Goal: Task Accomplishment & Management: Complete application form

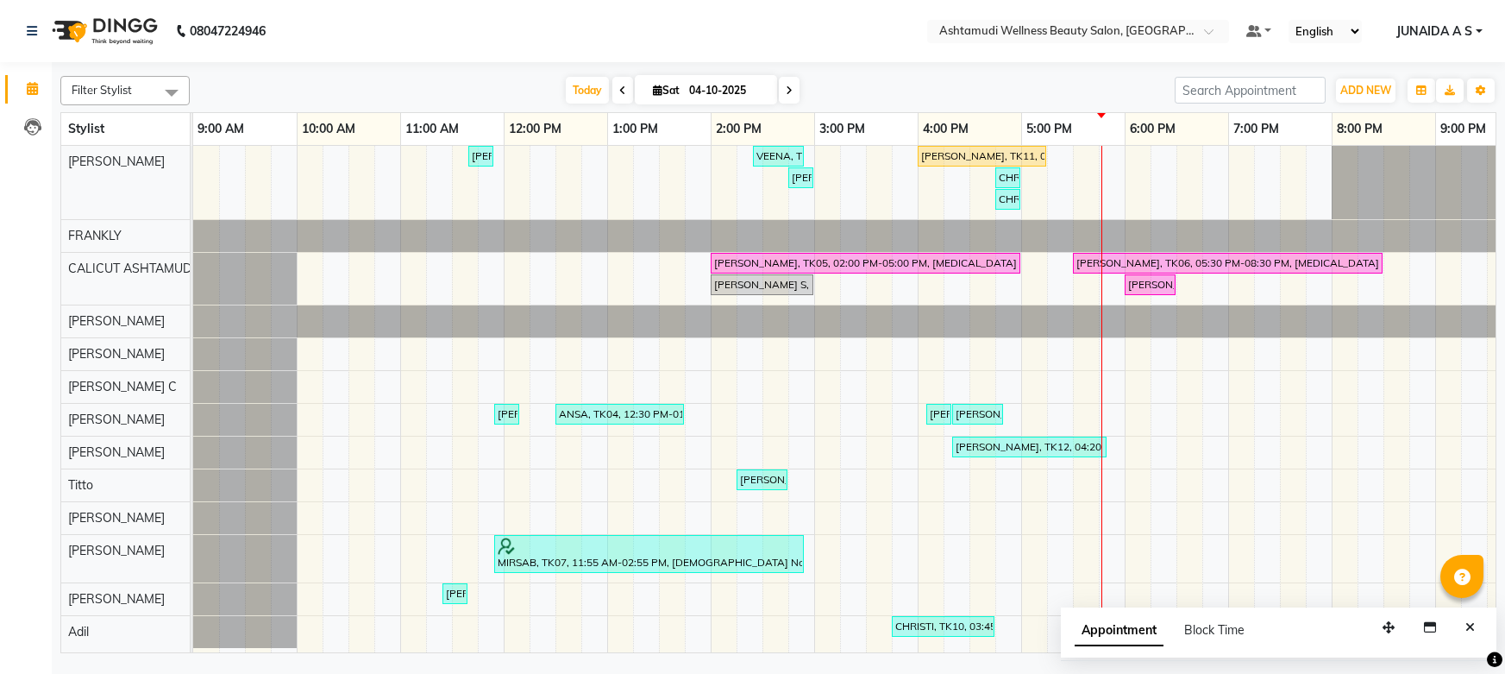
click at [1139, 32] on input "text" at bounding box center [1061, 32] width 250 height 17
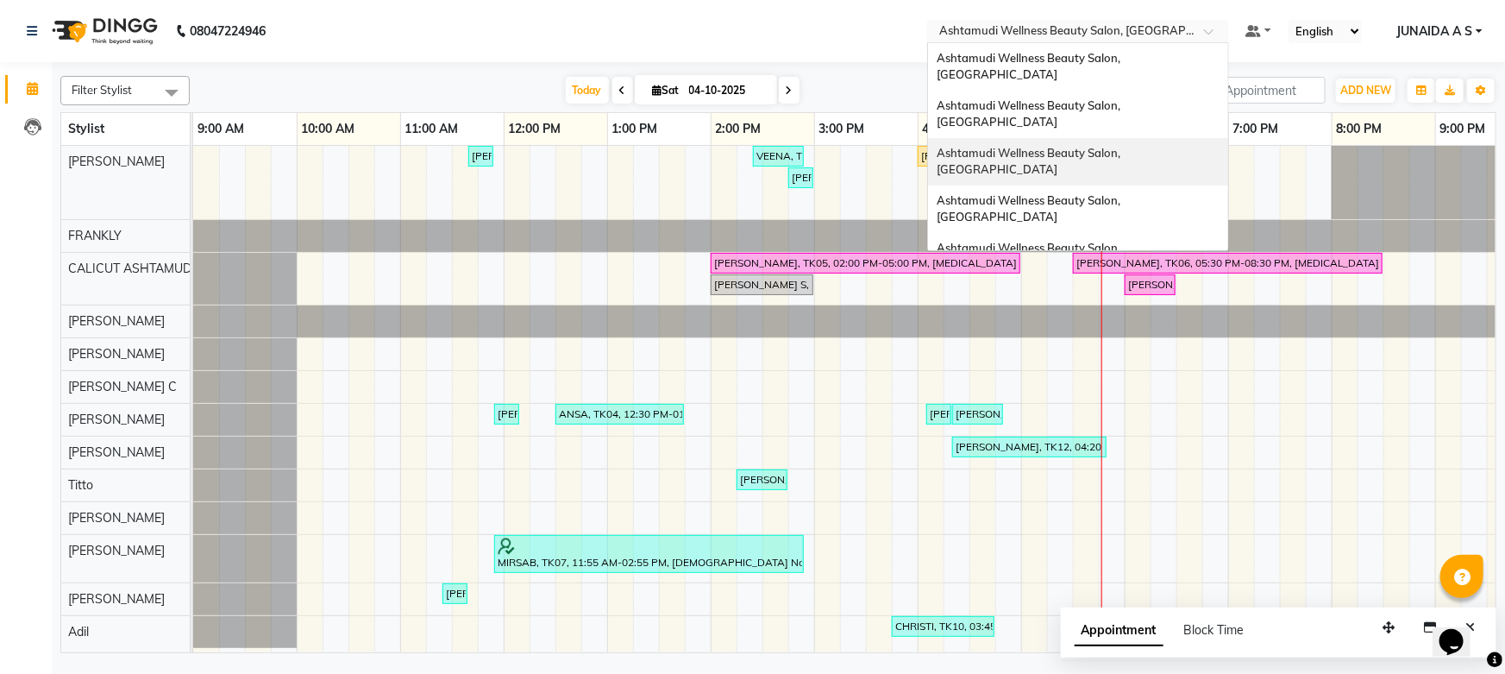
click at [1123, 146] on span "Ashtamudi Wellness Beauty Salon, [GEOGRAPHIC_DATA]" at bounding box center [1030, 161] width 186 height 31
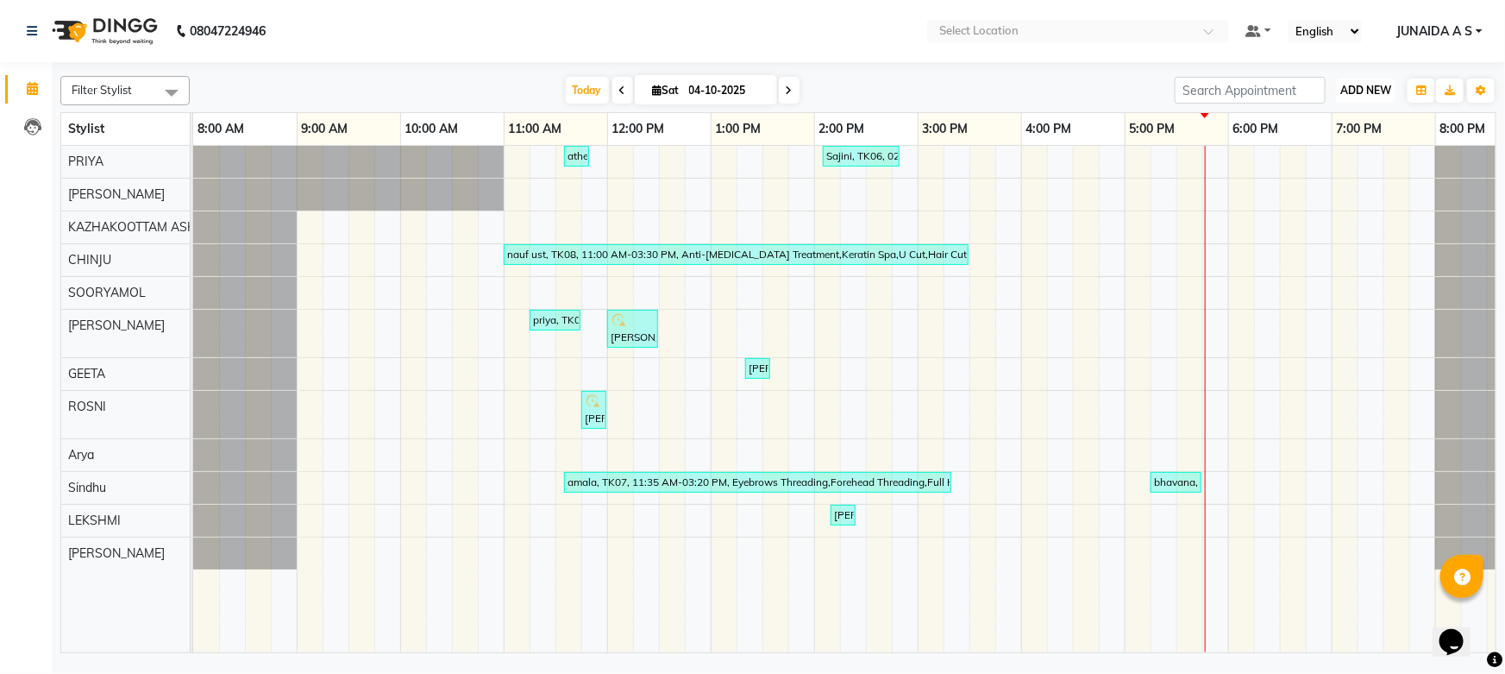
click at [1356, 85] on span "ADD NEW" at bounding box center [1365, 90] width 51 height 13
drag, startPoint x: 1363, startPoint y: 127, endPoint x: 1163, endPoint y: 197, distance: 211.4
click at [1358, 126] on button "Add Appointment" at bounding box center [1327, 123] width 136 height 22
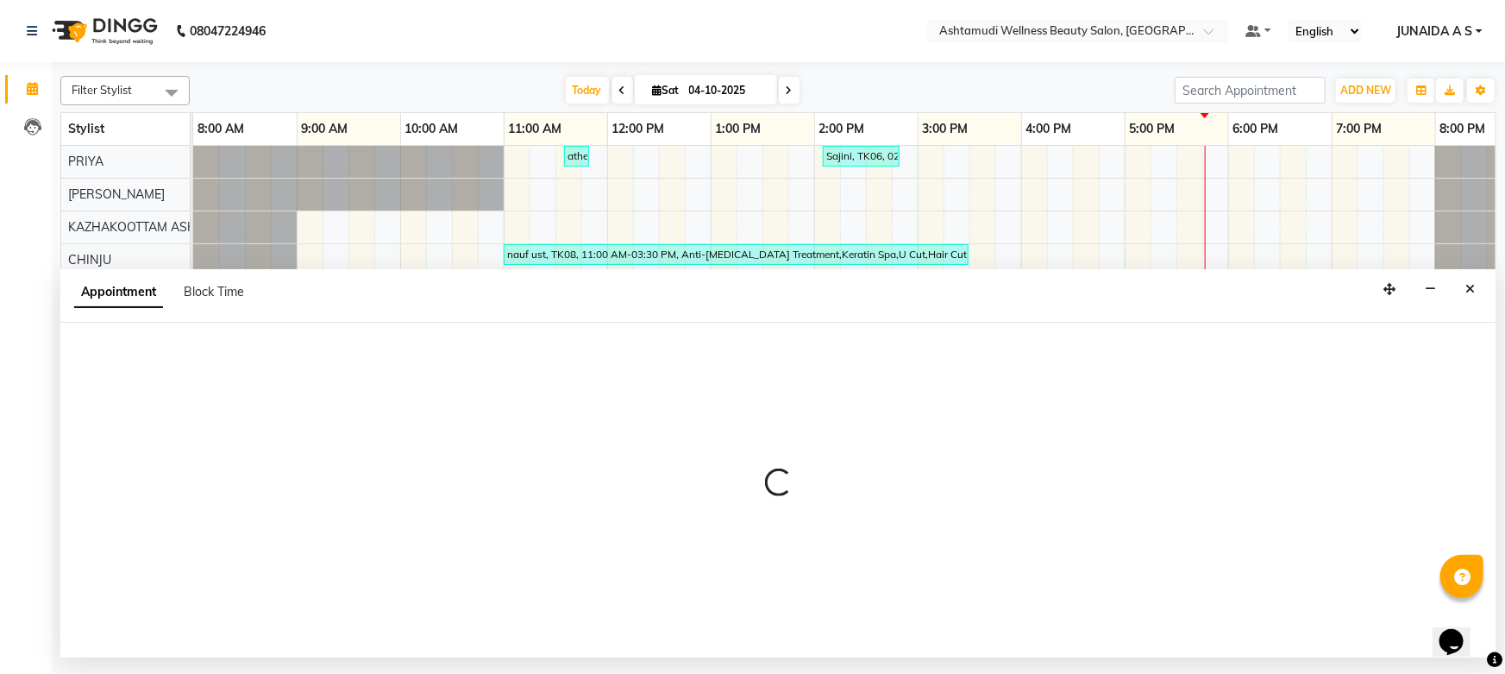
select select "540"
select select "tentative"
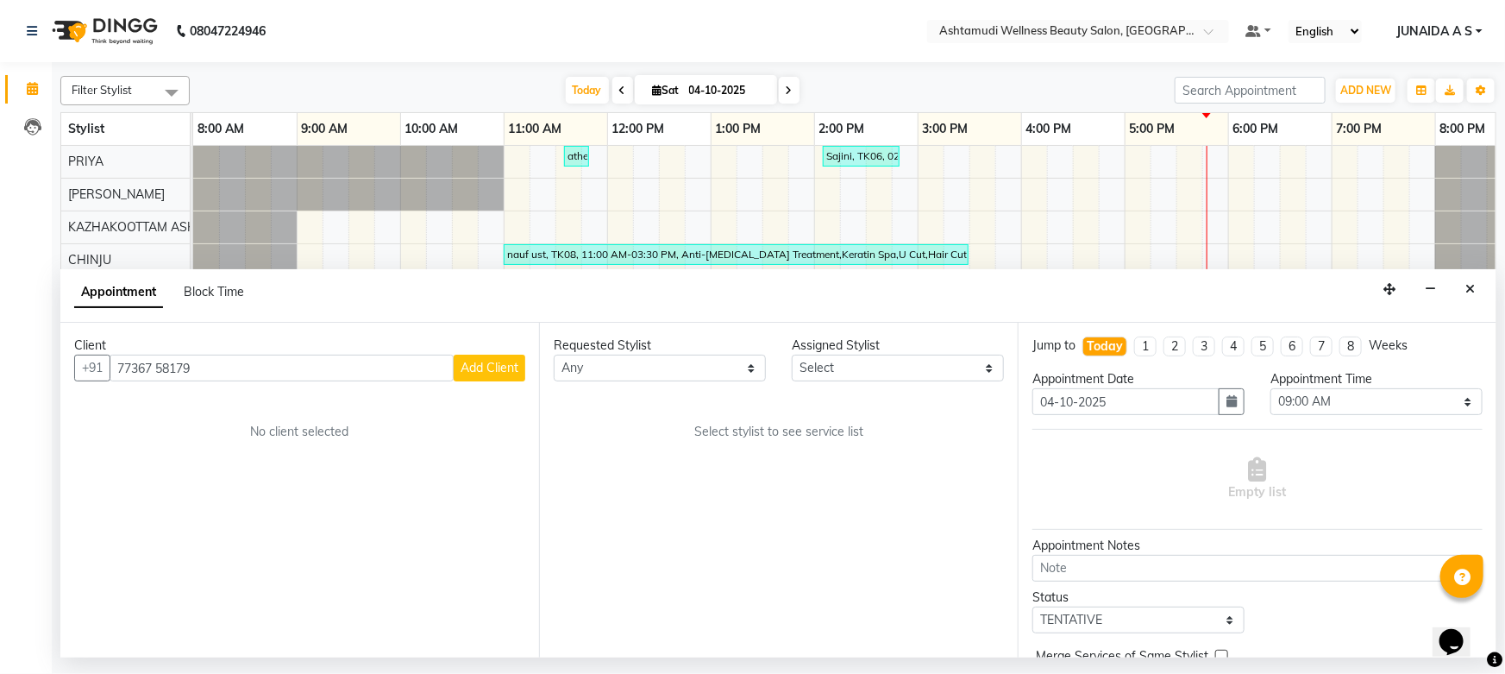
click at [160, 370] on input "77367 58179" at bounding box center [282, 367] width 344 height 27
type input "7736758179"
click at [508, 367] on span "Add Client" at bounding box center [490, 368] width 58 height 16
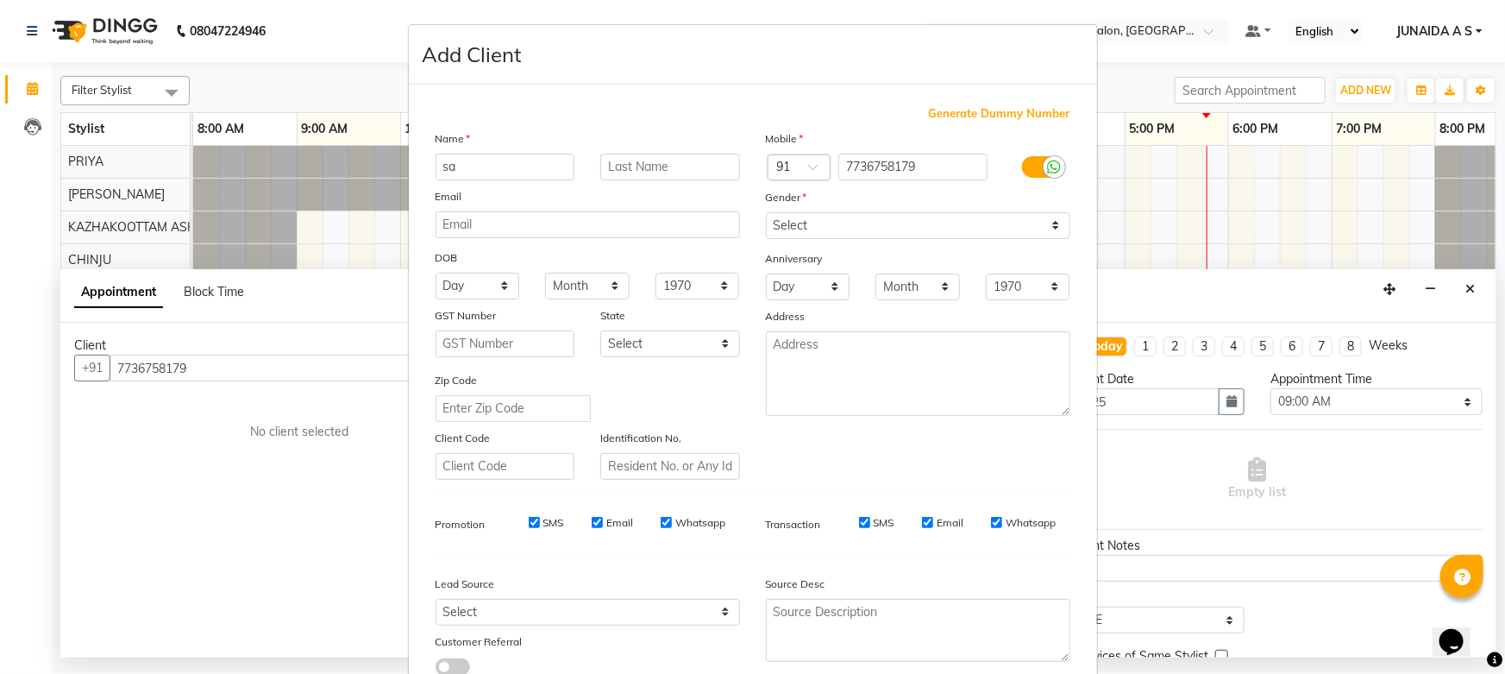
type input "s"
type input "SAFA"
click at [831, 224] on select "Select [DEMOGRAPHIC_DATA] [DEMOGRAPHIC_DATA] Other Prefer Not To Say" at bounding box center [918, 225] width 304 height 27
select select "[DEMOGRAPHIC_DATA]"
click at [766, 212] on select "Select [DEMOGRAPHIC_DATA] [DEMOGRAPHIC_DATA] Other Prefer Not To Say" at bounding box center [918, 225] width 304 height 27
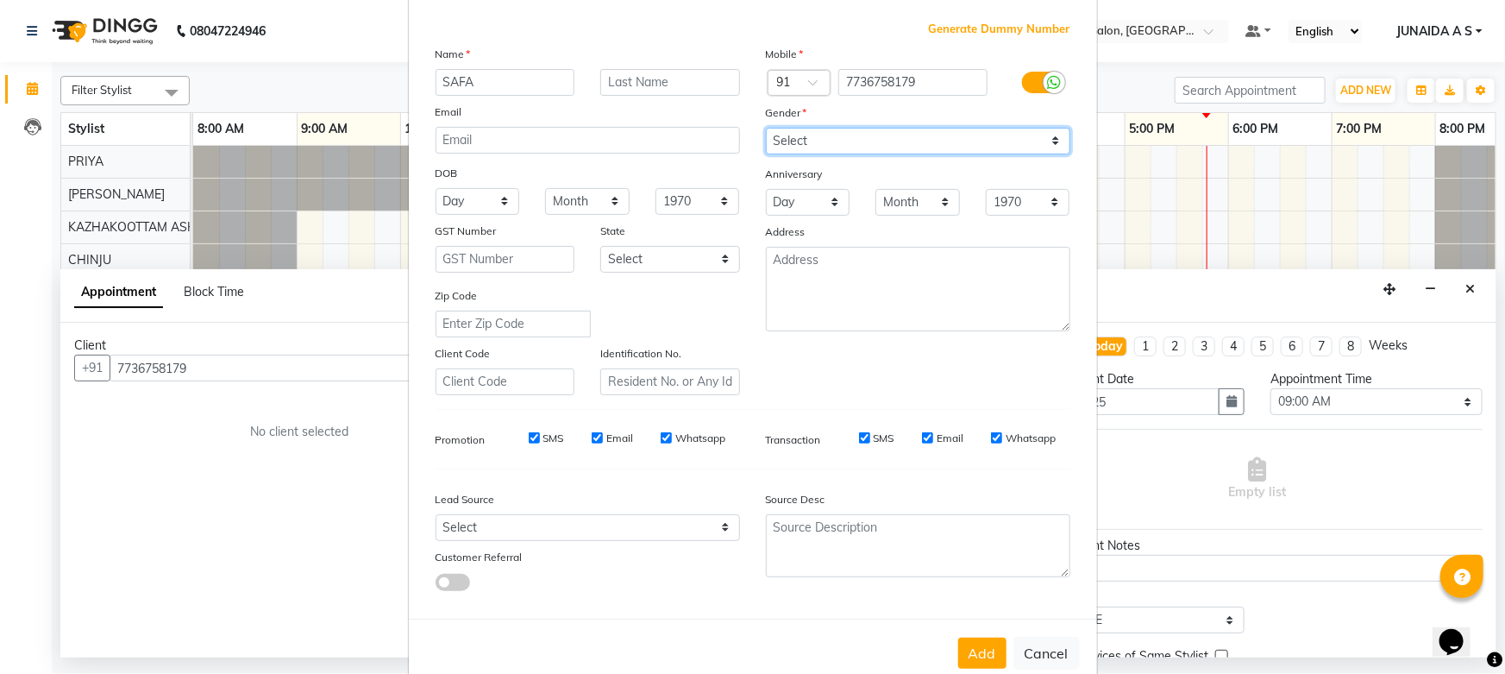
scroll to position [128, 0]
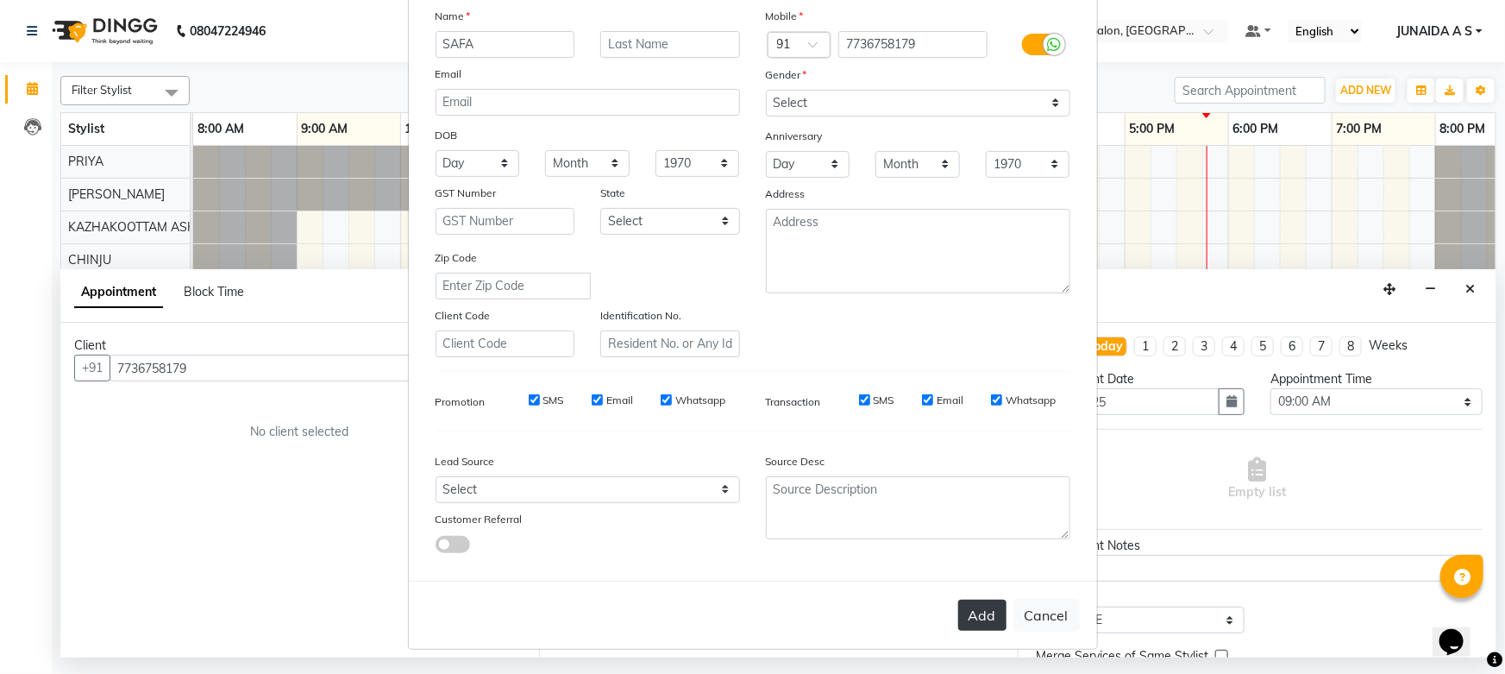
click at [992, 618] on button "Add" at bounding box center [982, 614] width 48 height 31
type input "77******79"
select select
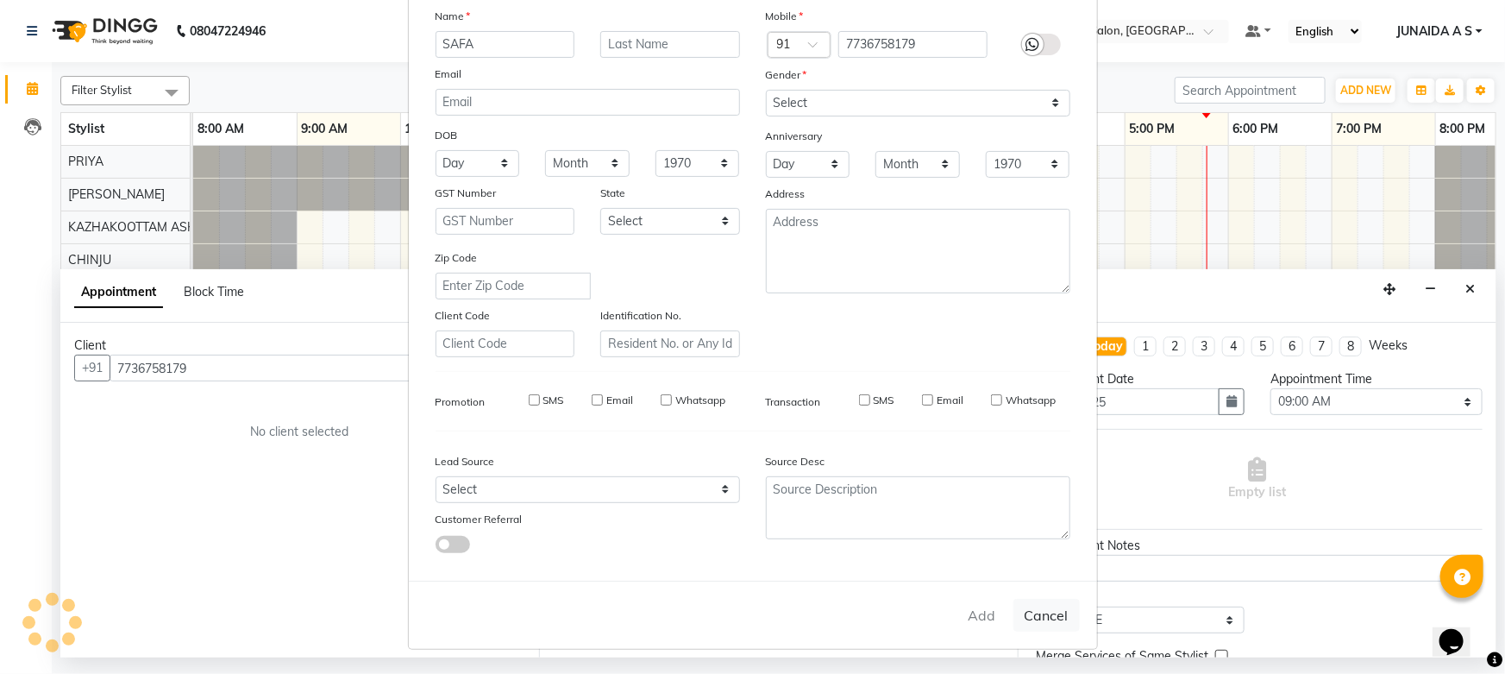
select select
checkbox input "false"
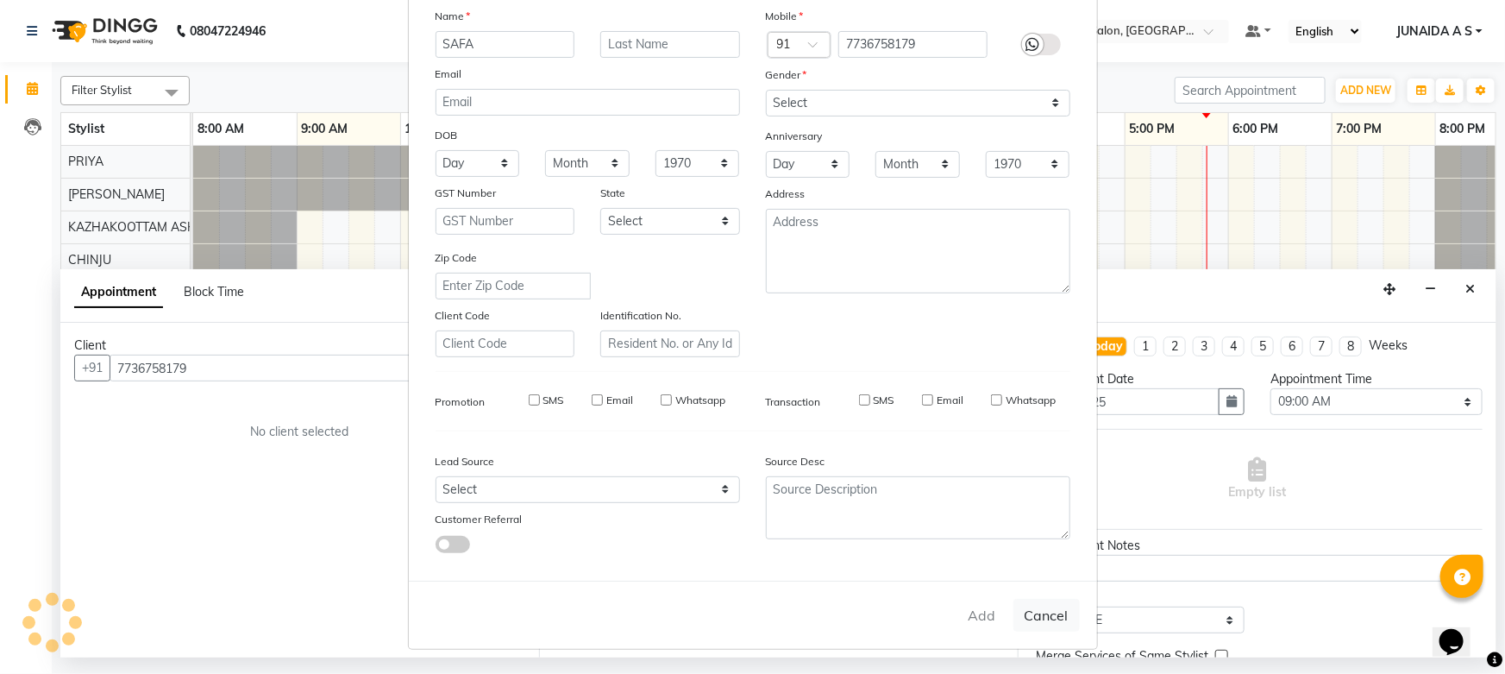
checkbox input "false"
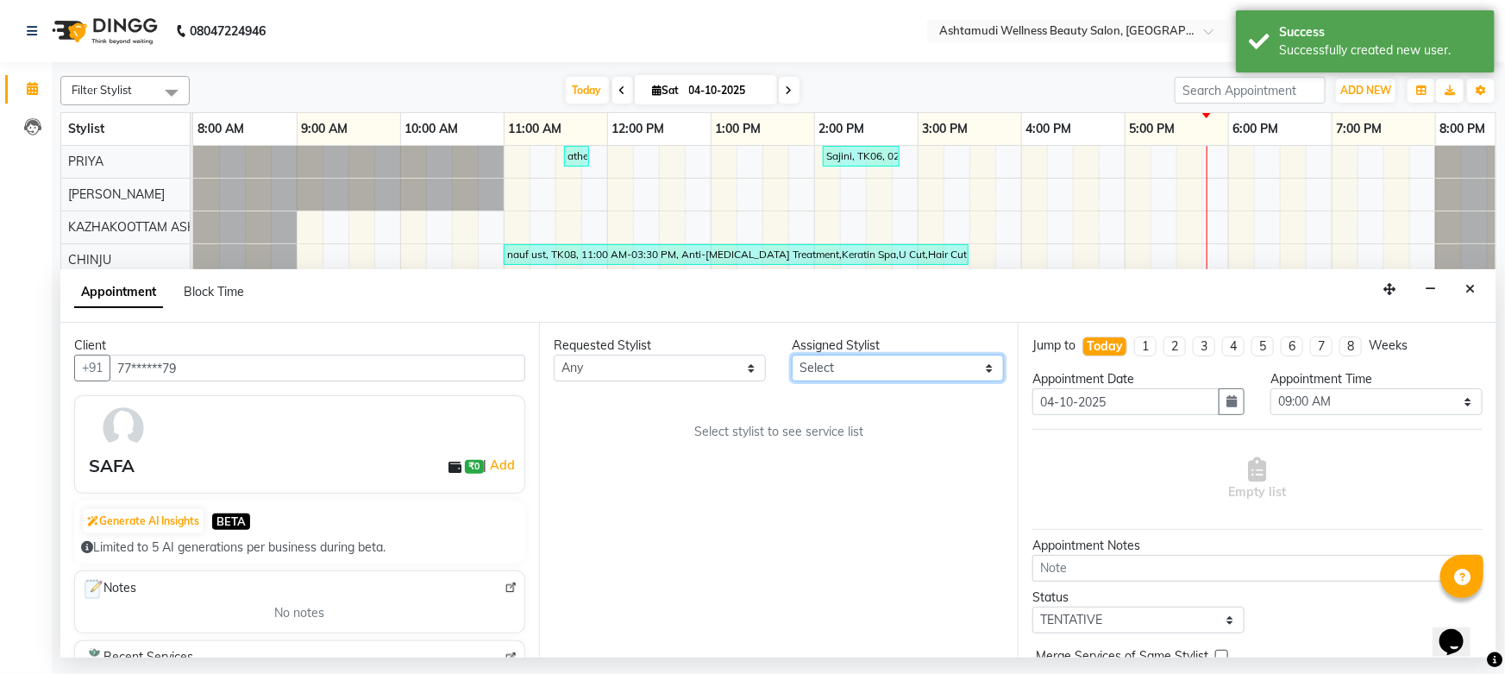
click at [922, 373] on select "Select Arya CHINJU GEETA KAZHAKOOTTAM ASHTAMUDI KRISHNA LEKSHMI MINCY VARGHESE …" at bounding box center [898, 367] width 212 height 27
select select "27528"
click at [792, 354] on select "Select Arya CHINJU GEETA KAZHAKOOTTAM ASHTAMUDI KRISHNA LEKSHMI MINCY VARGHESE …" at bounding box center [898, 367] width 212 height 27
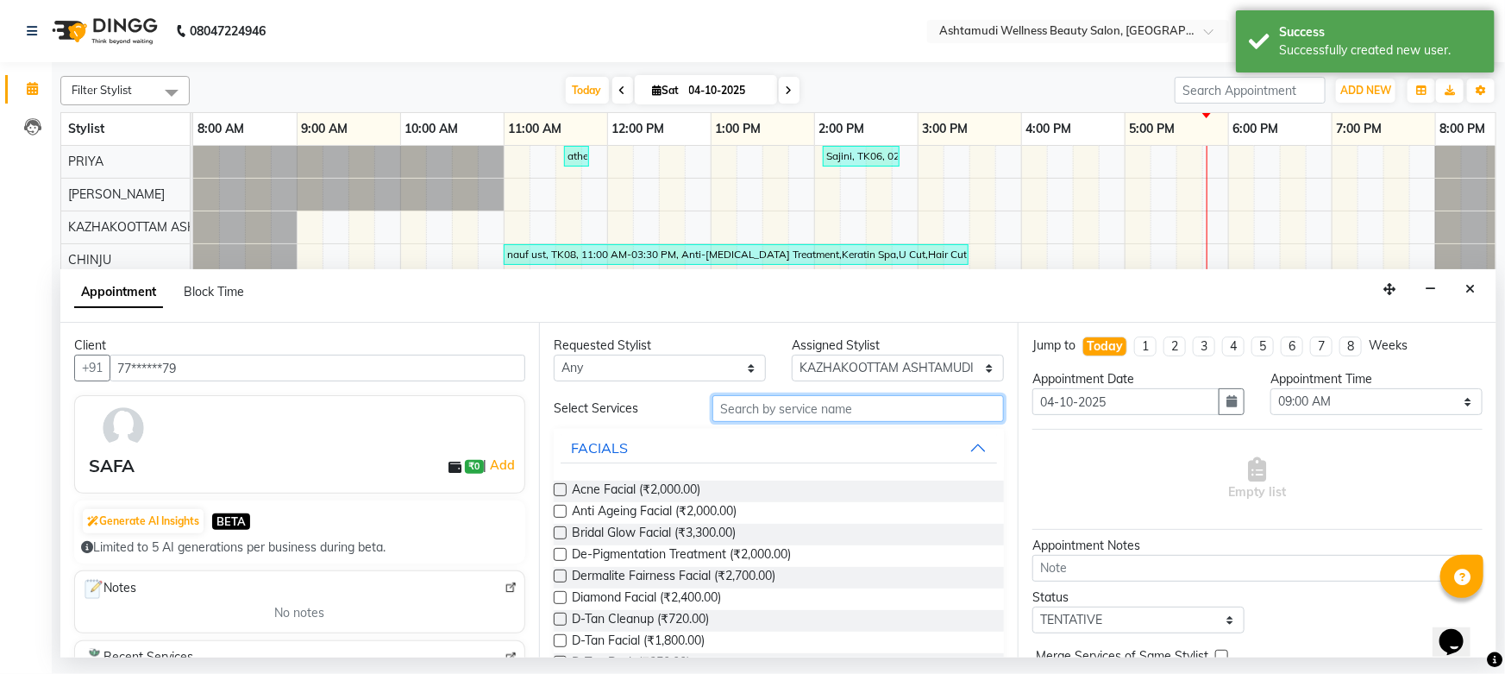
click at [827, 418] on input "text" at bounding box center [858, 408] width 292 height 27
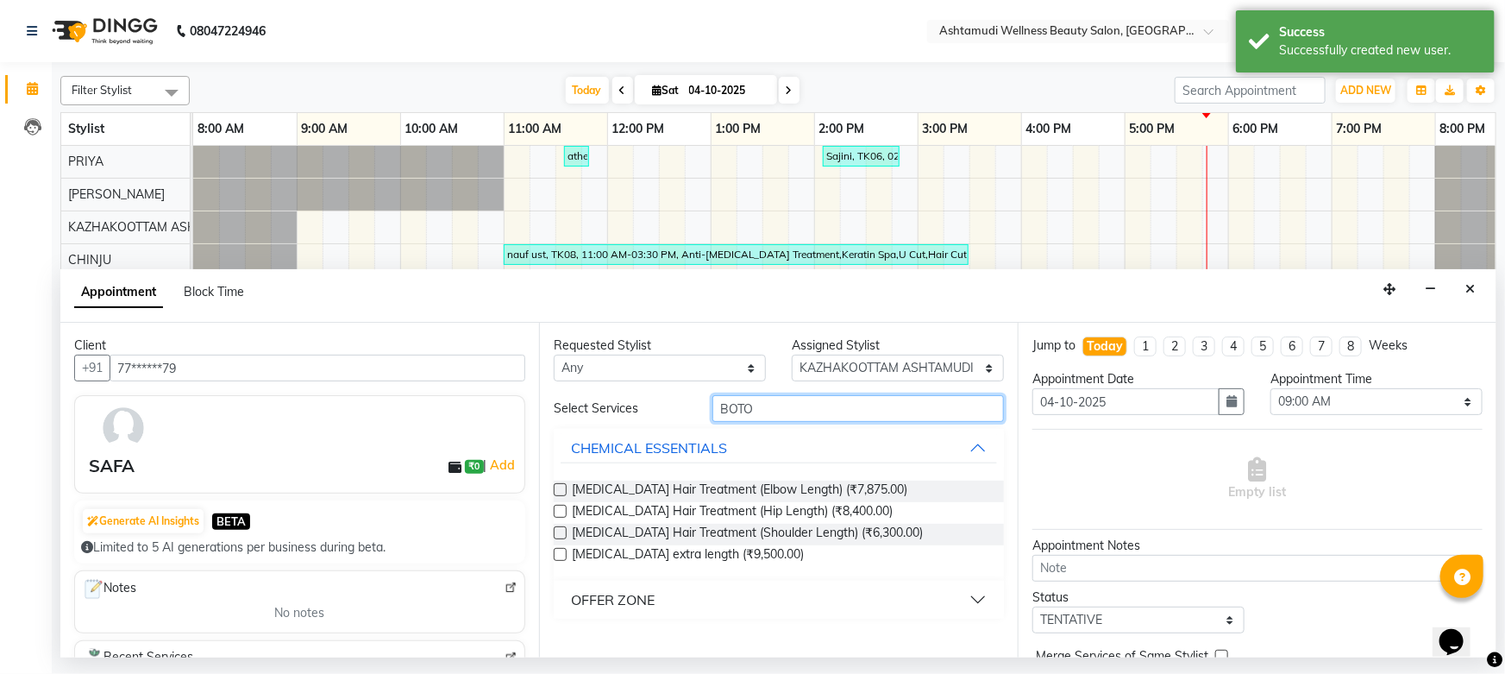
type input "BOTO"
click at [722, 580] on div "OFFER ZONE" at bounding box center [779, 599] width 450 height 38
click at [734, 592] on button "OFFER ZONE" at bounding box center [779, 599] width 436 height 31
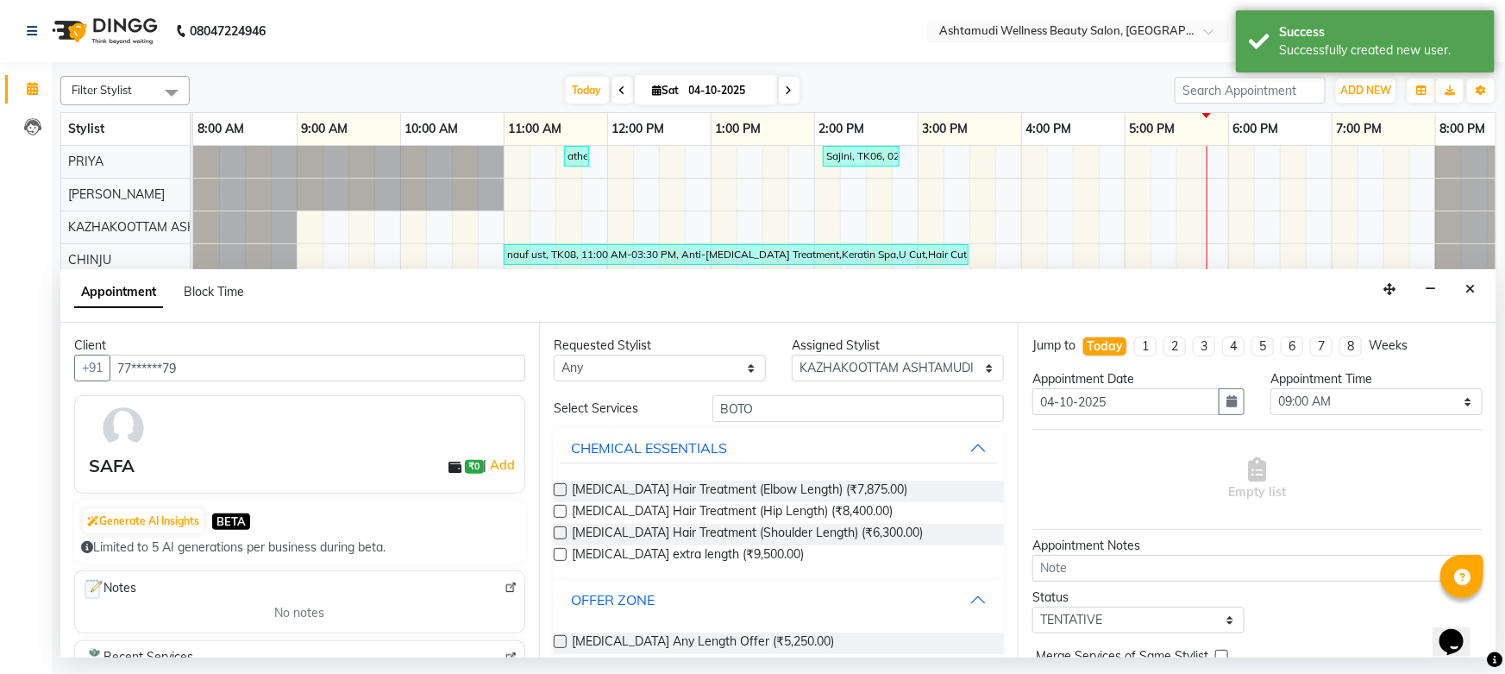
scroll to position [23, 0]
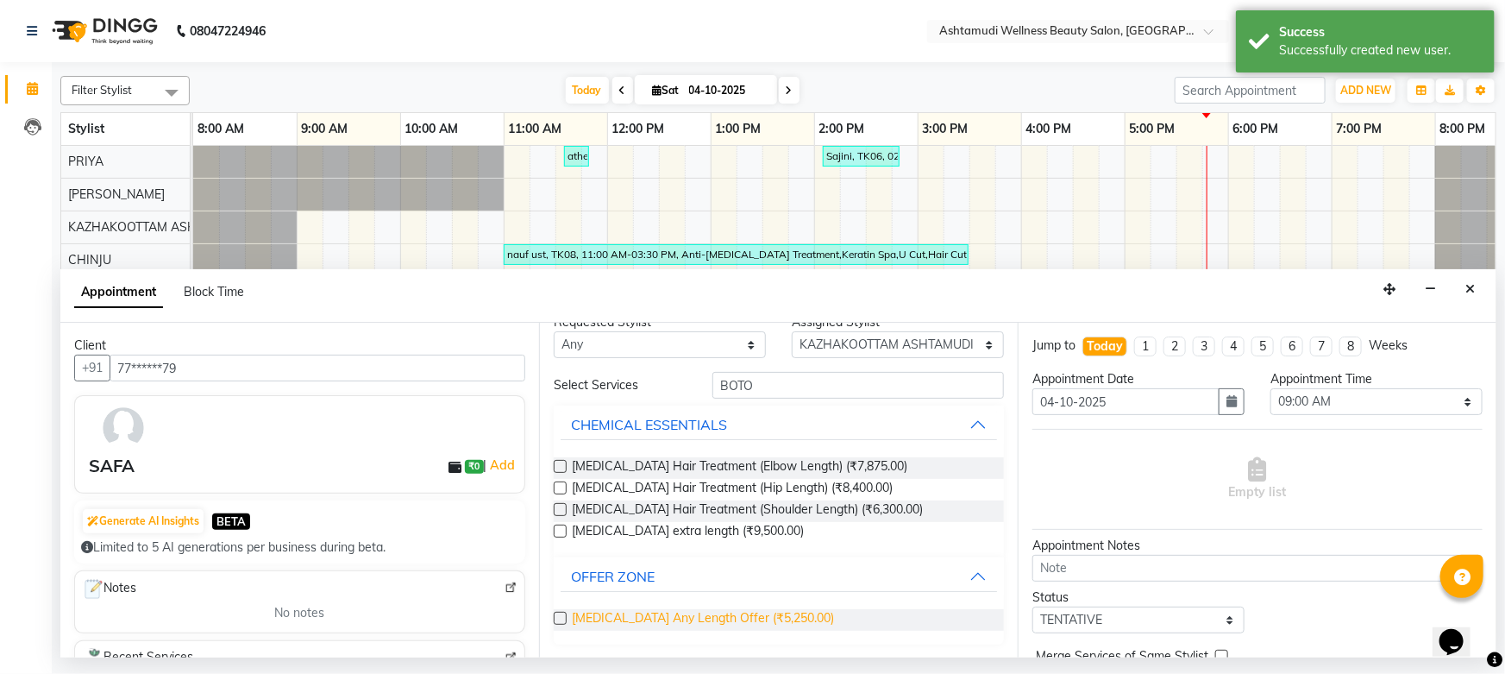
click at [723, 621] on span "Botox Any Length Offer (₹5,250.00)" at bounding box center [703, 620] width 262 height 22
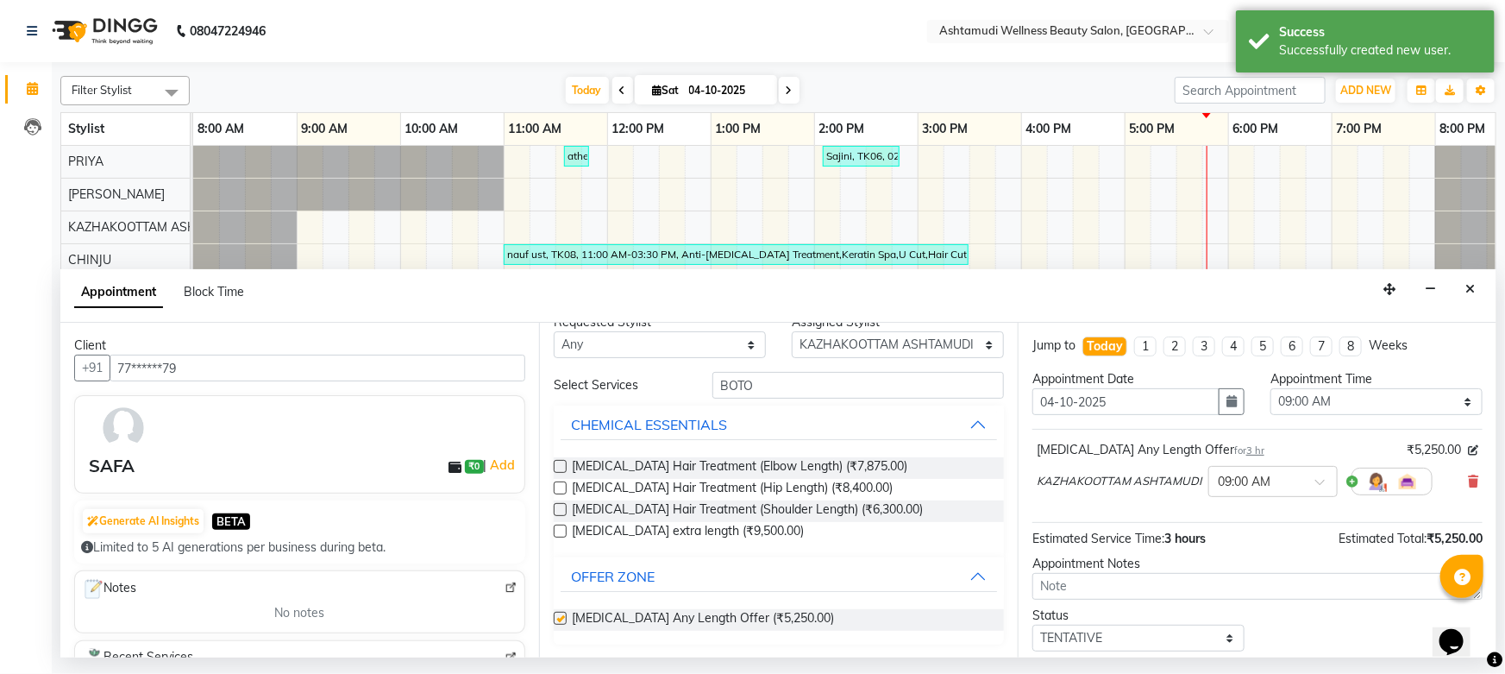
checkbox input "false"
click at [1233, 410] on button "button" at bounding box center [1232, 401] width 26 height 27
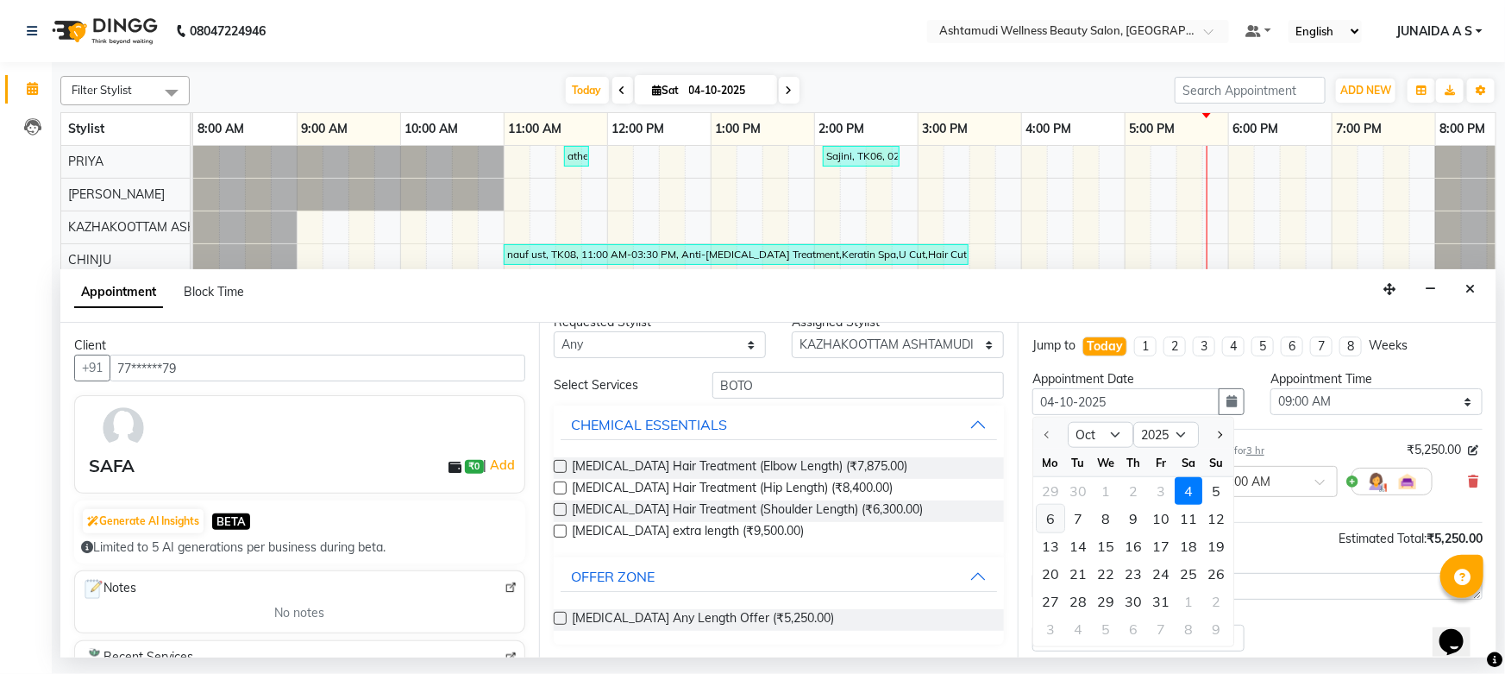
click at [1050, 515] on div "6" at bounding box center [1051, 519] width 28 height 28
type input "06-10-2025"
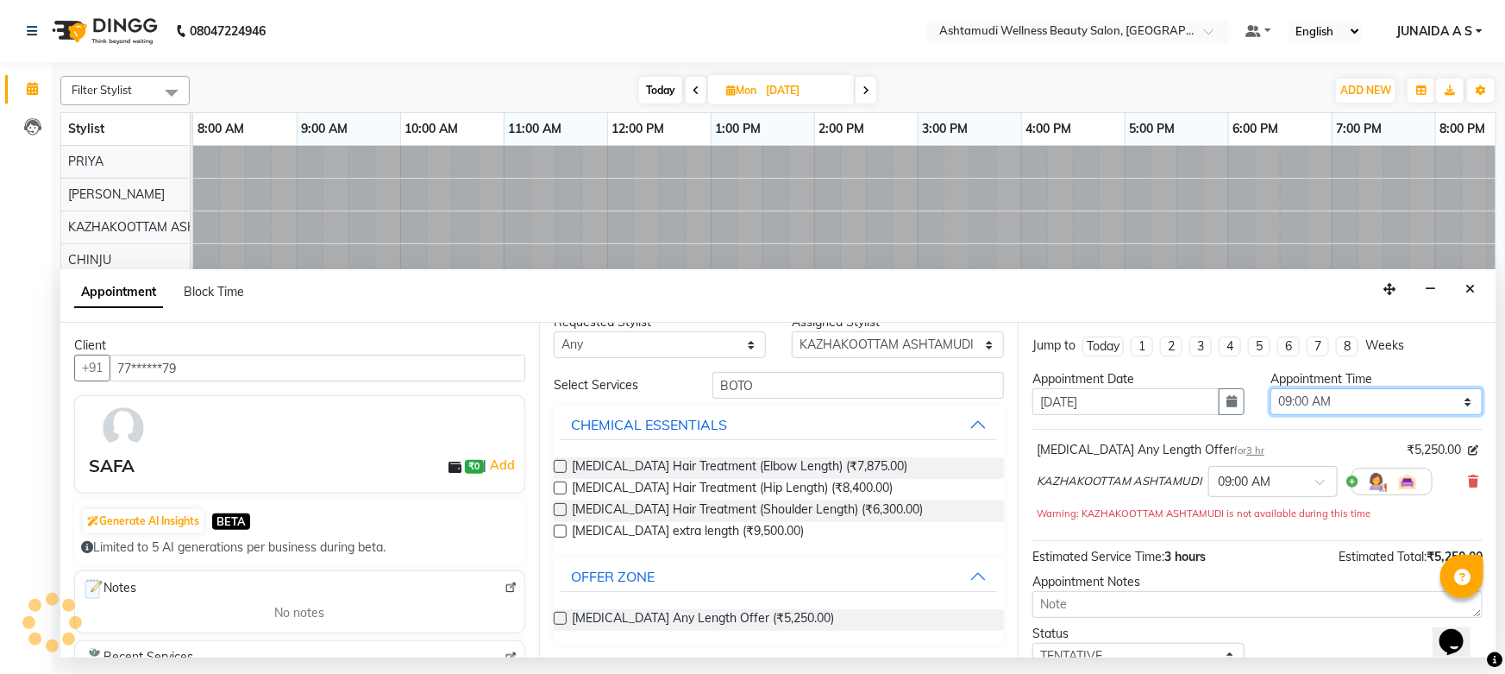
drag, startPoint x: 1291, startPoint y: 405, endPoint x: 1294, endPoint y: 397, distance: 9.0
click at [1291, 405] on select "Select 09:00 AM 09:15 AM 09:30 AM 09:45 AM 10:00 AM 10:15 AM 10:30 AM 10:45 AM …" at bounding box center [1376, 401] width 212 height 27
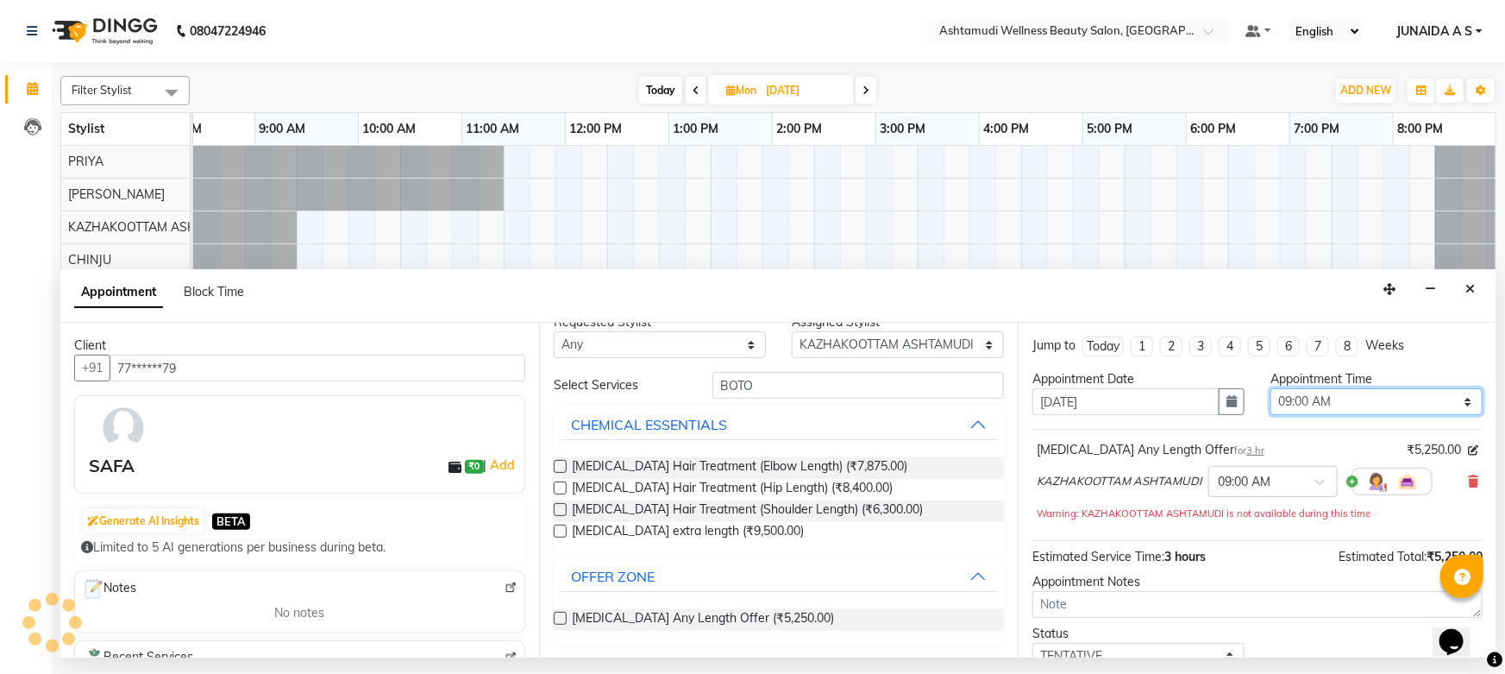
scroll to position [0, 42]
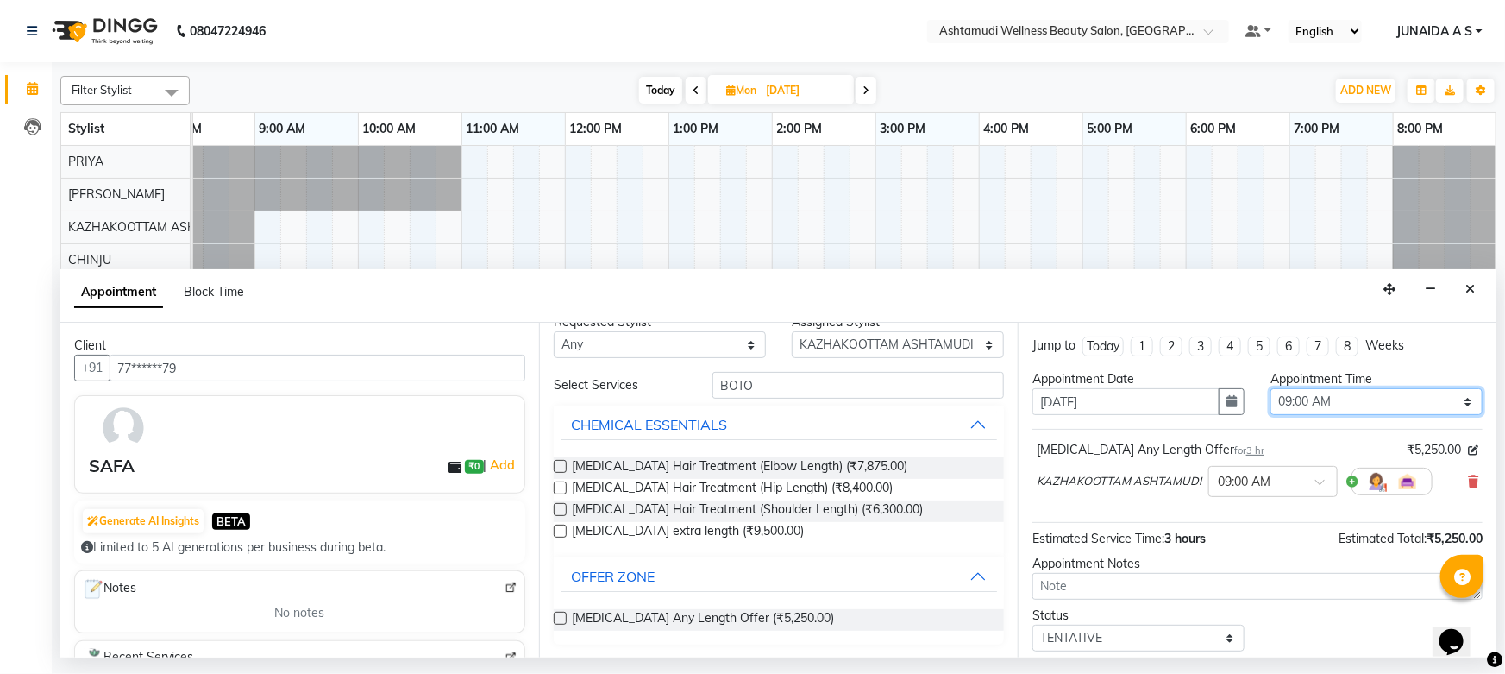
select select "1080"
click at [1270, 388] on select "Select 09:00 AM 09:15 AM 09:30 AM 09:45 AM 10:00 AM 10:15 AM 10:30 AM 10:45 AM …" at bounding box center [1376, 401] width 212 height 27
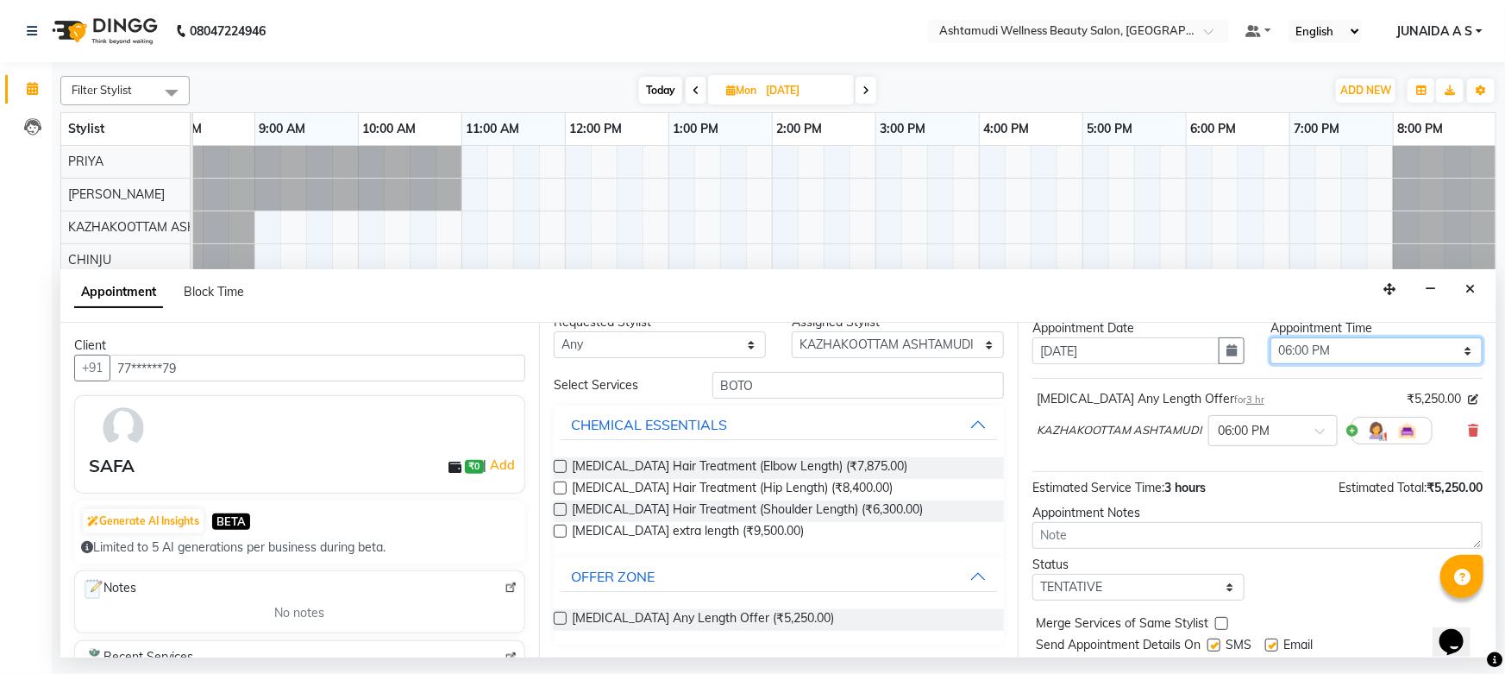
scroll to position [102, 0]
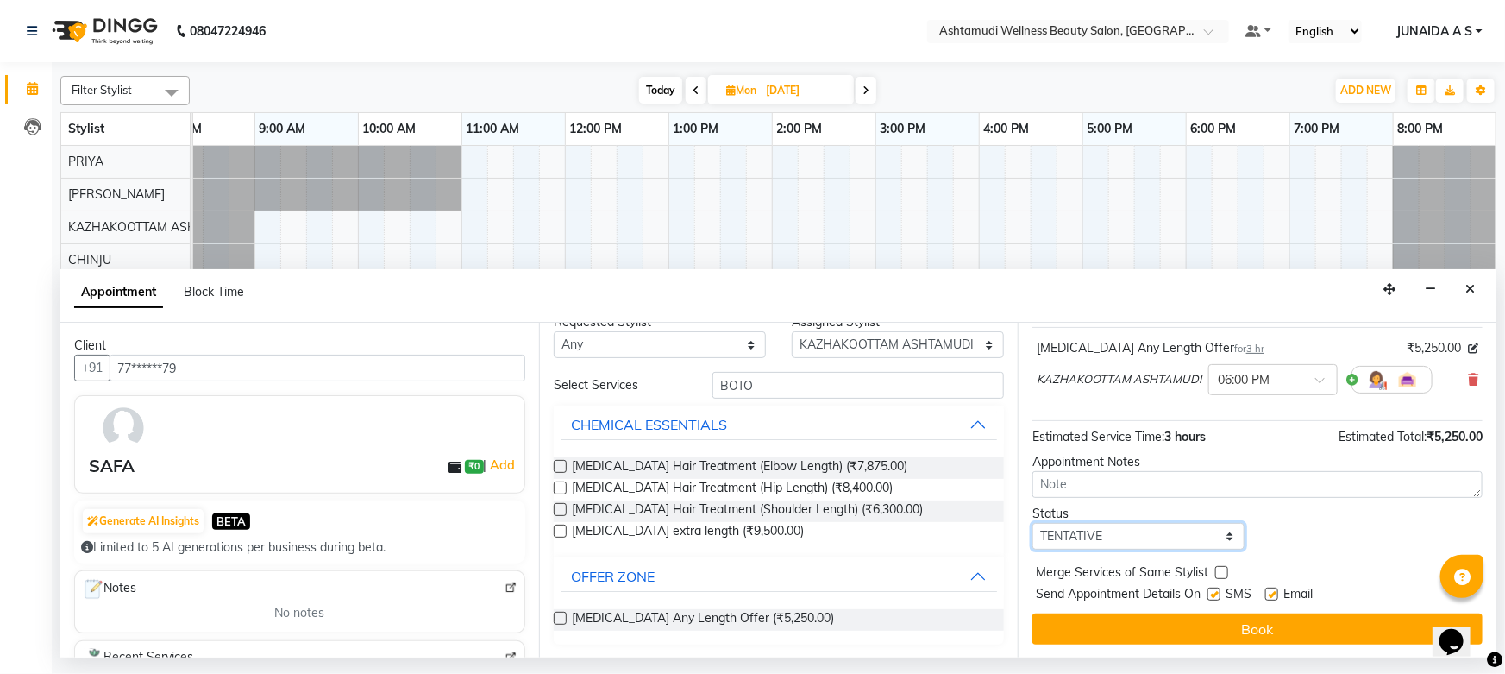
click at [1169, 533] on select "Select TENTATIVE CONFIRM UPCOMING" at bounding box center [1138, 536] width 212 height 27
select select "confirm booking"
click at [1032, 523] on select "Select TENTATIVE CONFIRM UPCOMING" at bounding box center [1138, 536] width 212 height 27
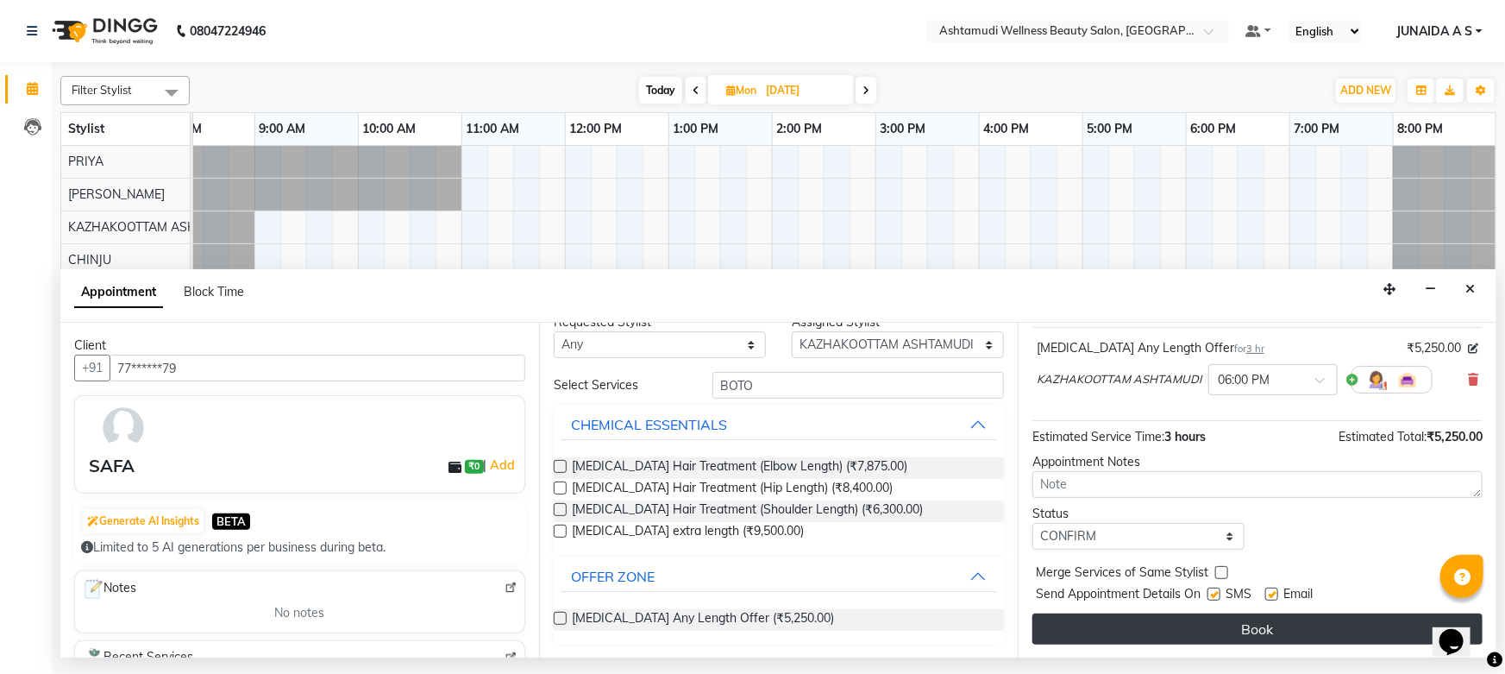
click at [1123, 623] on button "Book" at bounding box center [1257, 628] width 450 height 31
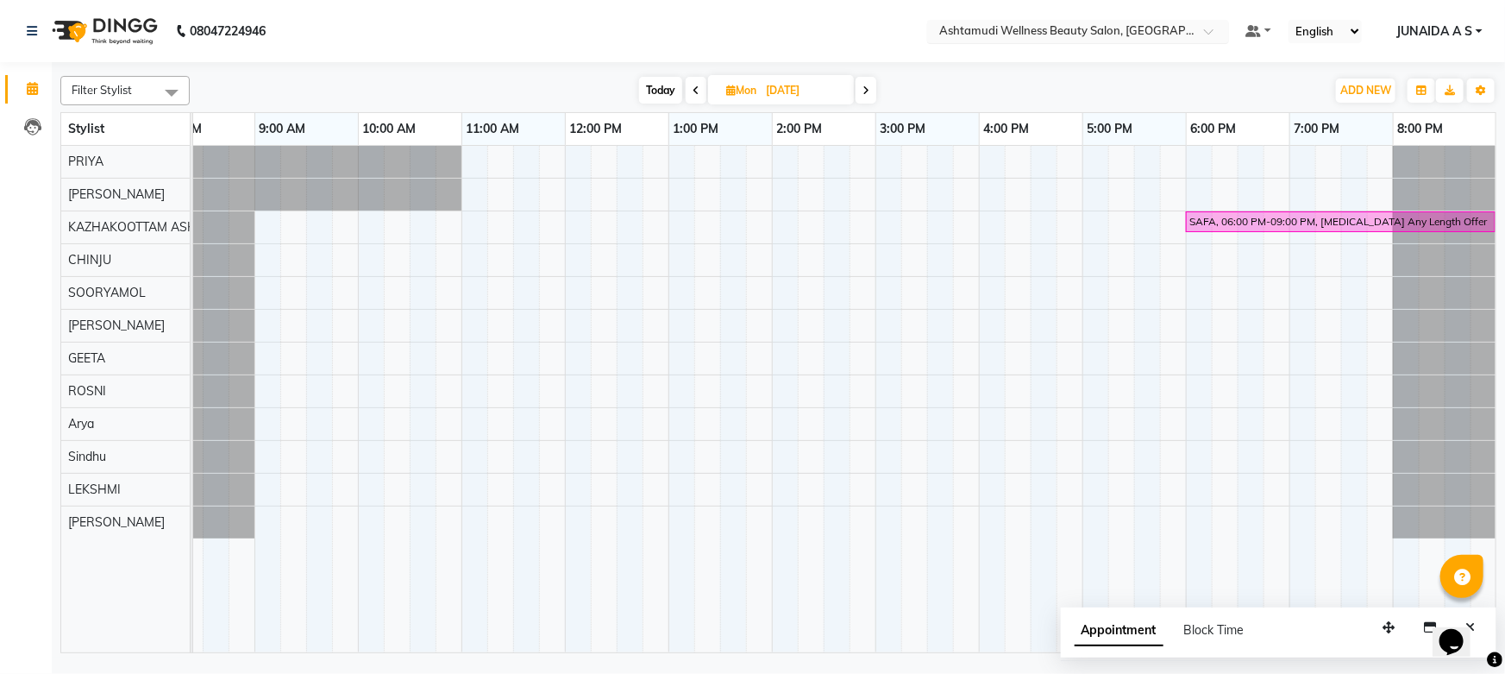
click at [1182, 39] on input "text" at bounding box center [1061, 32] width 250 height 17
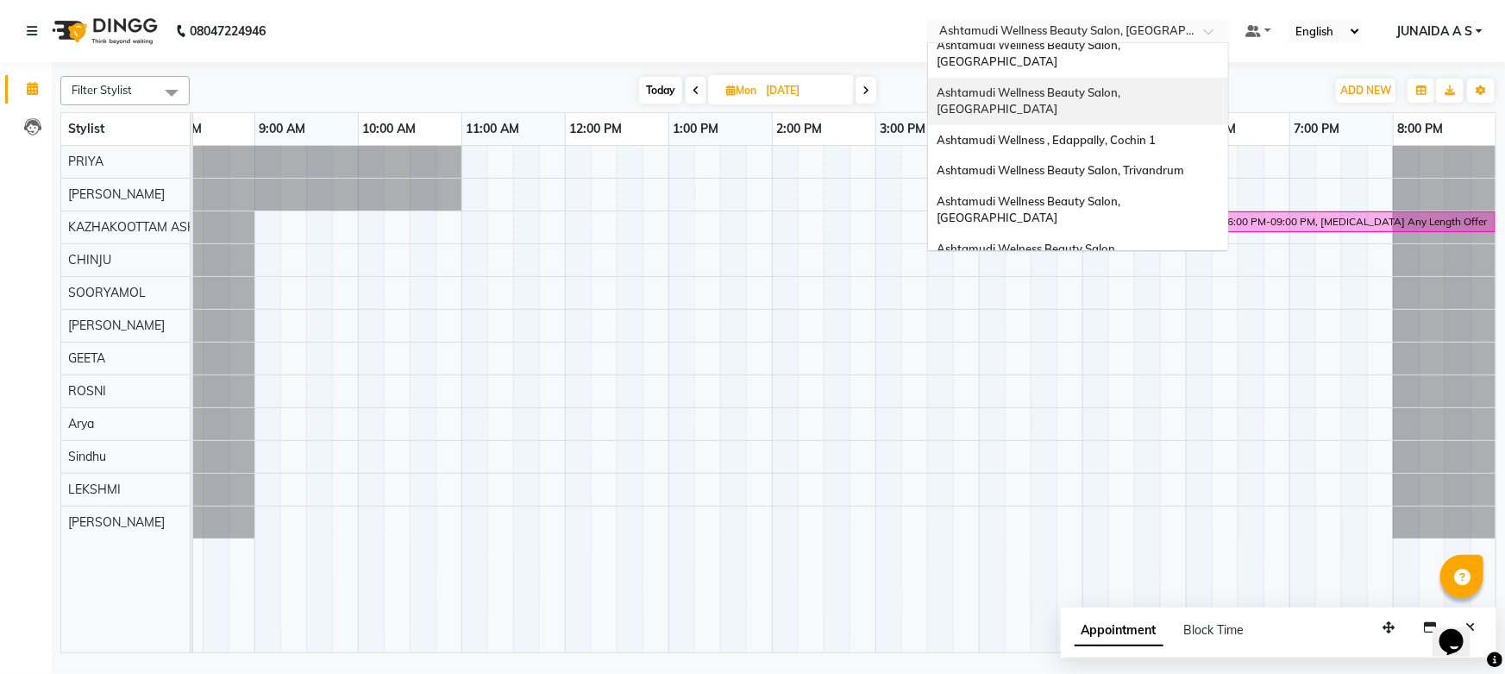
scroll to position [156, 0]
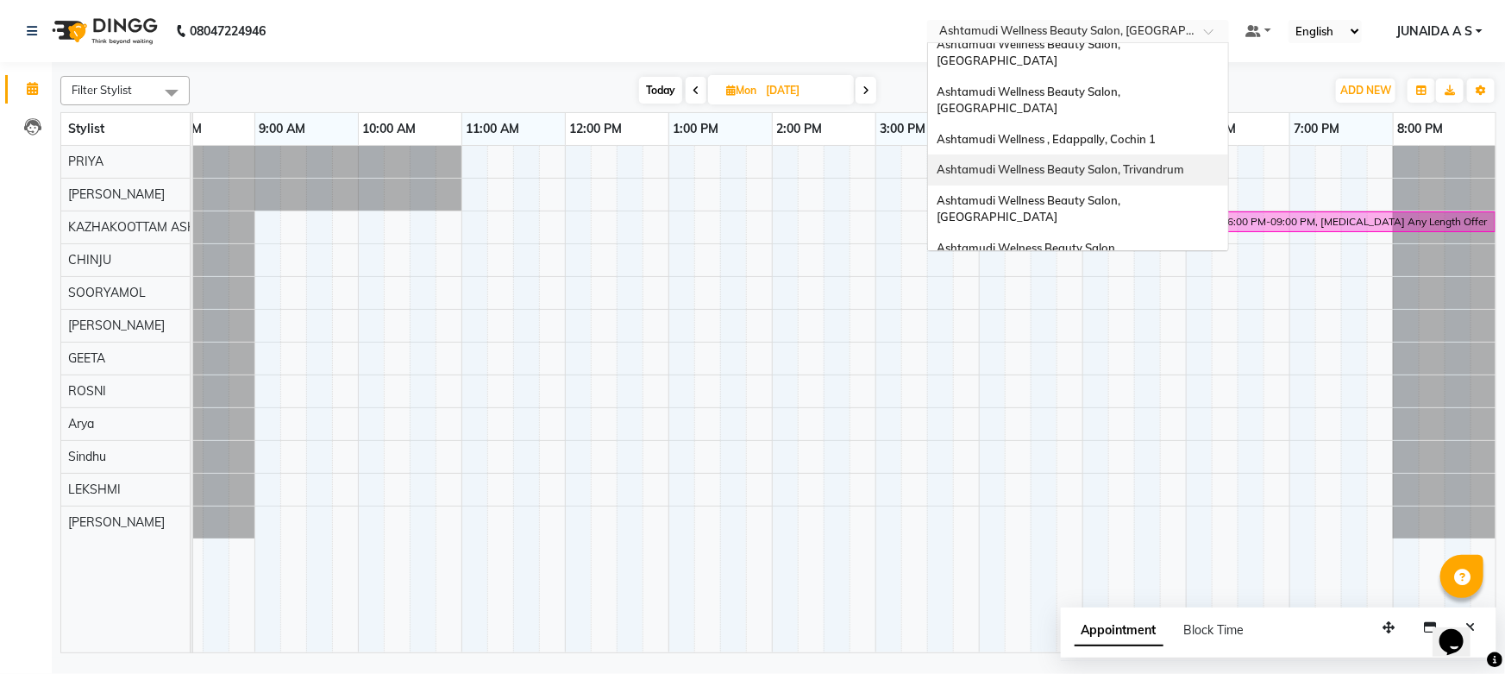
click at [1181, 162] on span "Ashtamudi Wellness Beauty Salon, Trivandrum" at bounding box center [1061, 169] width 248 height 14
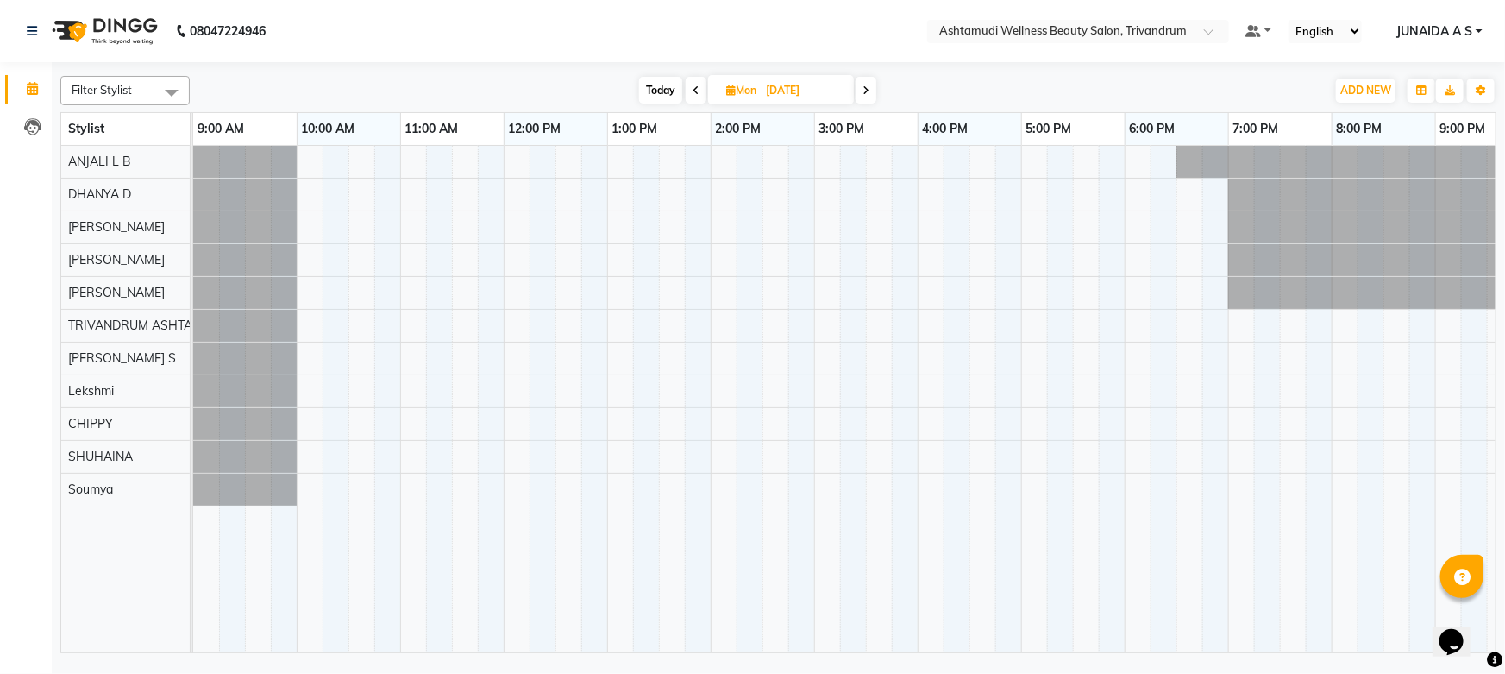
click at [694, 96] on span at bounding box center [696, 90] width 21 height 27
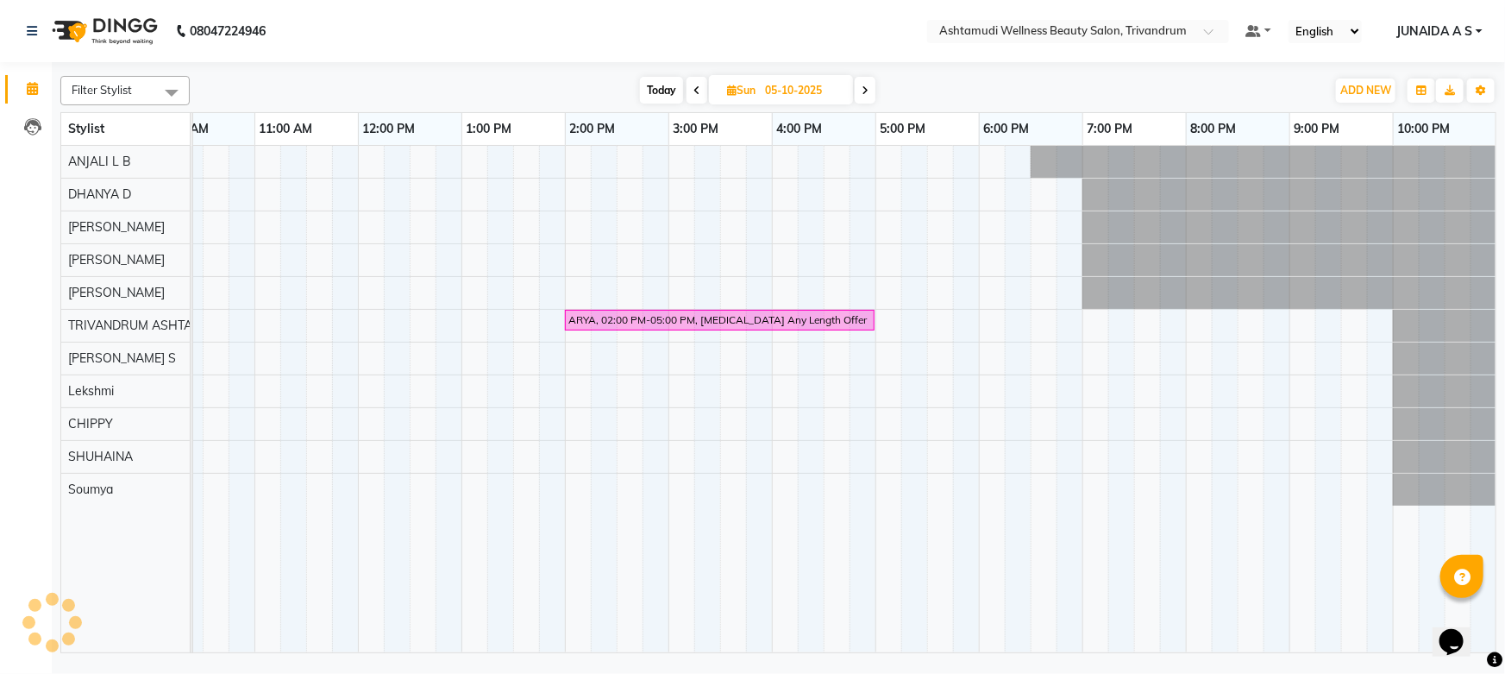
click at [694, 96] on span at bounding box center [696, 90] width 21 height 27
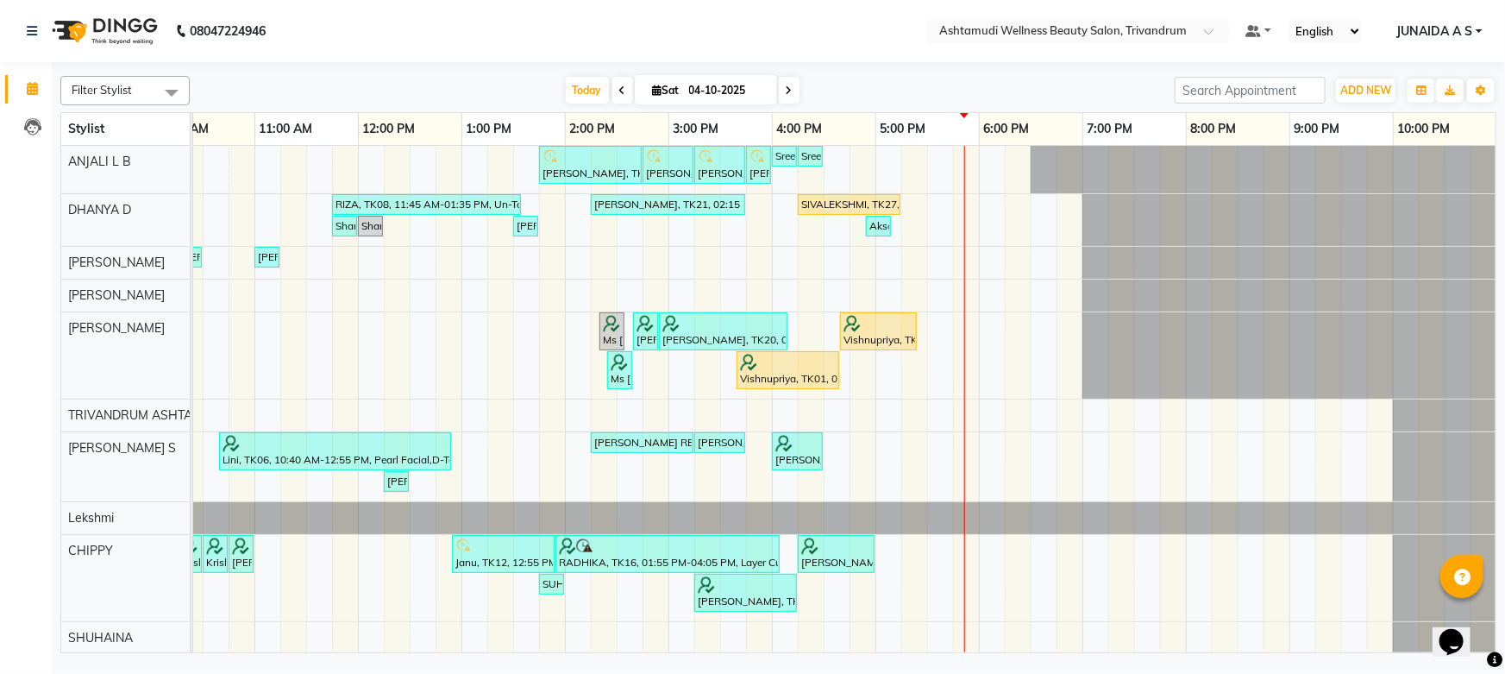
click at [788, 86] on icon at bounding box center [789, 90] width 7 height 10
type input "05-10-2025"
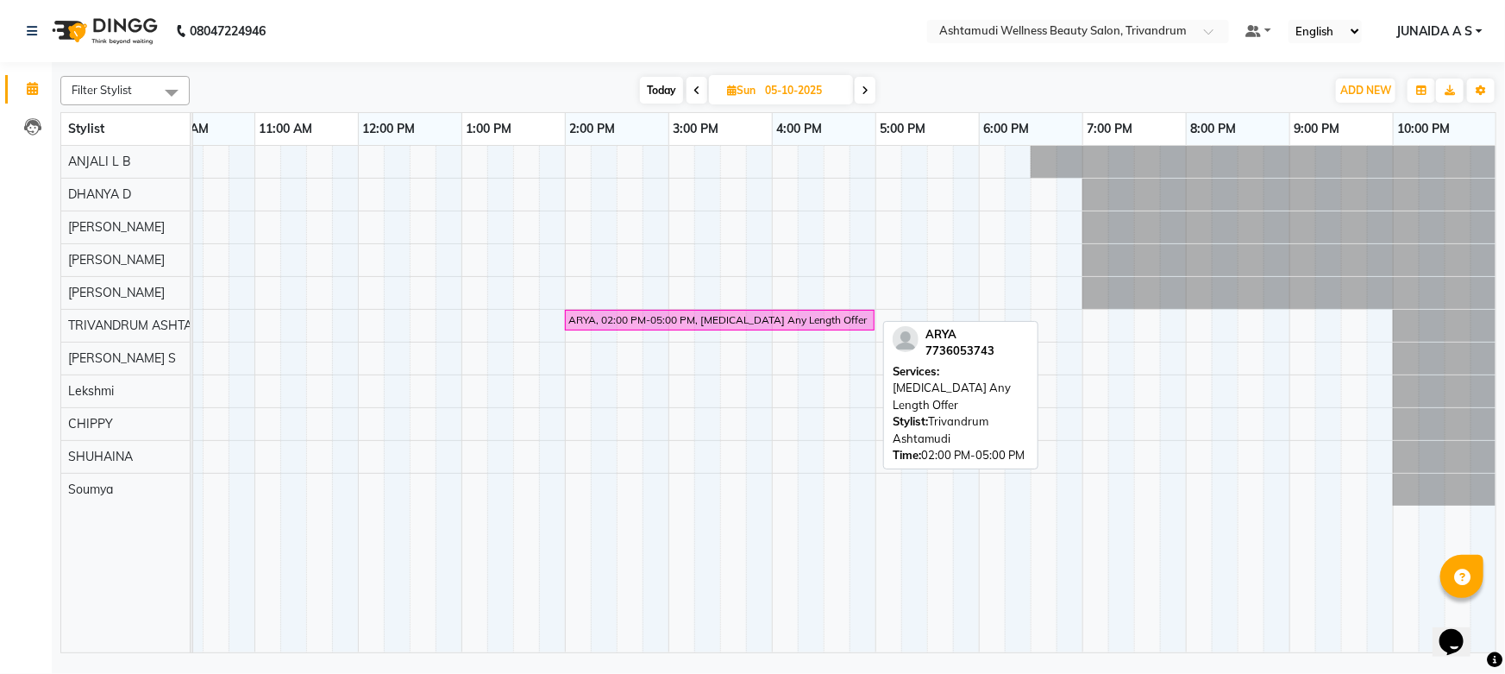
click at [780, 315] on div "ARYA, 02:00 PM-05:00 PM, Botox Any Length Offer" at bounding box center [720, 320] width 306 height 16
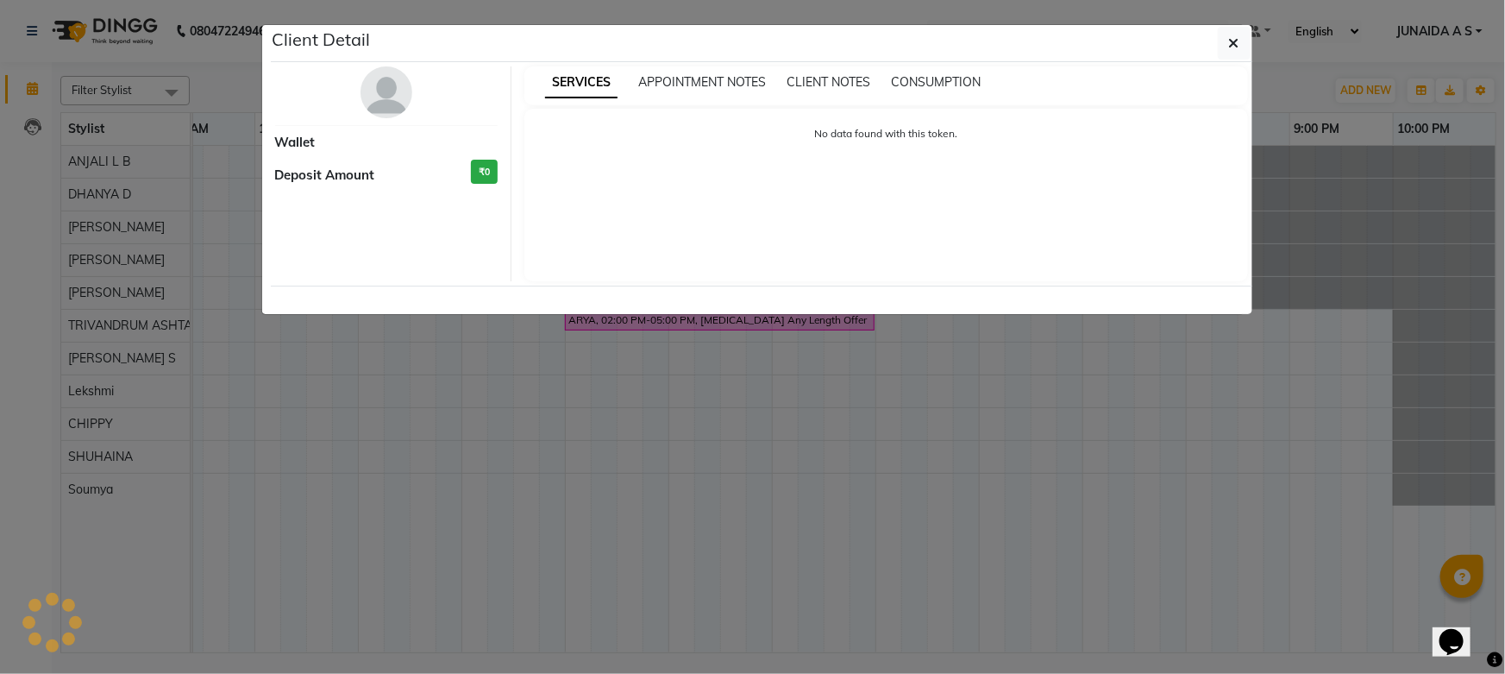
select select "6"
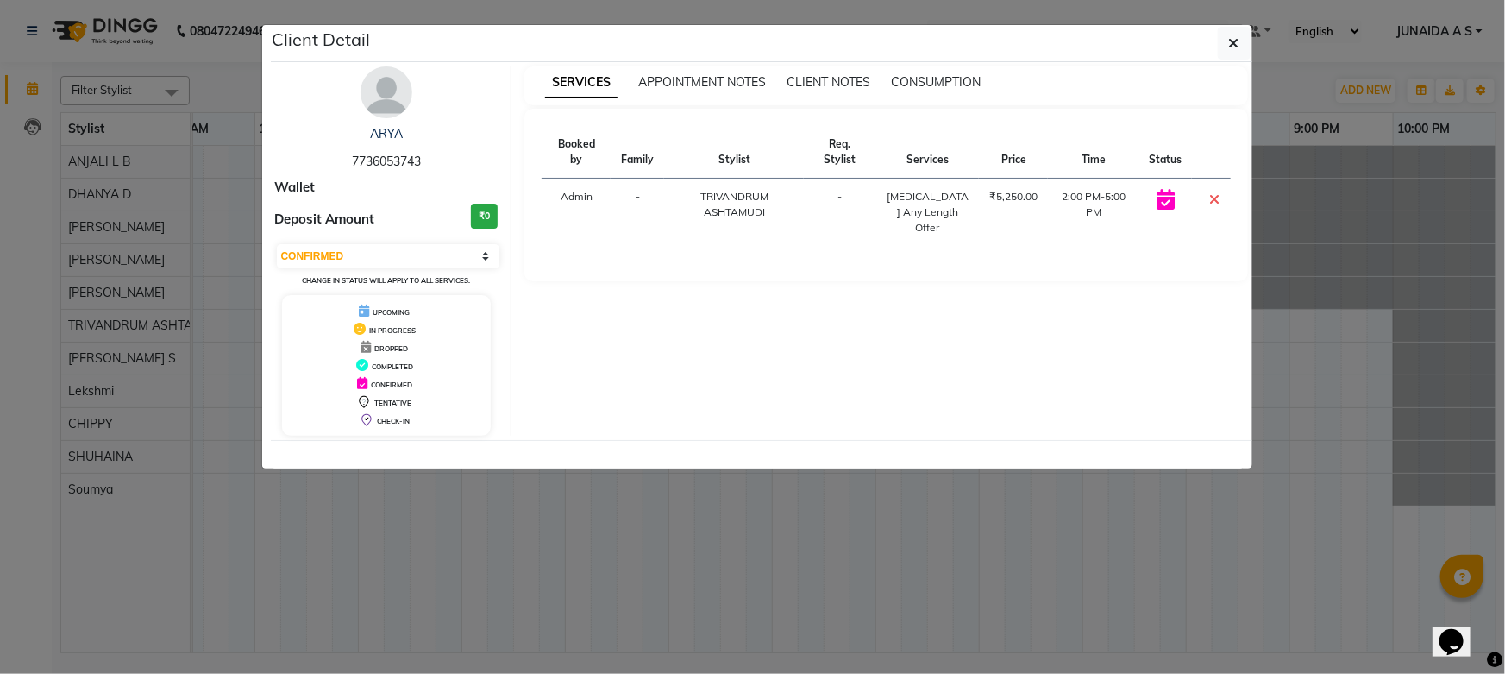
click at [1394, 289] on ngb-modal-window "Client Detail ARYA 7736053743 Wallet Deposit Amount ₹0 Select CONFIRMED TENTATI…" at bounding box center [752, 337] width 1505 height 674
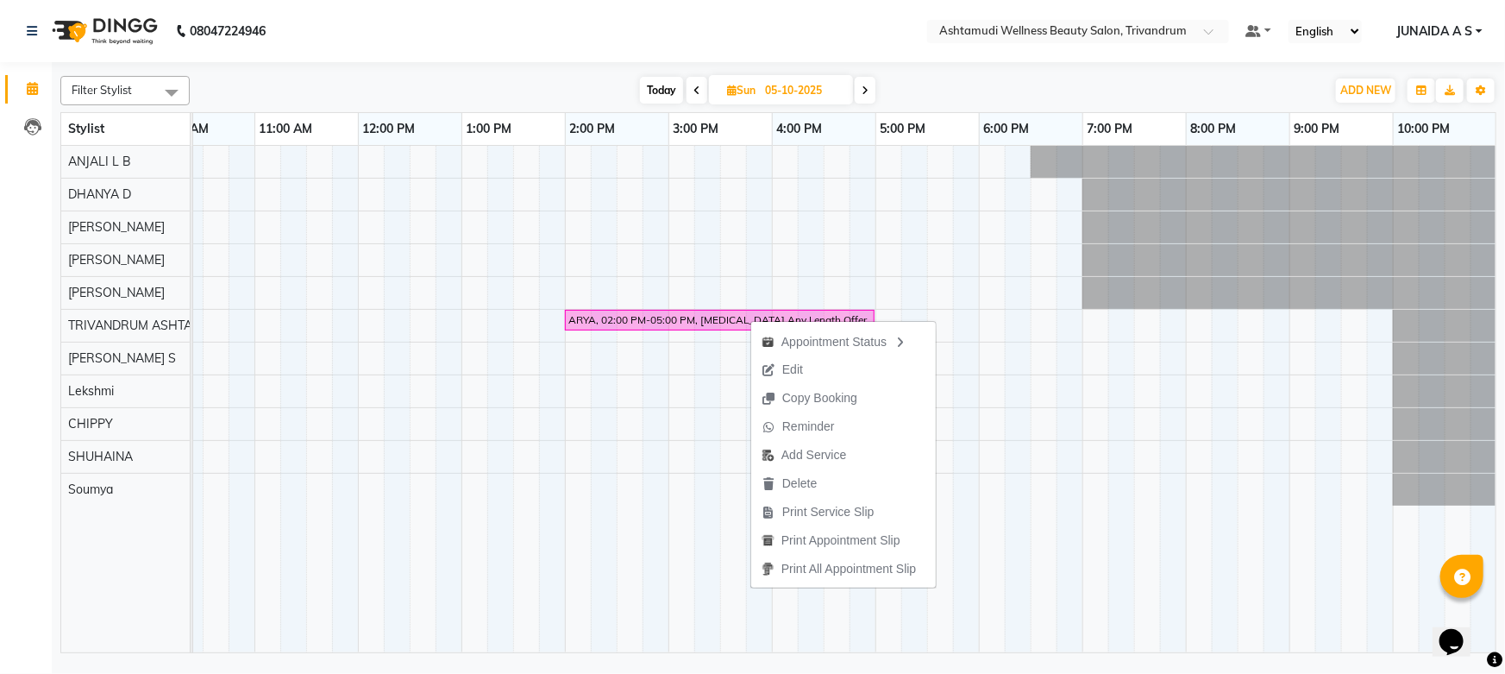
click at [794, 362] on span "Edit" at bounding box center [792, 369] width 21 height 18
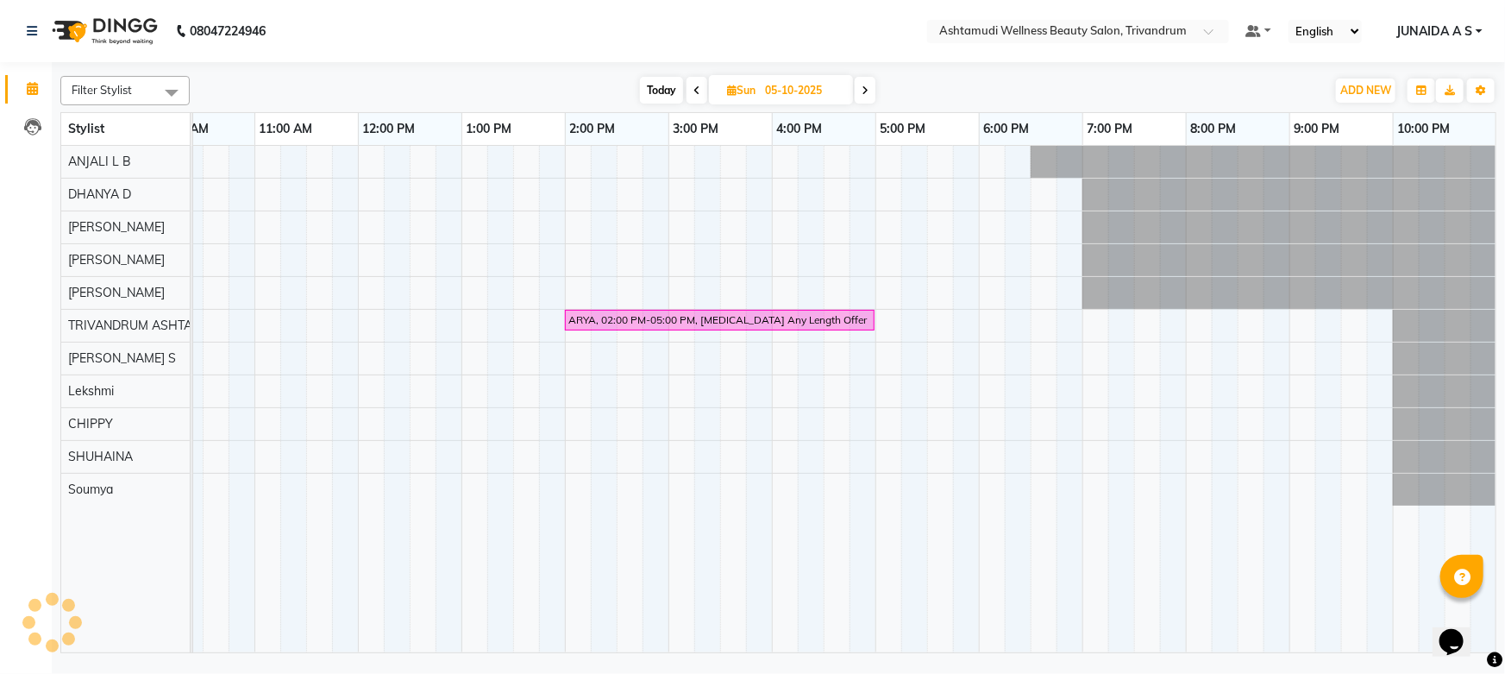
select select "confirm booking"
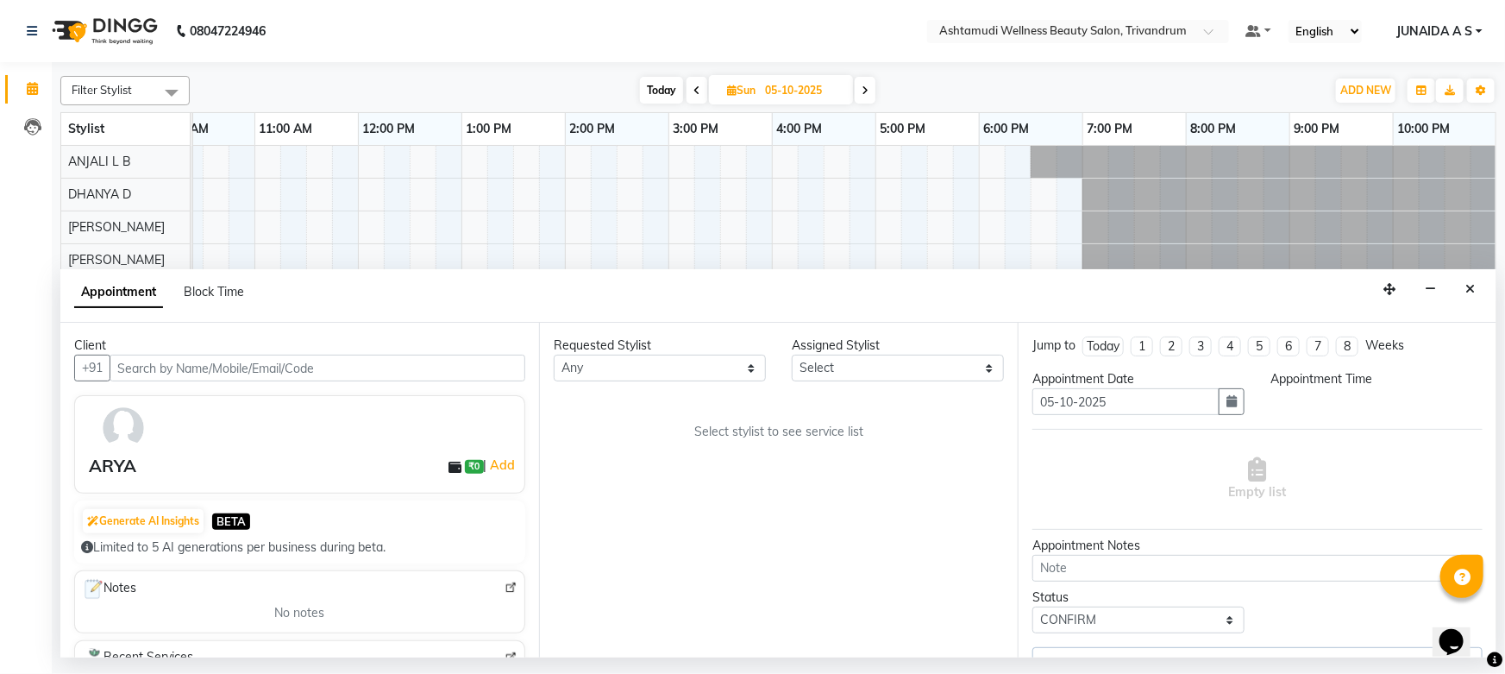
select select "27312"
select select "840"
select select "2009"
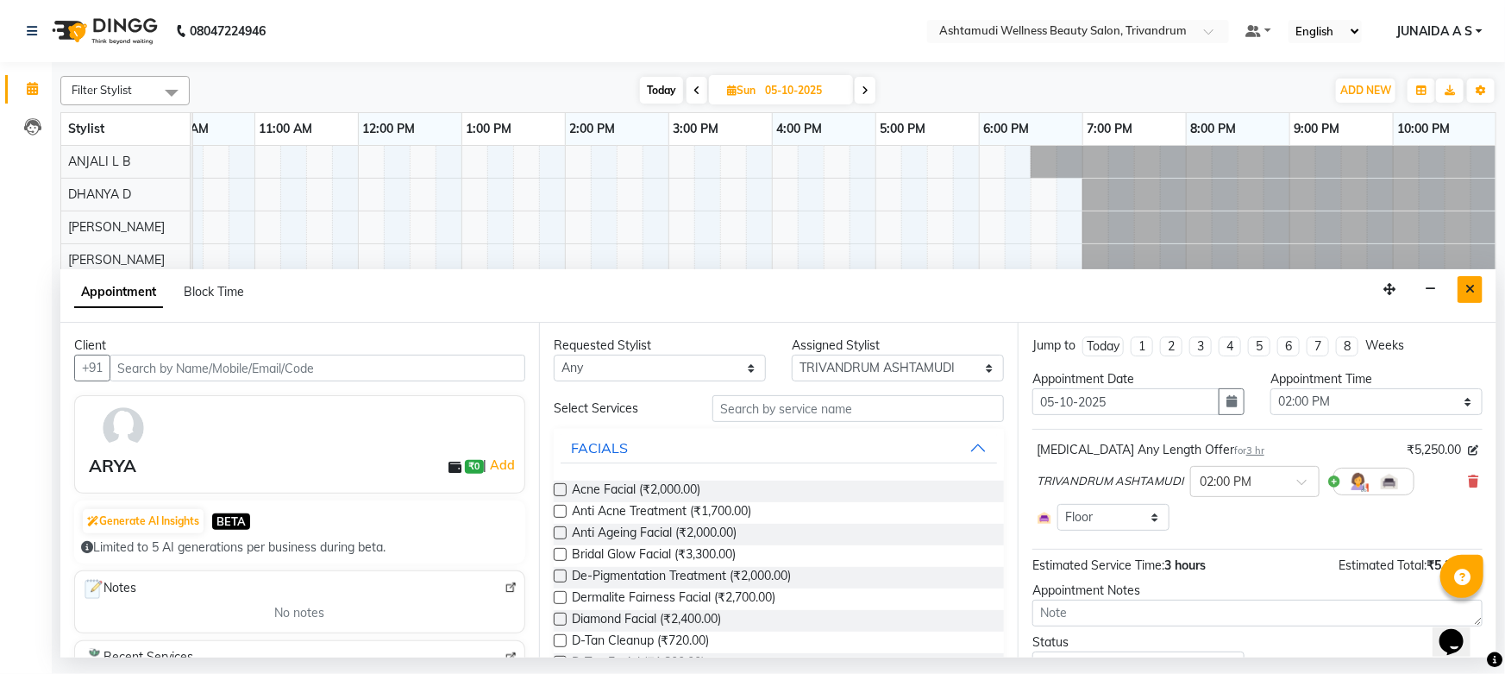
click at [1479, 293] on button "Close" at bounding box center [1470, 289] width 25 height 27
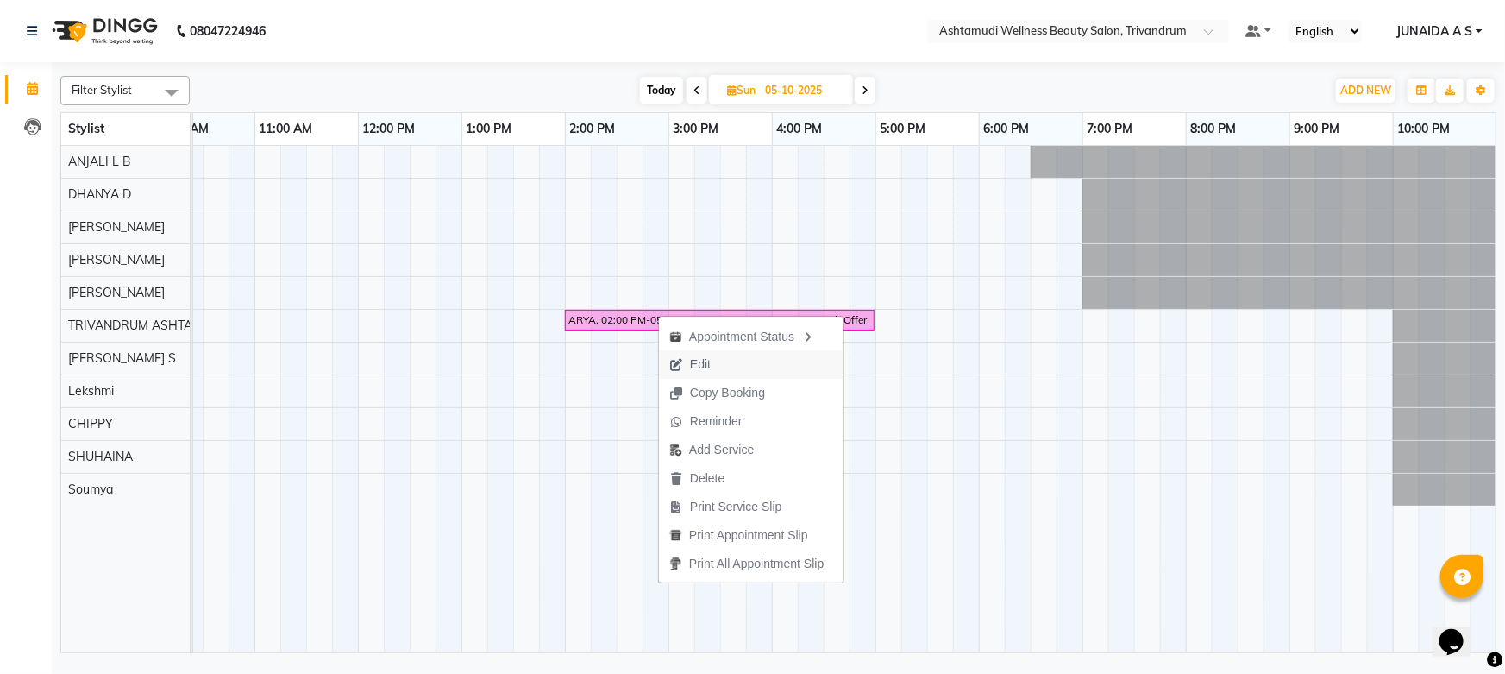
click at [736, 356] on button "Edit" at bounding box center [751, 364] width 185 height 28
select select "tentative"
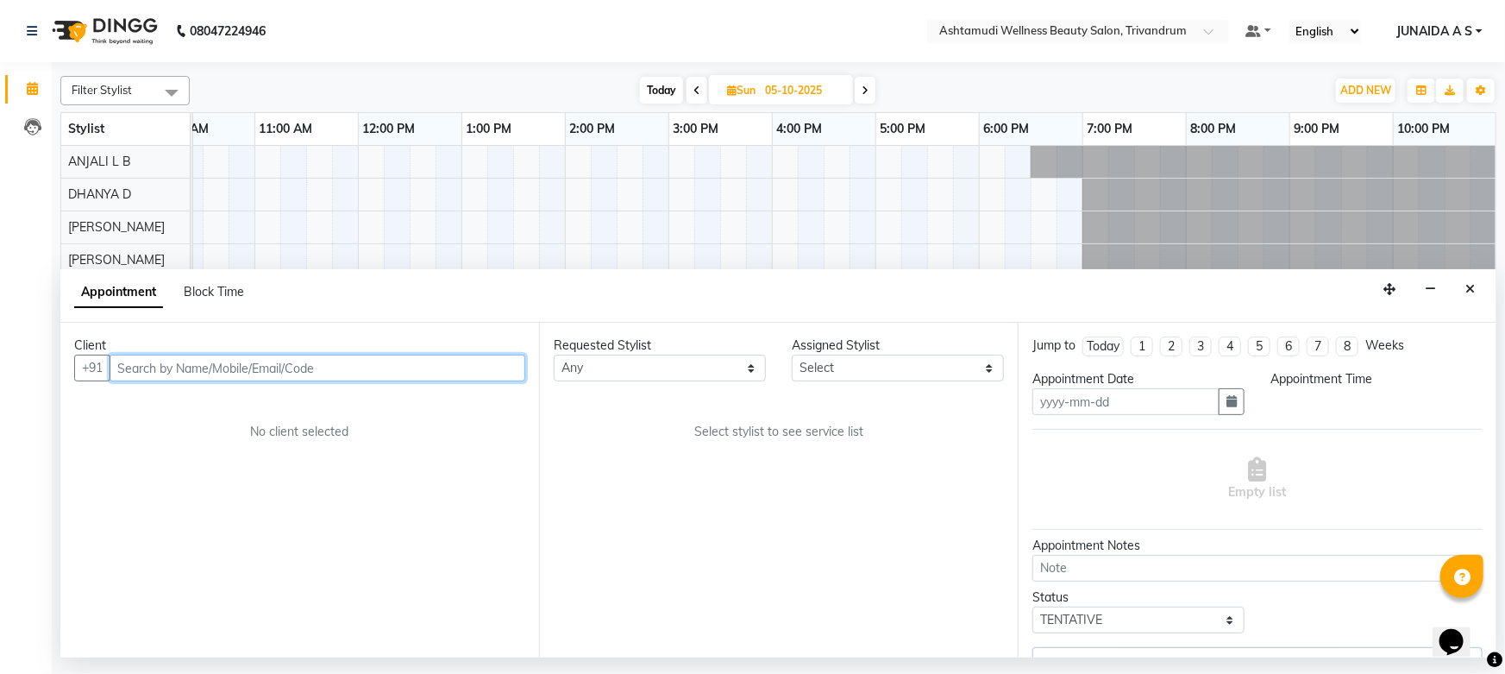
type input "05-10-2025"
select select "confirm booking"
select select "840"
select select "27312"
select select "2009"
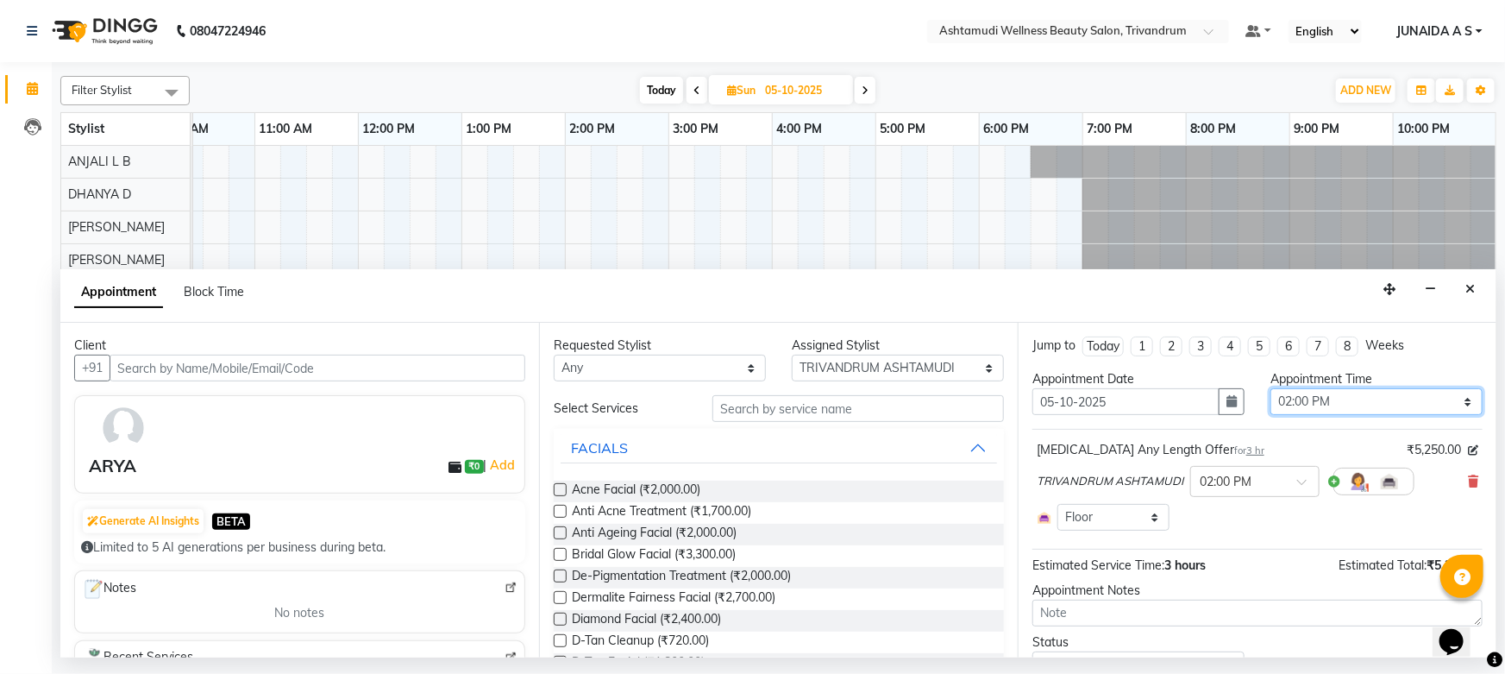
click at [1277, 398] on select "Select 10:00 AM 10:15 AM 10:30 AM 10:45 AM 11:00 AM 11:15 AM 11:30 AM 11:45 AM …" at bounding box center [1376, 401] width 212 height 27
select select "1080"
click at [1270, 388] on select "Select 10:00 AM 10:15 AM 10:30 AM 10:45 AM 11:00 AM 11:15 AM 11:30 AM 11:45 AM …" at bounding box center [1376, 401] width 212 height 27
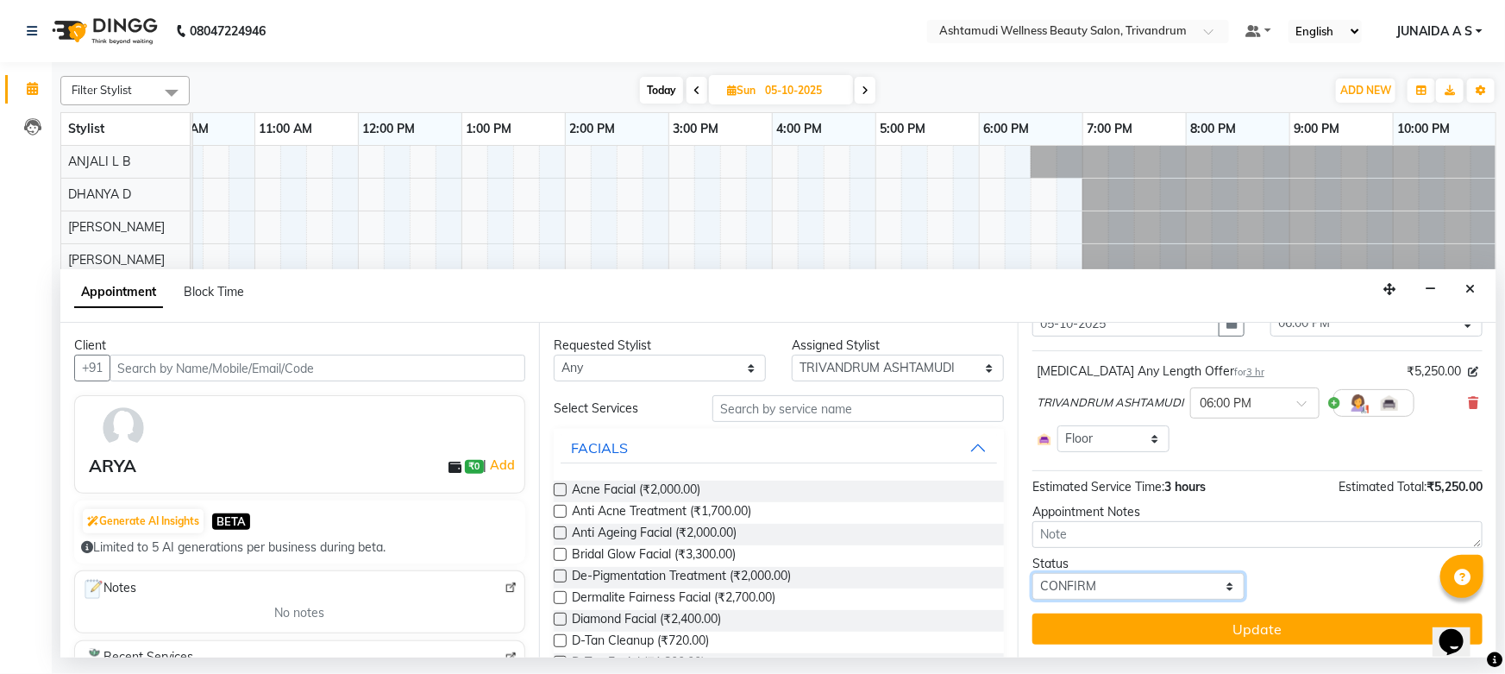
click at [1147, 577] on select "Select TENTATIVE CONFIRM UPCOMING" at bounding box center [1138, 586] width 212 height 27
click at [1032, 573] on select "Select TENTATIVE CONFIRM UPCOMING" at bounding box center [1138, 586] width 212 height 27
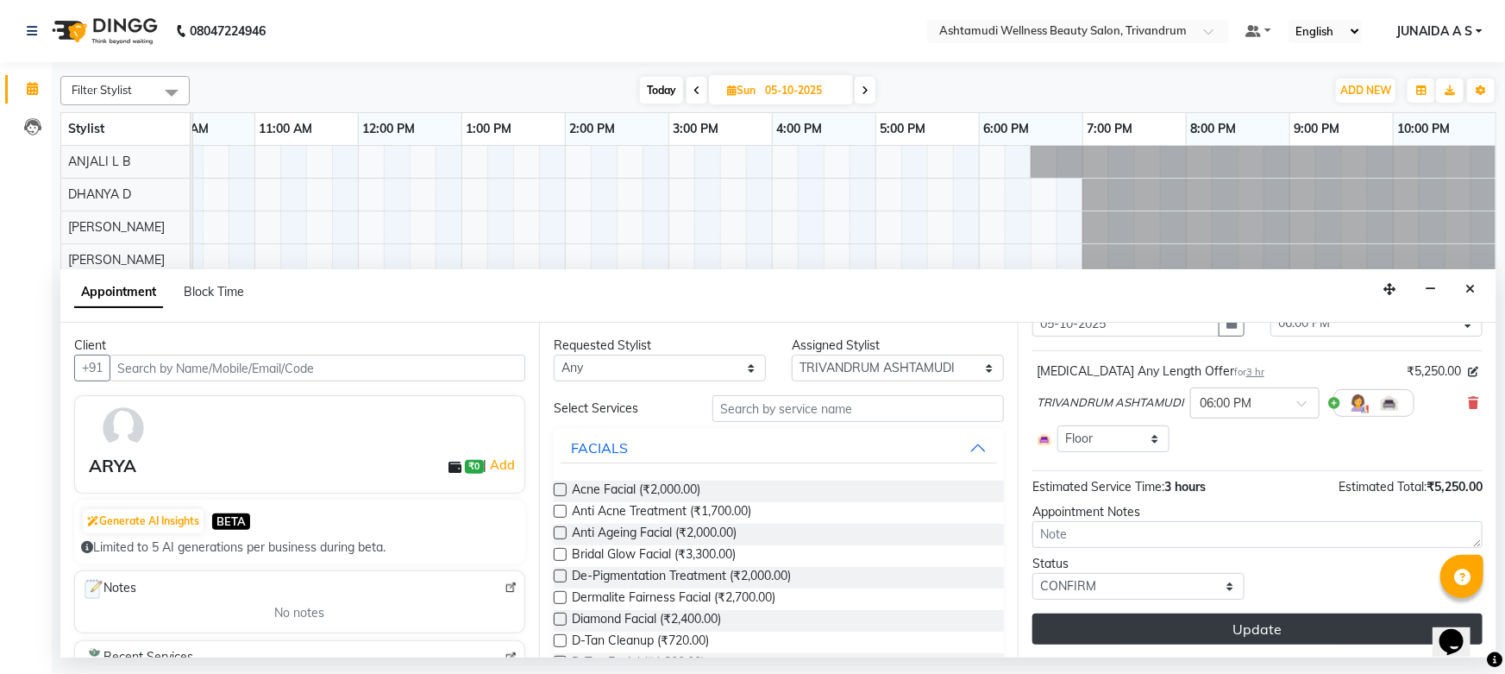
click at [1156, 628] on button "Update" at bounding box center [1257, 628] width 450 height 31
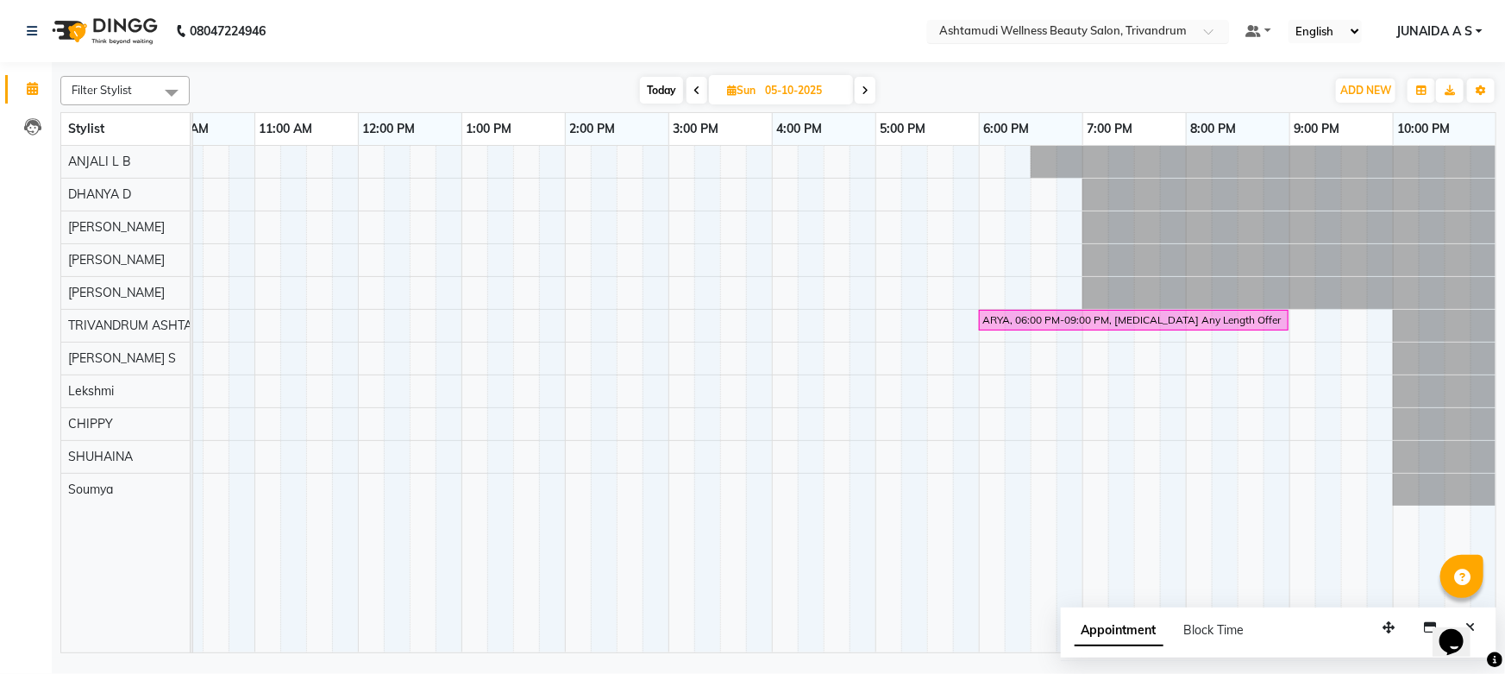
click at [1125, 30] on input "text" at bounding box center [1061, 32] width 250 height 17
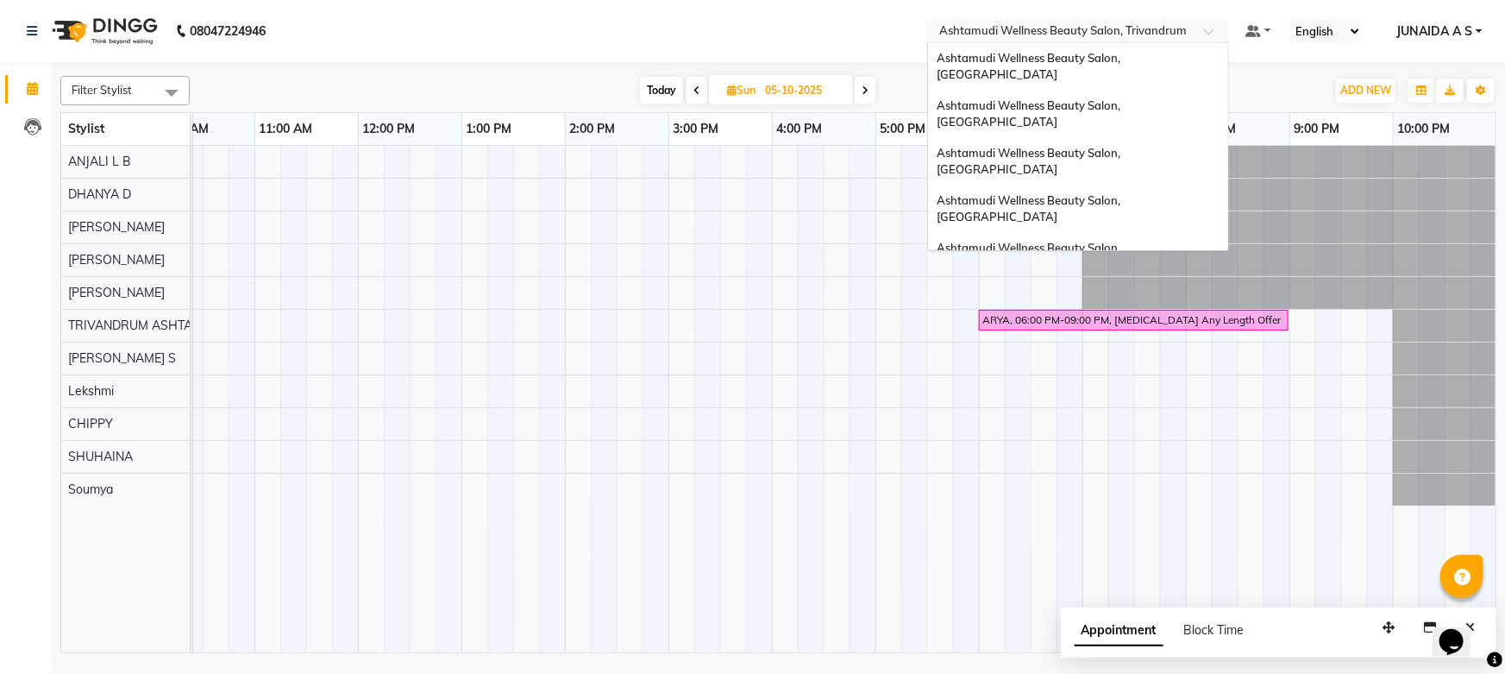
scroll to position [183, 0]
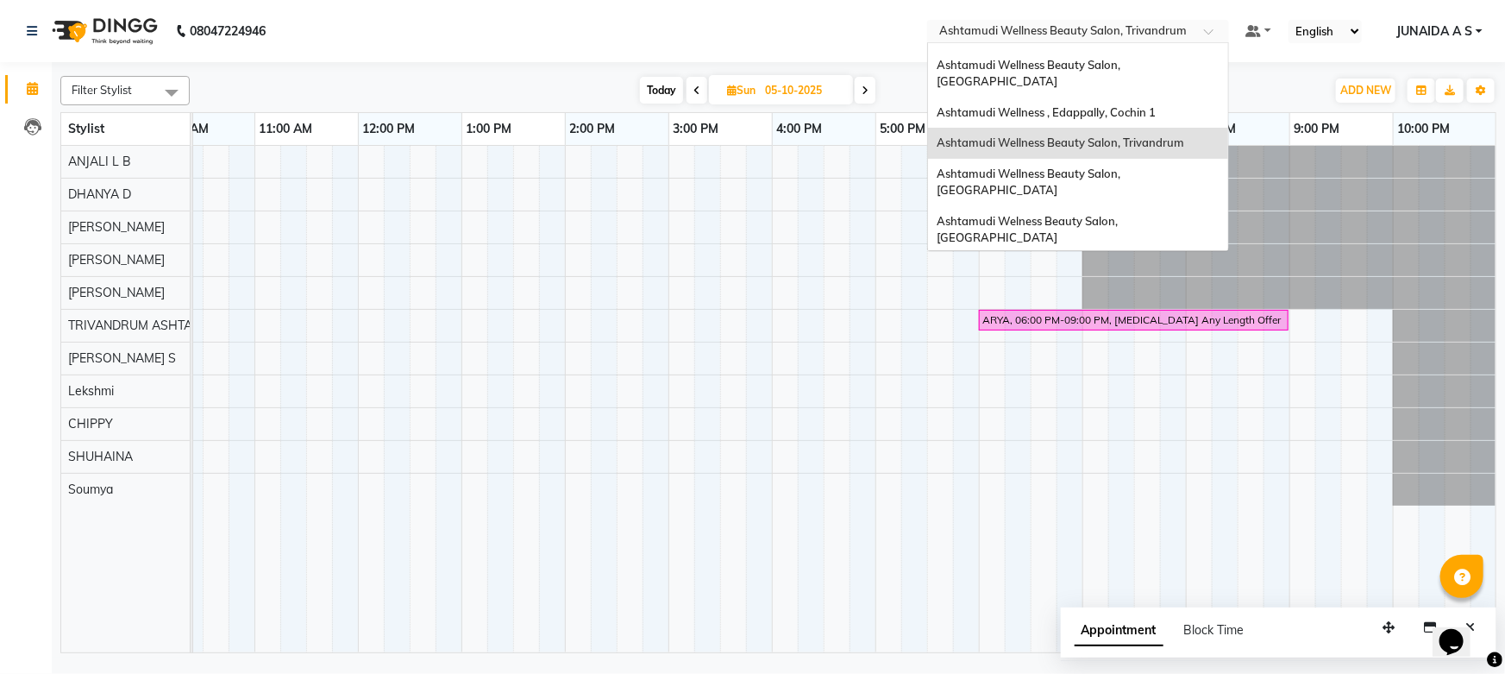
click at [1120, 261] on span "Ashtamudi Wellness Beauty Salon, [GEOGRAPHIC_DATA]" at bounding box center [1030, 276] width 186 height 31
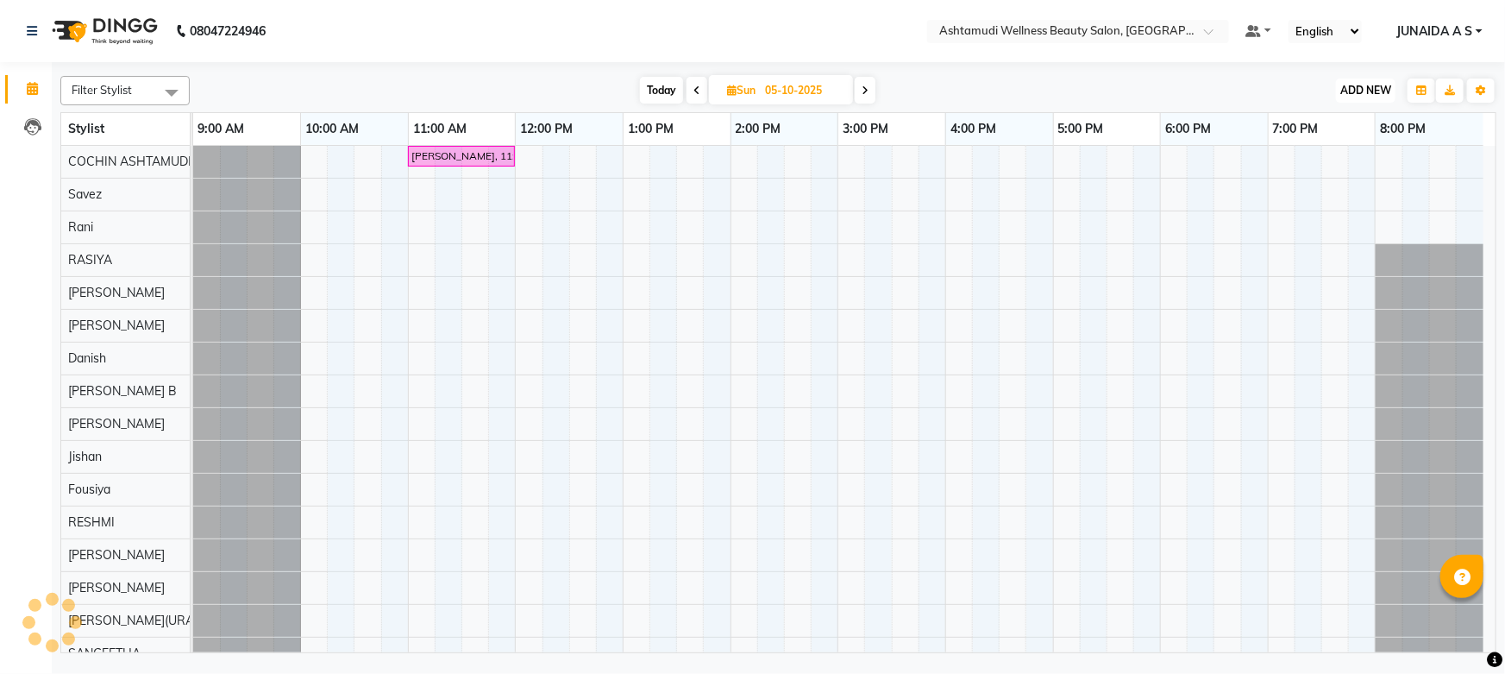
click at [1366, 81] on button "ADD NEW Toggle Dropdown" at bounding box center [1366, 90] width 60 height 24
drag, startPoint x: 1341, startPoint y: 131, endPoint x: 1241, endPoint y: 135, distance: 100.1
click at [1341, 127] on button "Add Appointment" at bounding box center [1327, 123] width 136 height 22
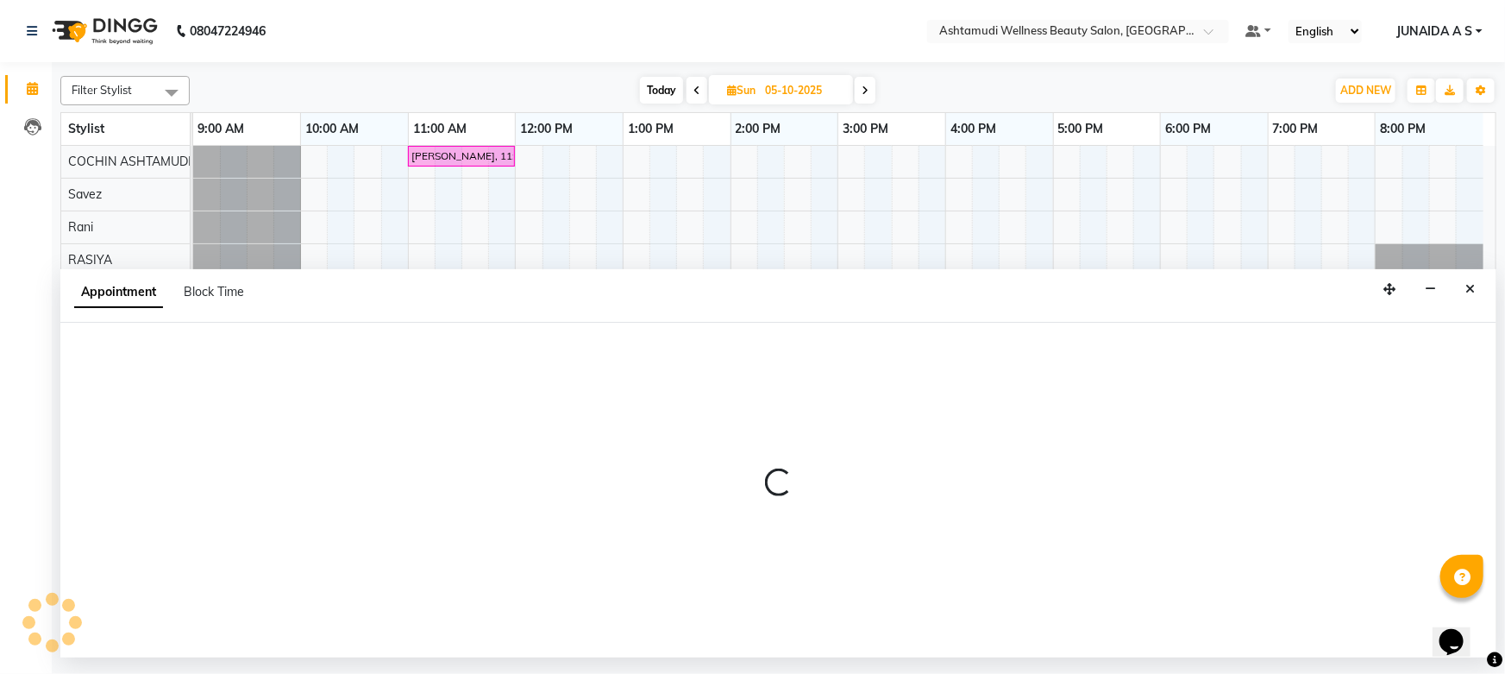
select select "600"
select select "tentative"
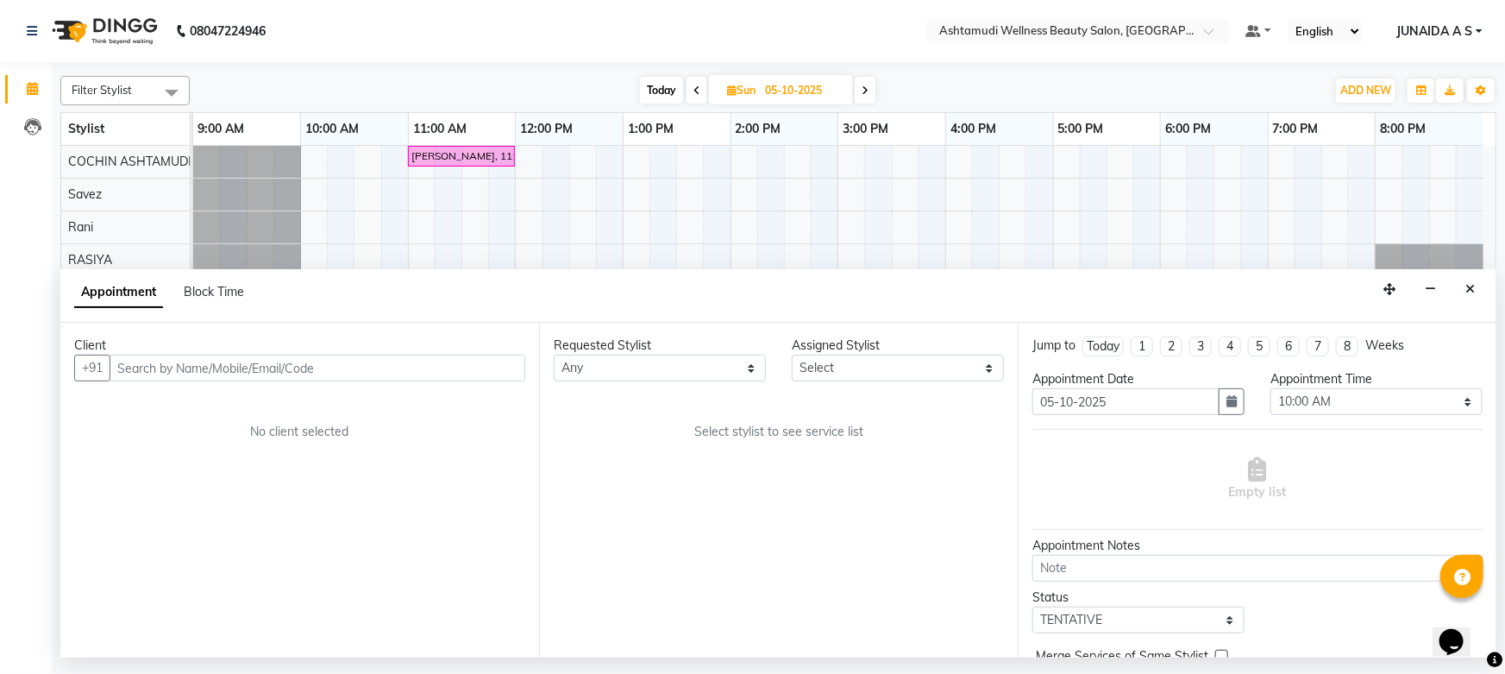
click at [262, 370] on input "text" at bounding box center [318, 367] width 416 height 27
type input "7012493140"
click at [487, 366] on span "Add Client" at bounding box center [490, 368] width 58 height 16
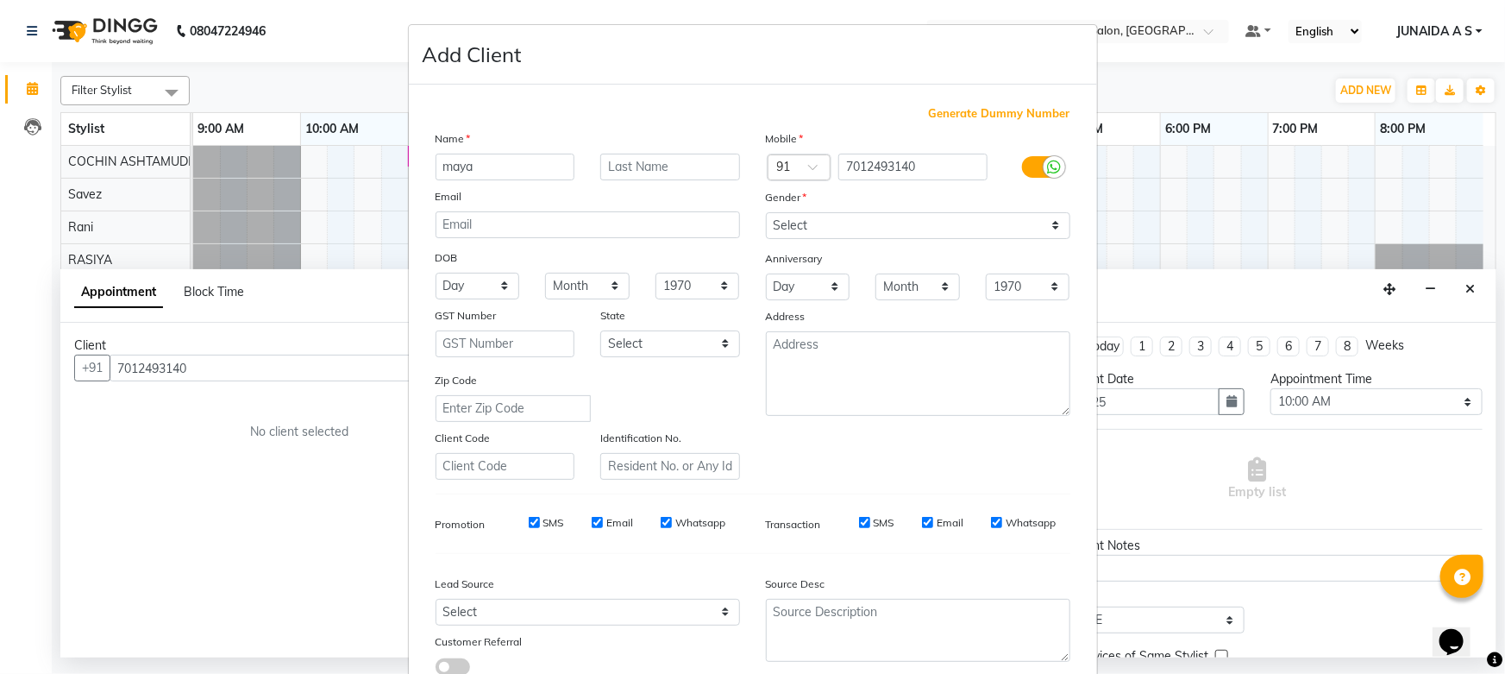
type input "maya"
click at [874, 223] on select "Select Male Female Other Prefer Not To Say" at bounding box center [918, 225] width 304 height 27
select select "female"
click at [766, 212] on select "Select Male Female Other Prefer Not To Say" at bounding box center [918, 225] width 304 height 27
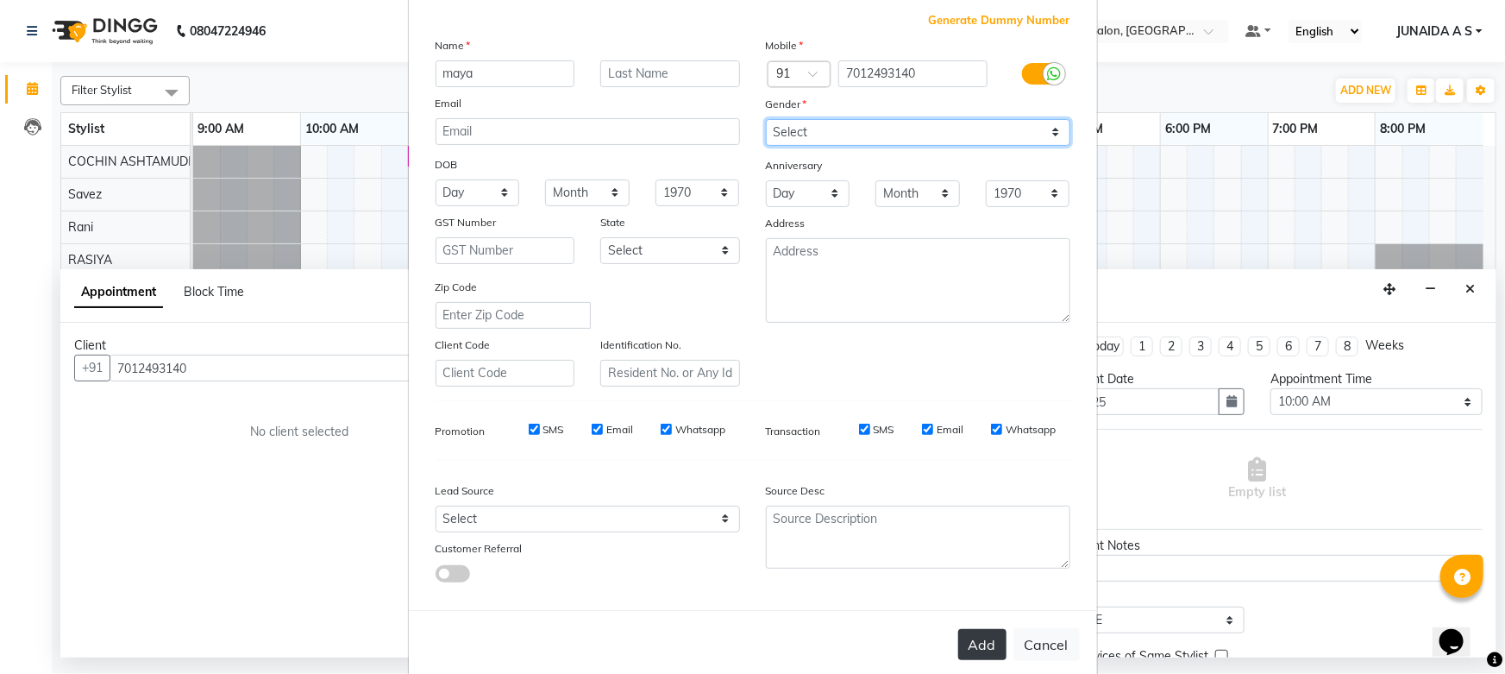
scroll to position [128, 0]
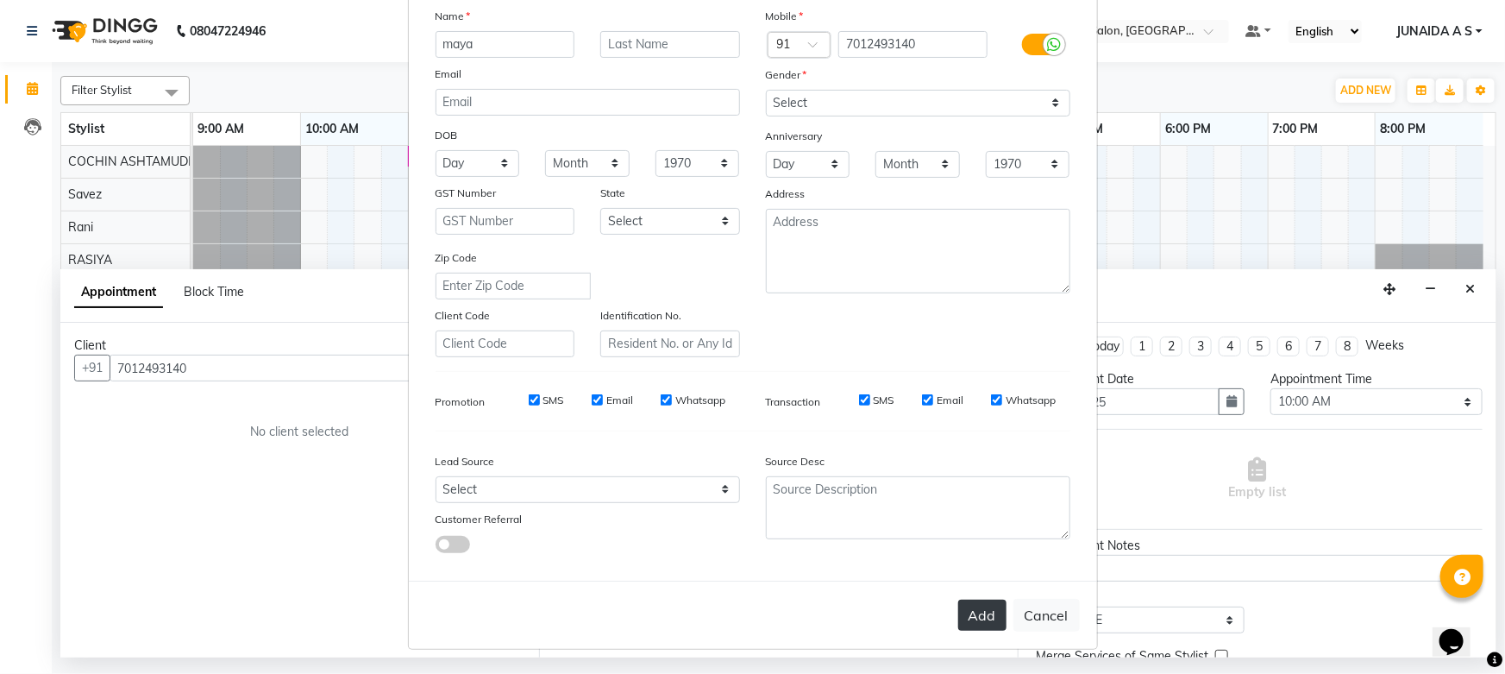
click at [983, 611] on button "Add" at bounding box center [982, 614] width 48 height 31
type input "70******40"
select select
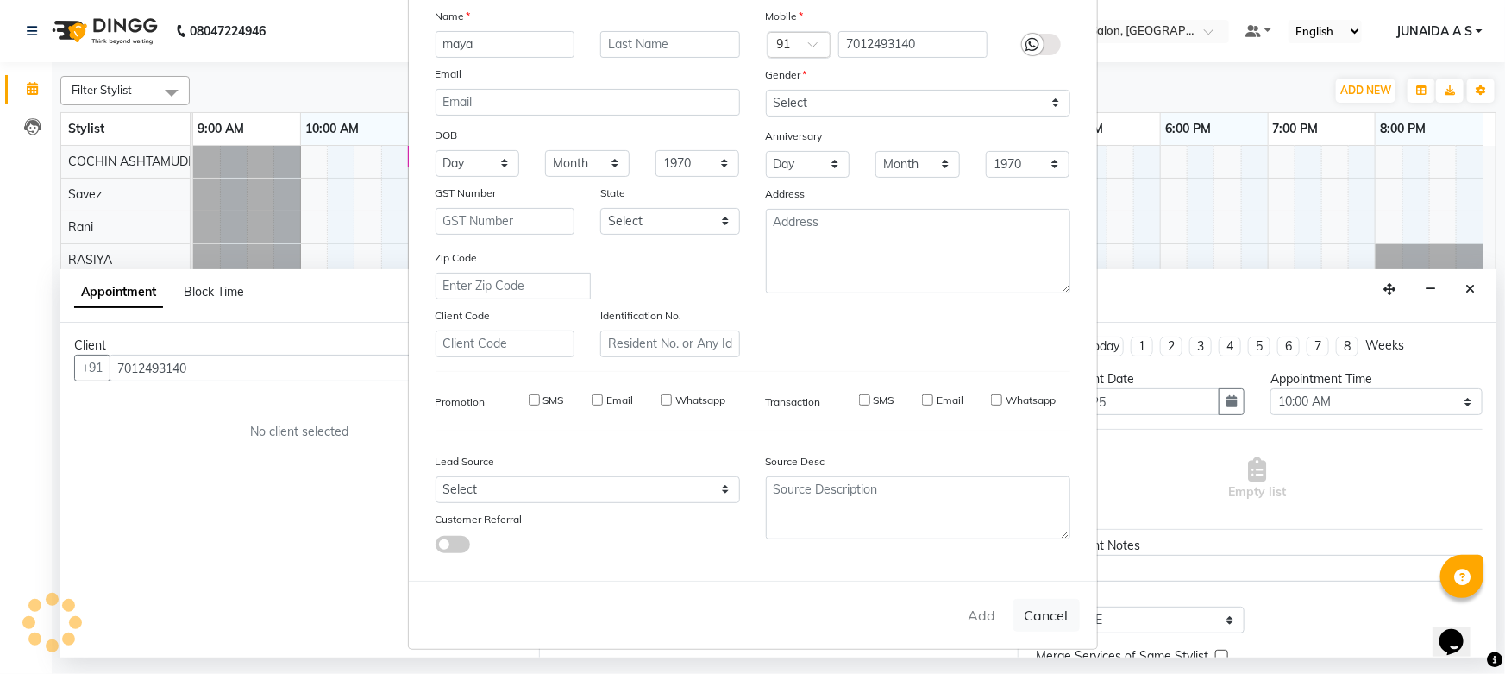
select select
checkbox input "false"
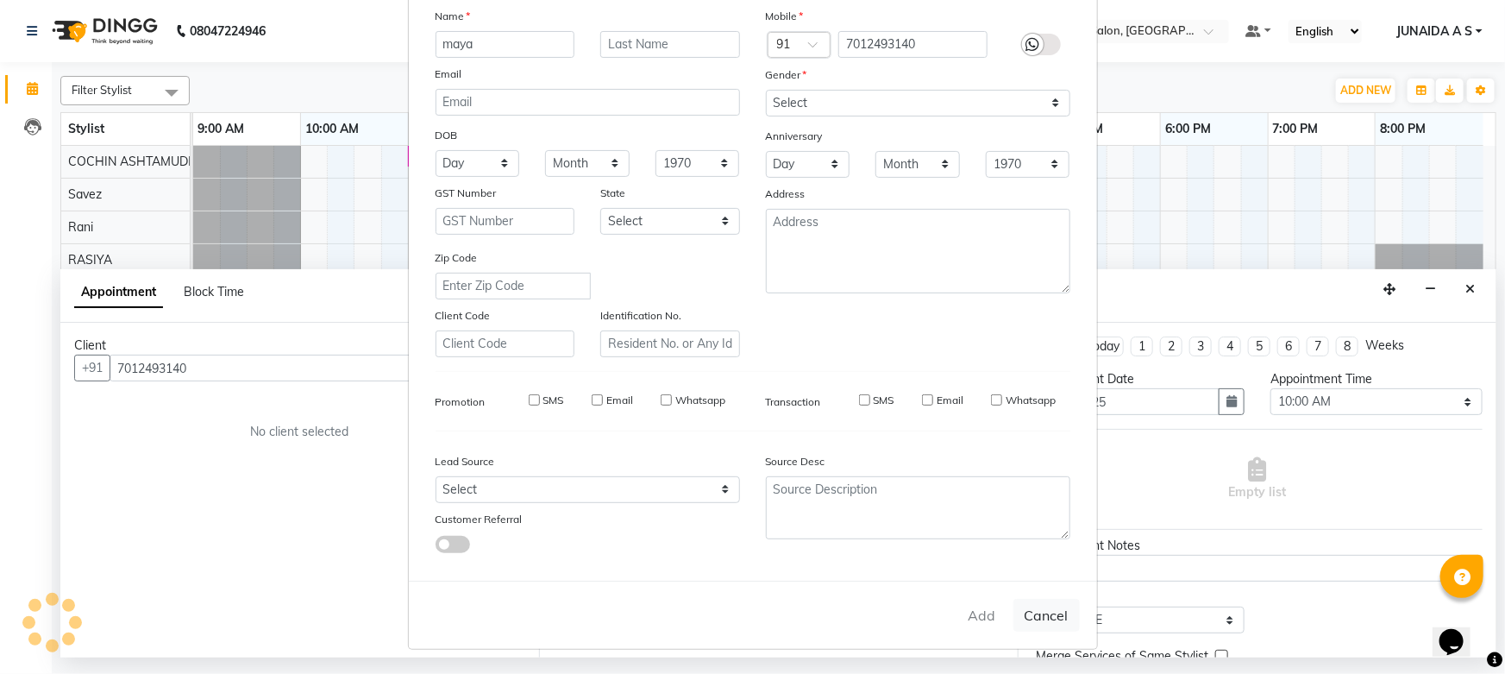
checkbox input "false"
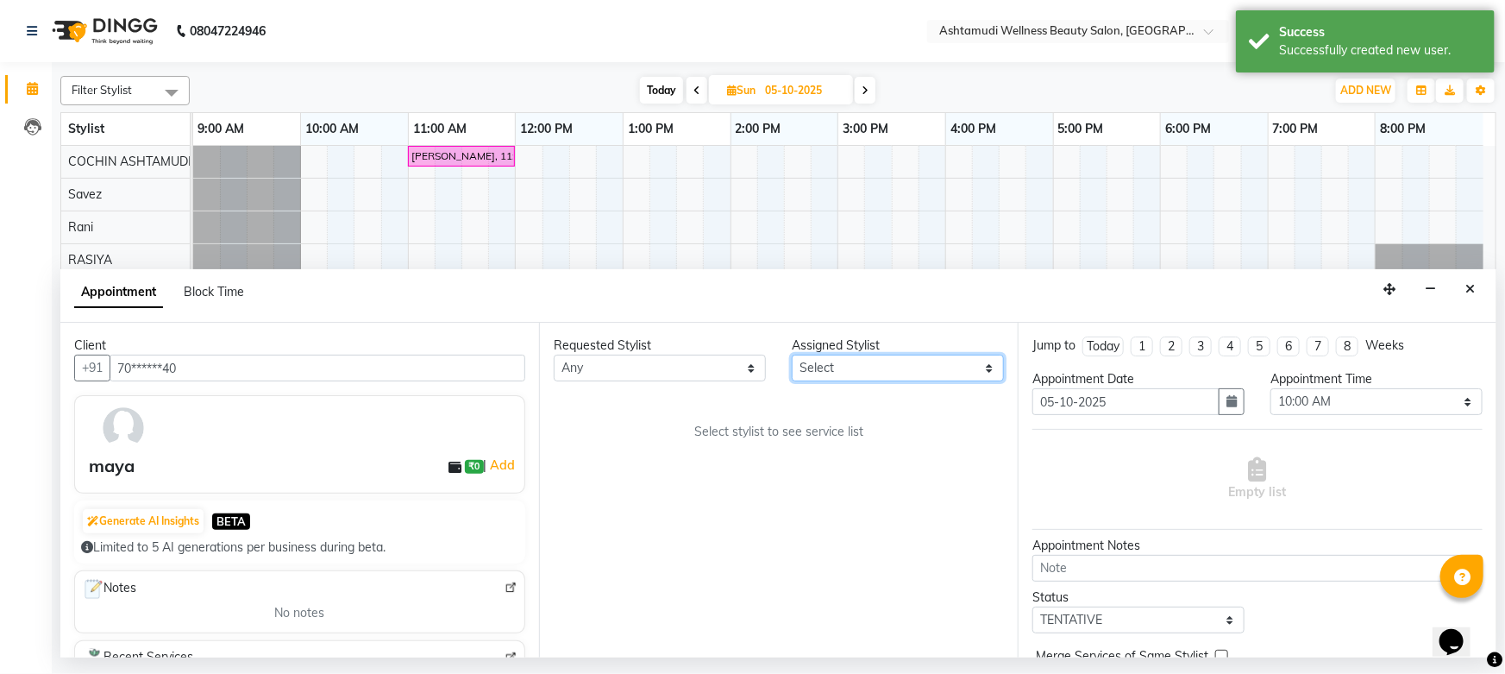
click at [949, 372] on select "Select Aiswarya B Ankith(URAJ) BINU MANGAR COCHIN ASHTAMUDI Danish Fousiya Jish…" at bounding box center [898, 367] width 212 height 27
select select "27313"
click at [792, 354] on select "Select Aiswarya B Ankith(URAJ) BINU MANGAR COCHIN ASHTAMUDI Danish Fousiya Jish…" at bounding box center [898, 367] width 212 height 27
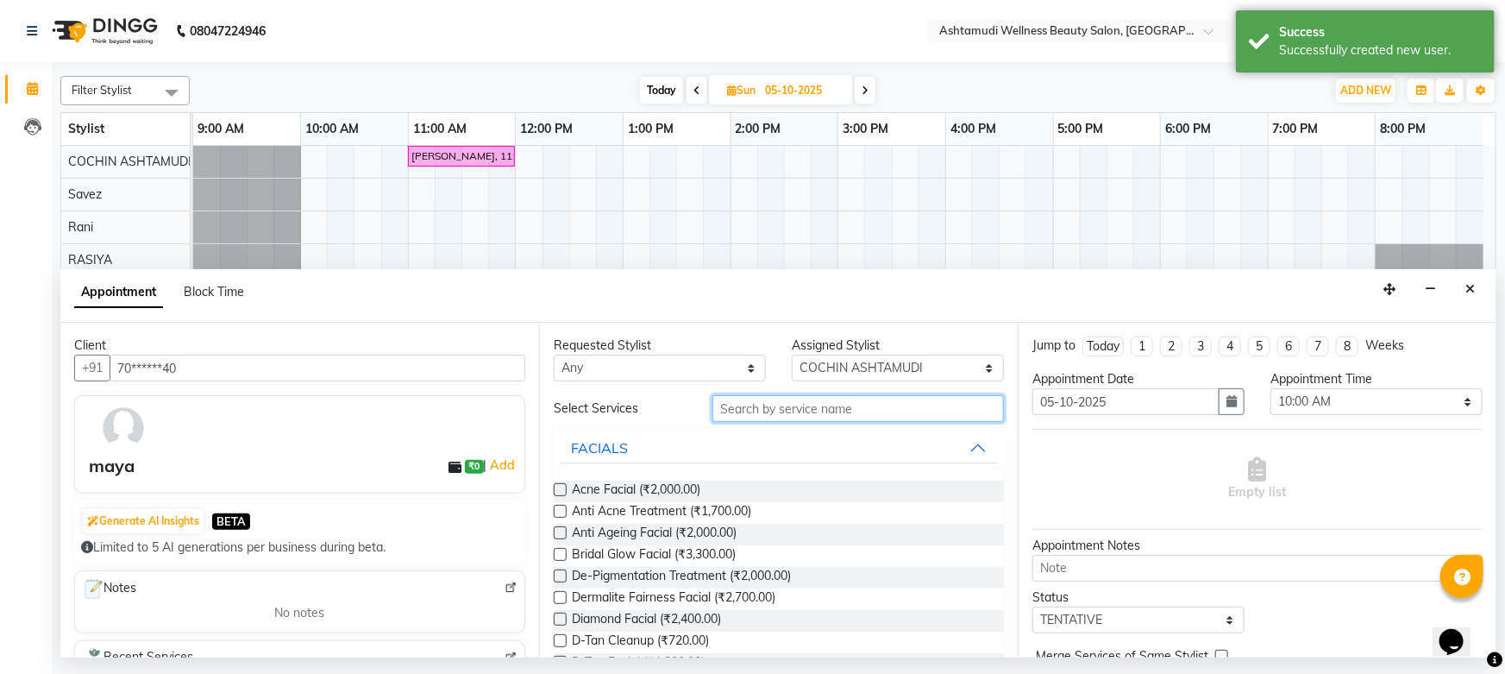
click at [772, 409] on input "text" at bounding box center [858, 408] width 292 height 27
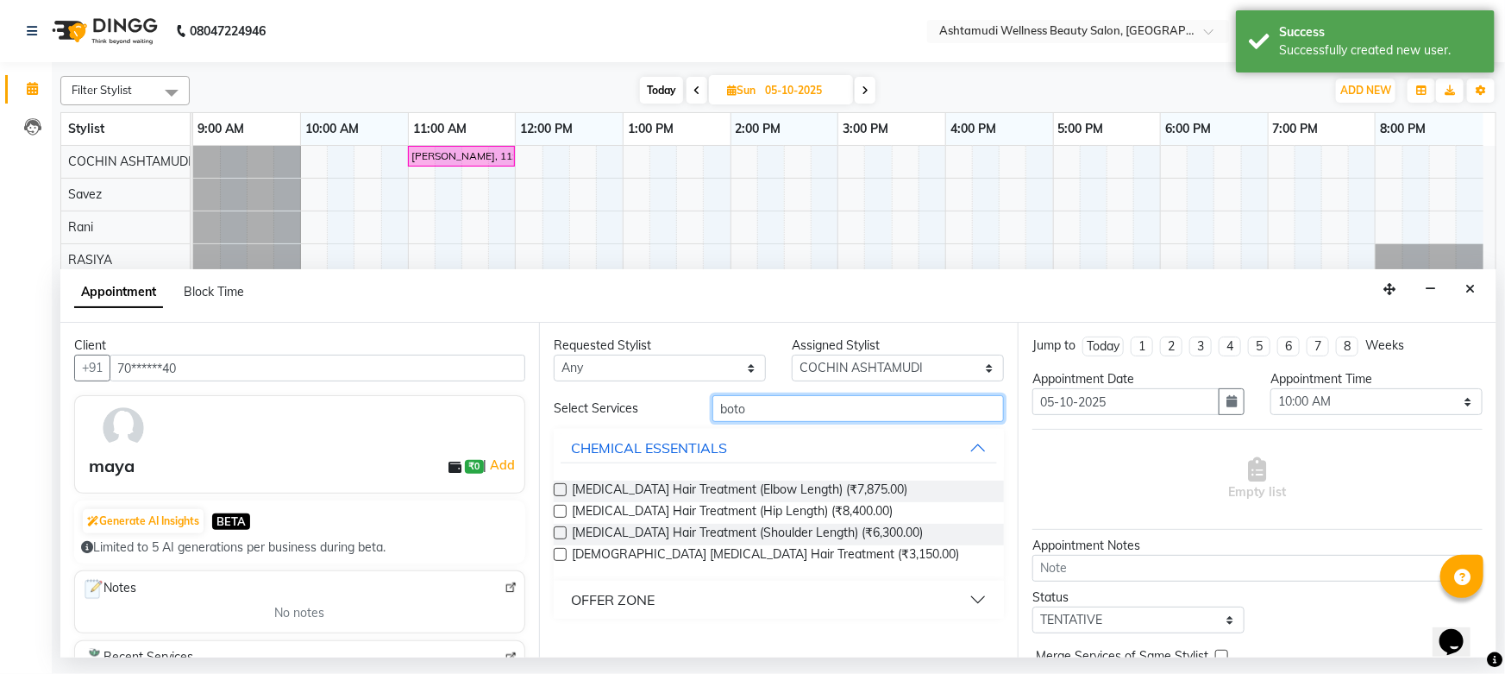
type input "boto"
click at [649, 586] on button "OFFER ZONE" at bounding box center [779, 599] width 436 height 31
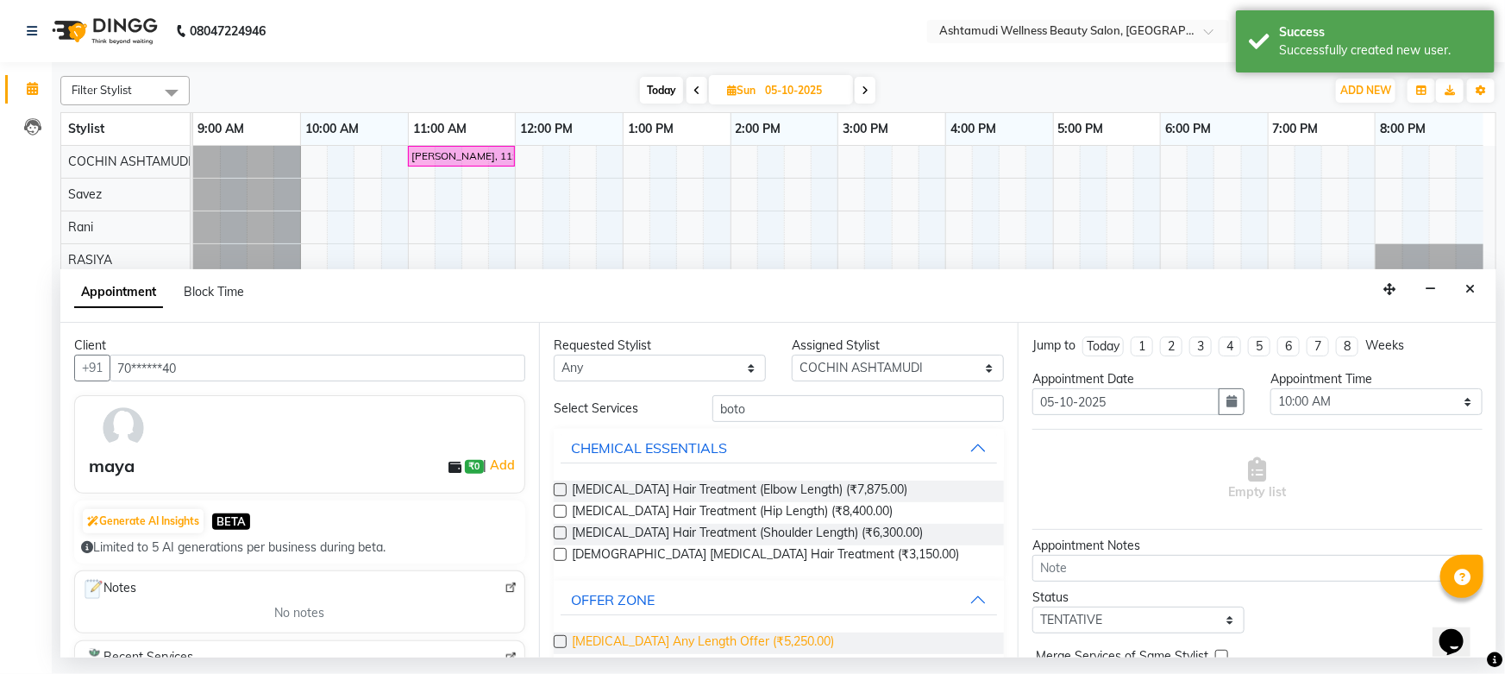
click at [635, 640] on span "Botox Any Length Offer (₹5,250.00)" at bounding box center [703, 643] width 262 height 22
checkbox input "false"
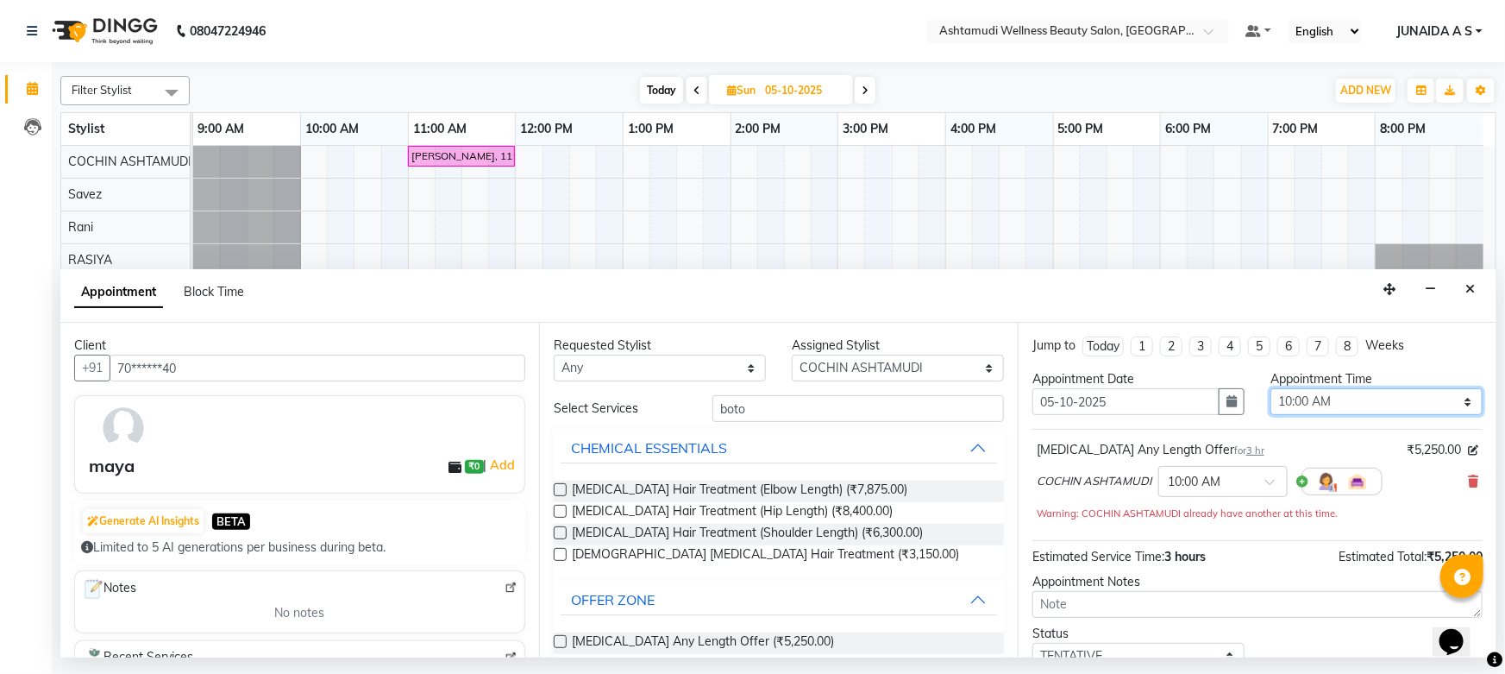
click at [1320, 388] on select "Select 10:00 AM 10:15 AM 10:30 AM 10:45 AM 11:00 AM 11:15 AM 11:30 AM 11:45 AM …" at bounding box center [1376, 401] width 212 height 27
select select "660"
click at [1270, 388] on select "Select 10:00 AM 10:15 AM 10:30 AM 10:45 AM 11:00 AM 11:15 AM 11:30 AM 11:45 AM …" at bounding box center [1376, 401] width 212 height 27
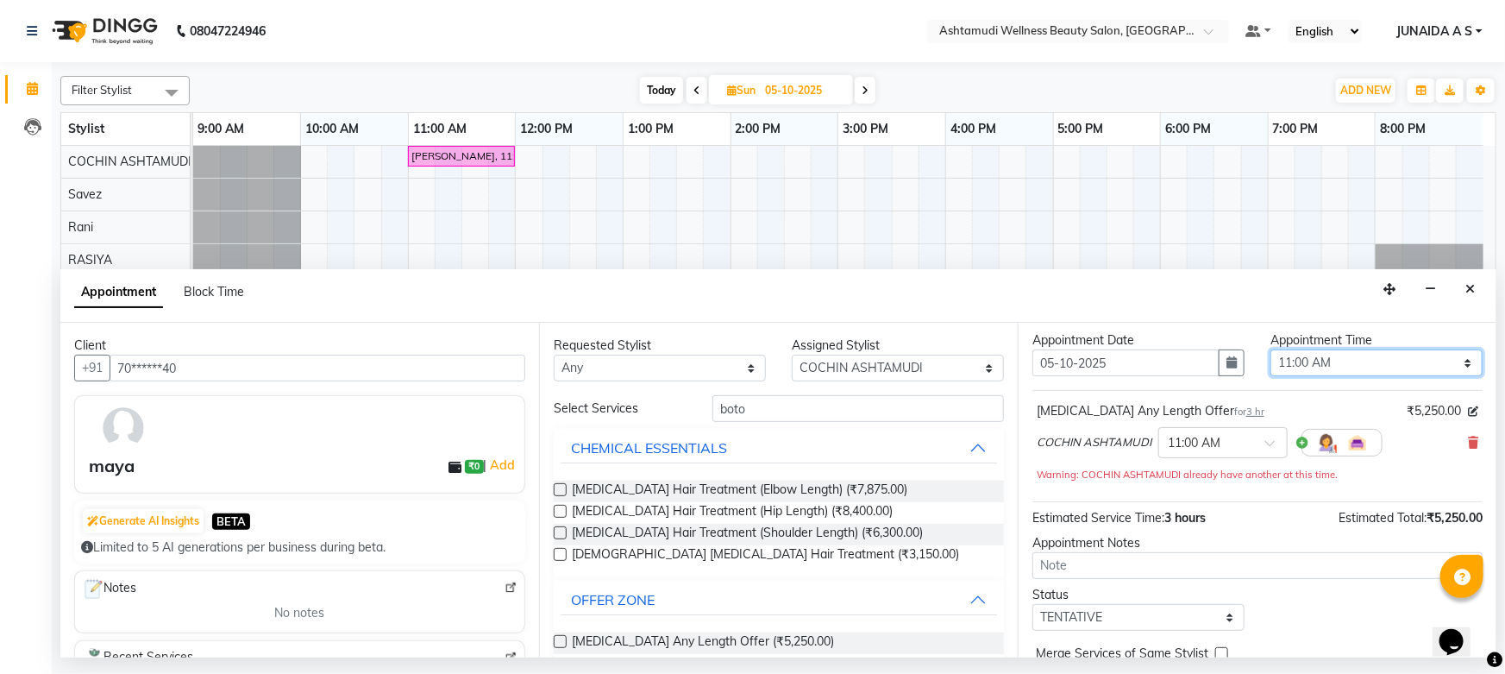
scroll to position [91, 0]
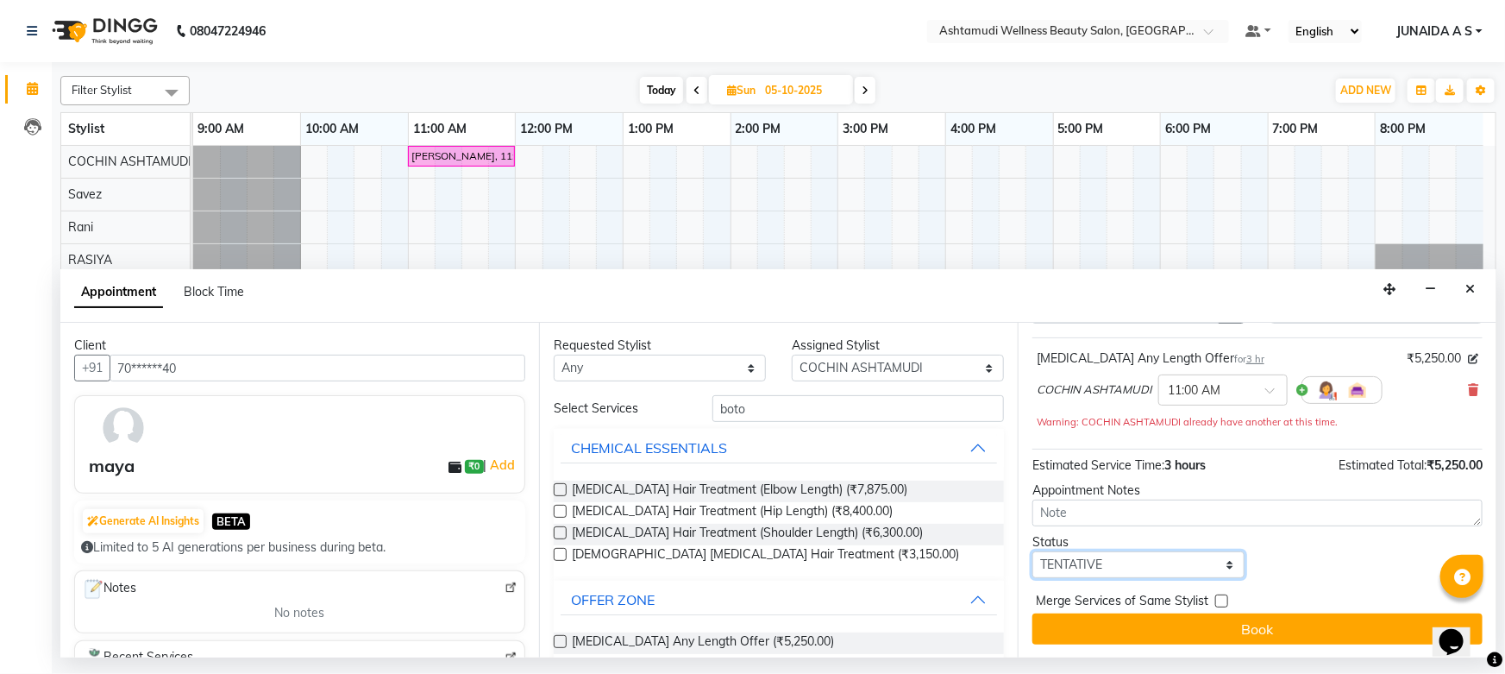
click at [1087, 559] on select "Select TENTATIVE CONFIRM UPCOMING" at bounding box center [1138, 564] width 212 height 27
select select "confirm booking"
click at [1032, 551] on select "Select TENTATIVE CONFIRM UPCOMING" at bounding box center [1138, 564] width 212 height 27
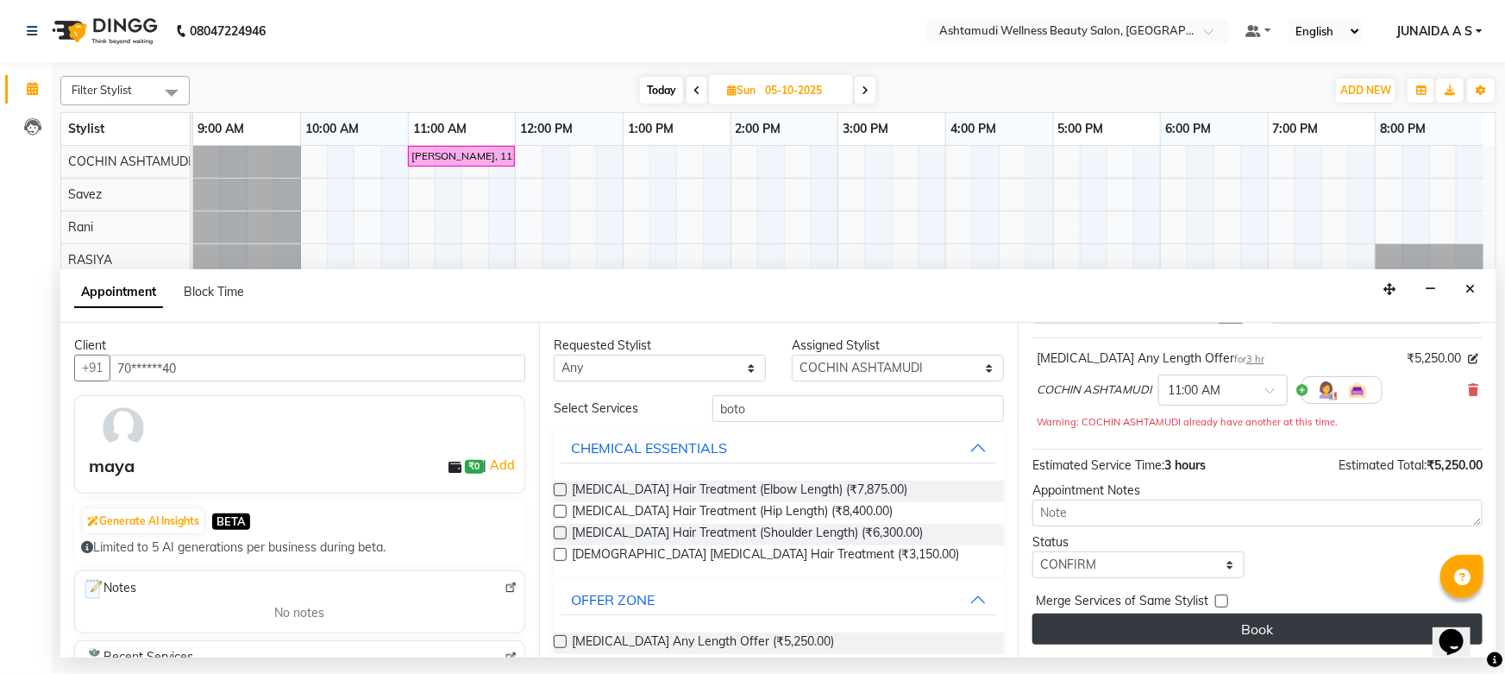
click at [1053, 635] on button "Book" at bounding box center [1257, 628] width 450 height 31
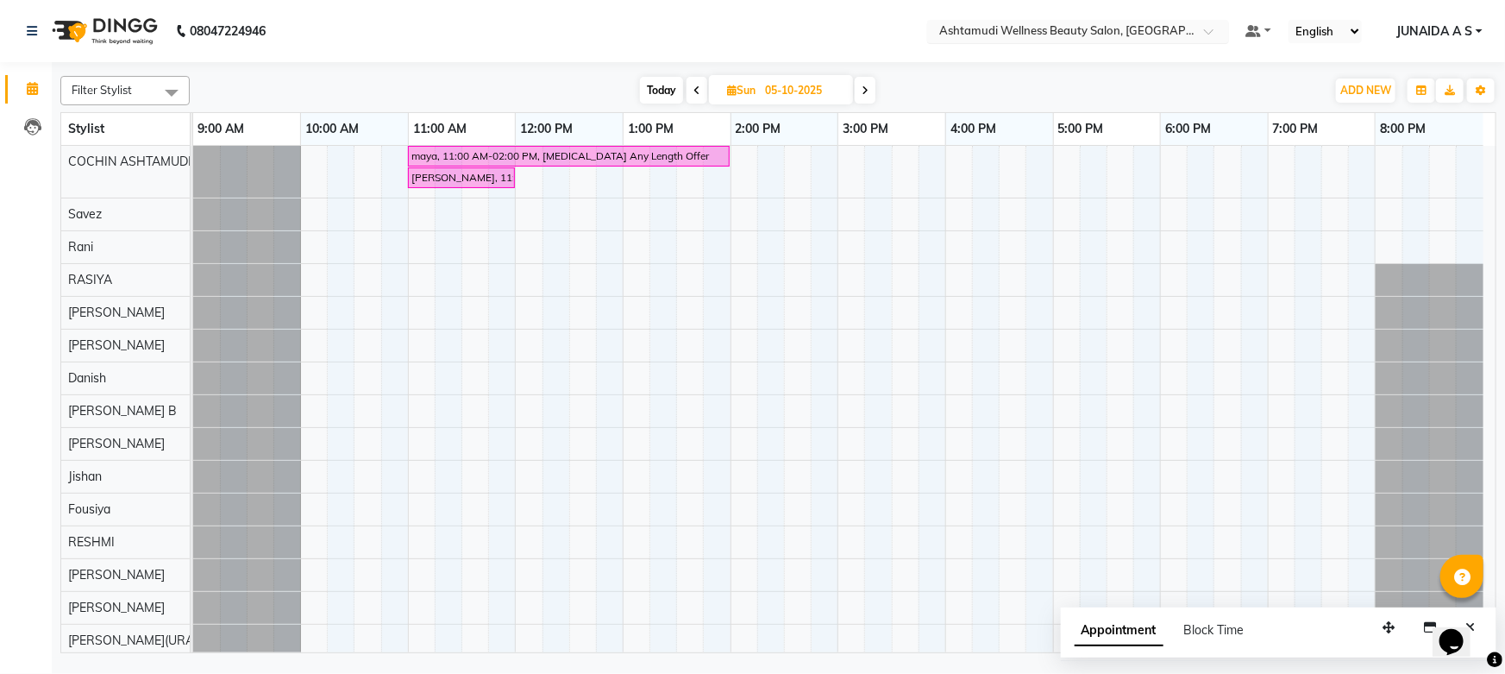
click at [1175, 30] on input "text" at bounding box center [1061, 32] width 250 height 17
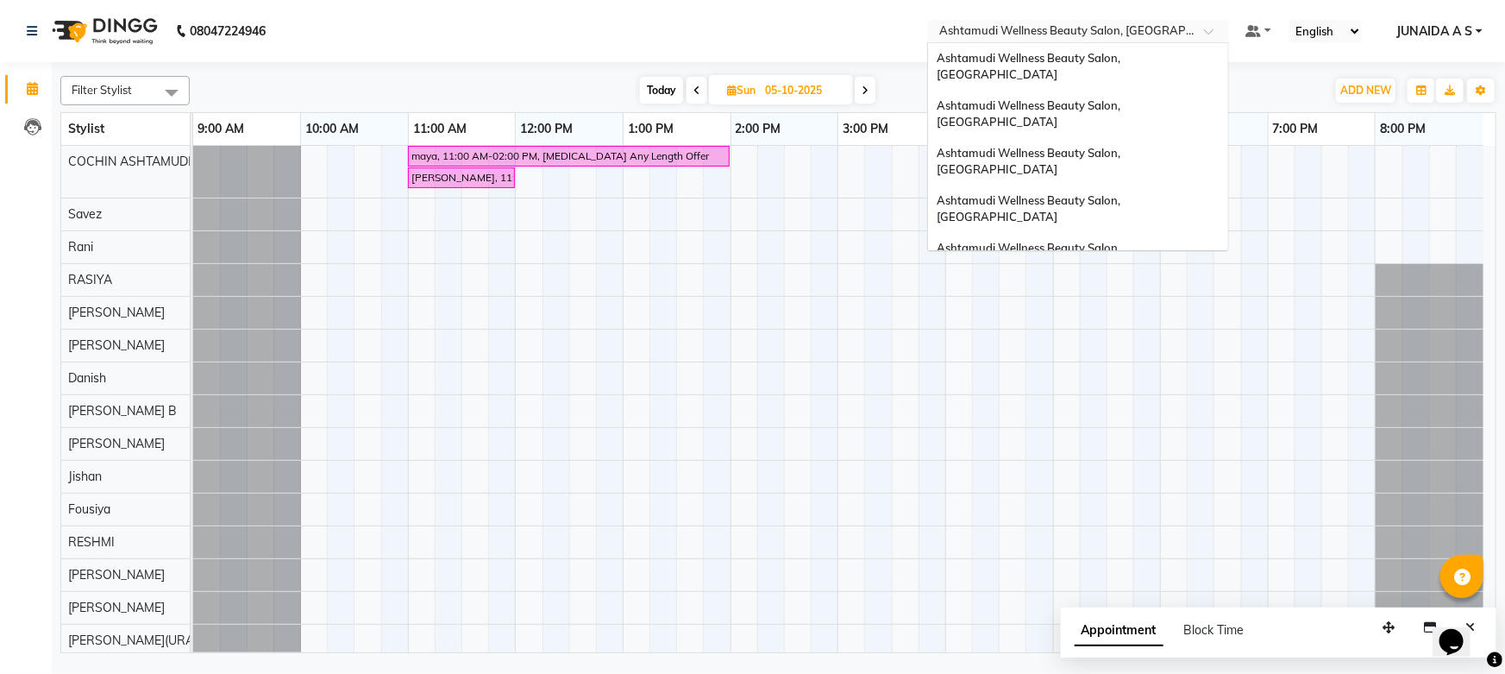
scroll to position [238, 0]
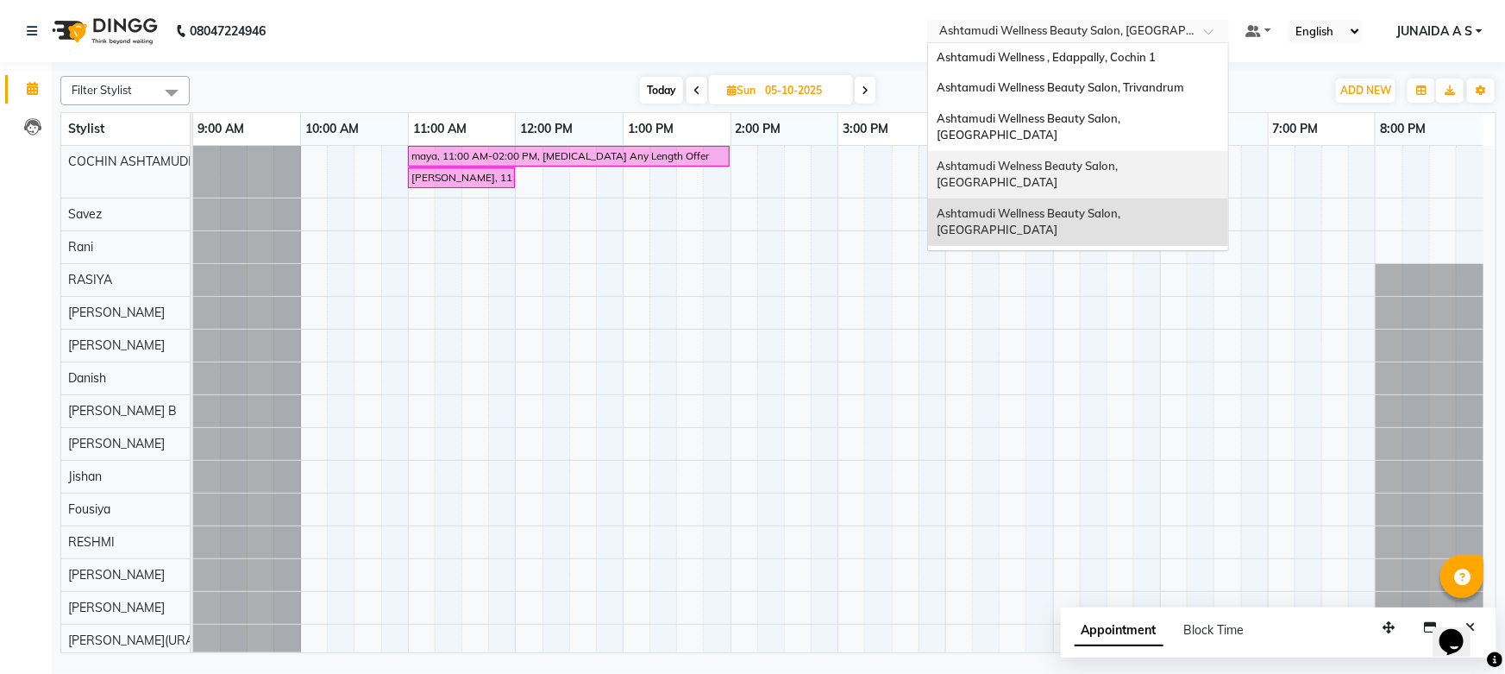
click at [1120, 159] on span "Ashtamudi Welness Beauty Salon, [GEOGRAPHIC_DATA]" at bounding box center [1029, 174] width 184 height 31
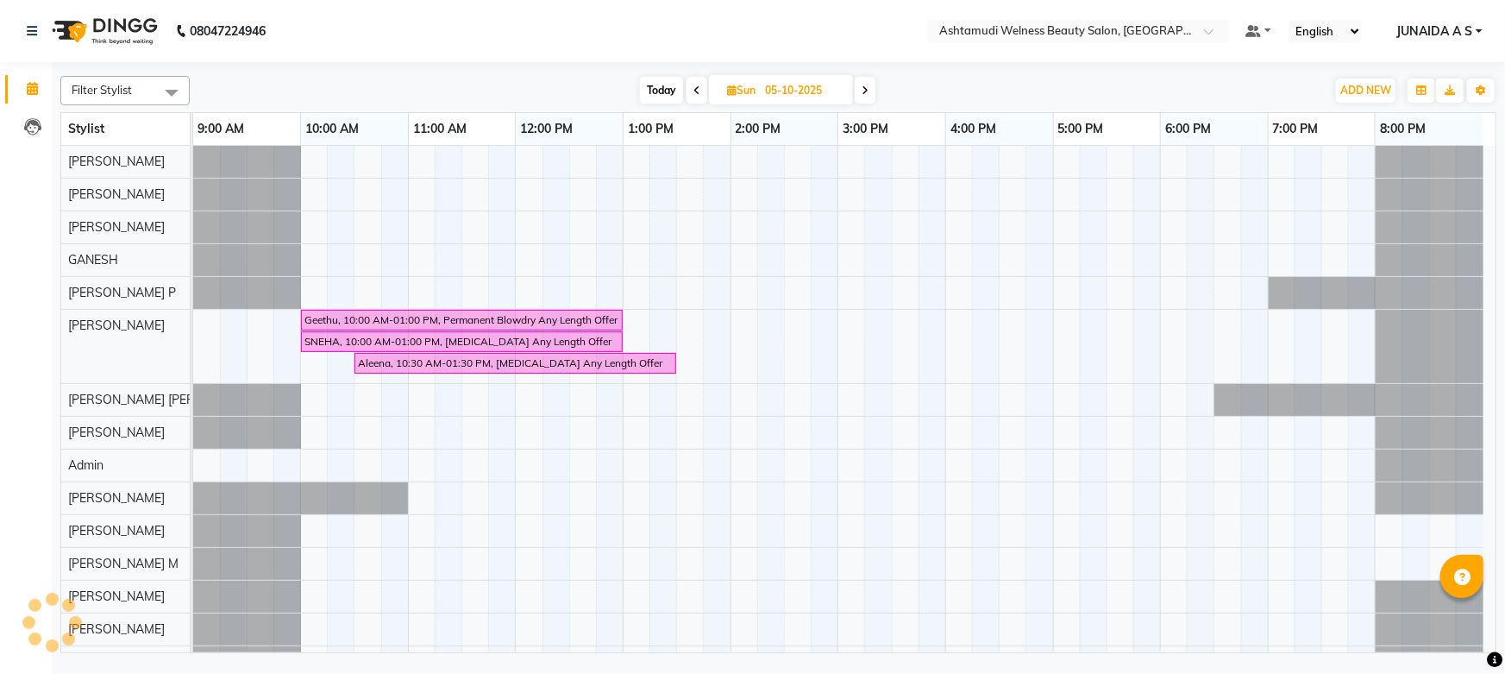
click at [690, 88] on span at bounding box center [696, 90] width 21 height 27
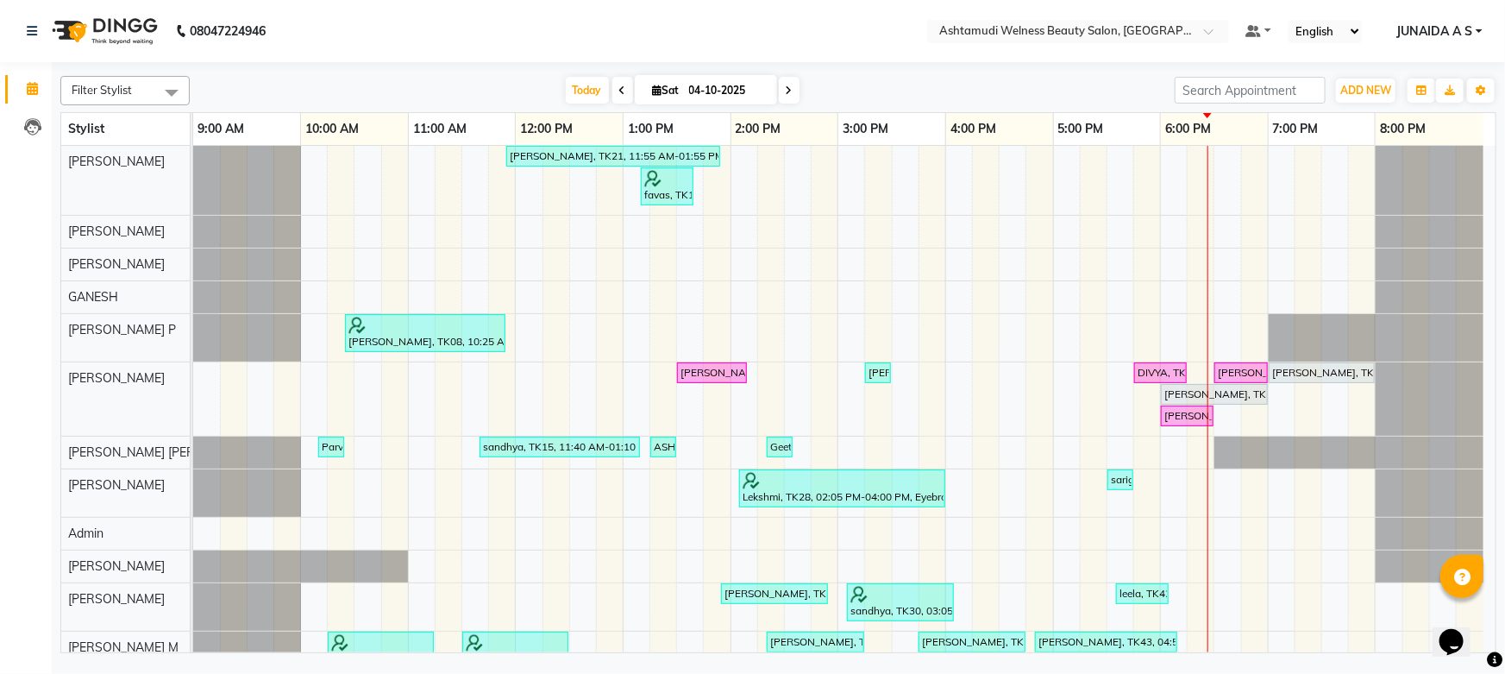
click at [612, 81] on span at bounding box center [622, 90] width 21 height 27
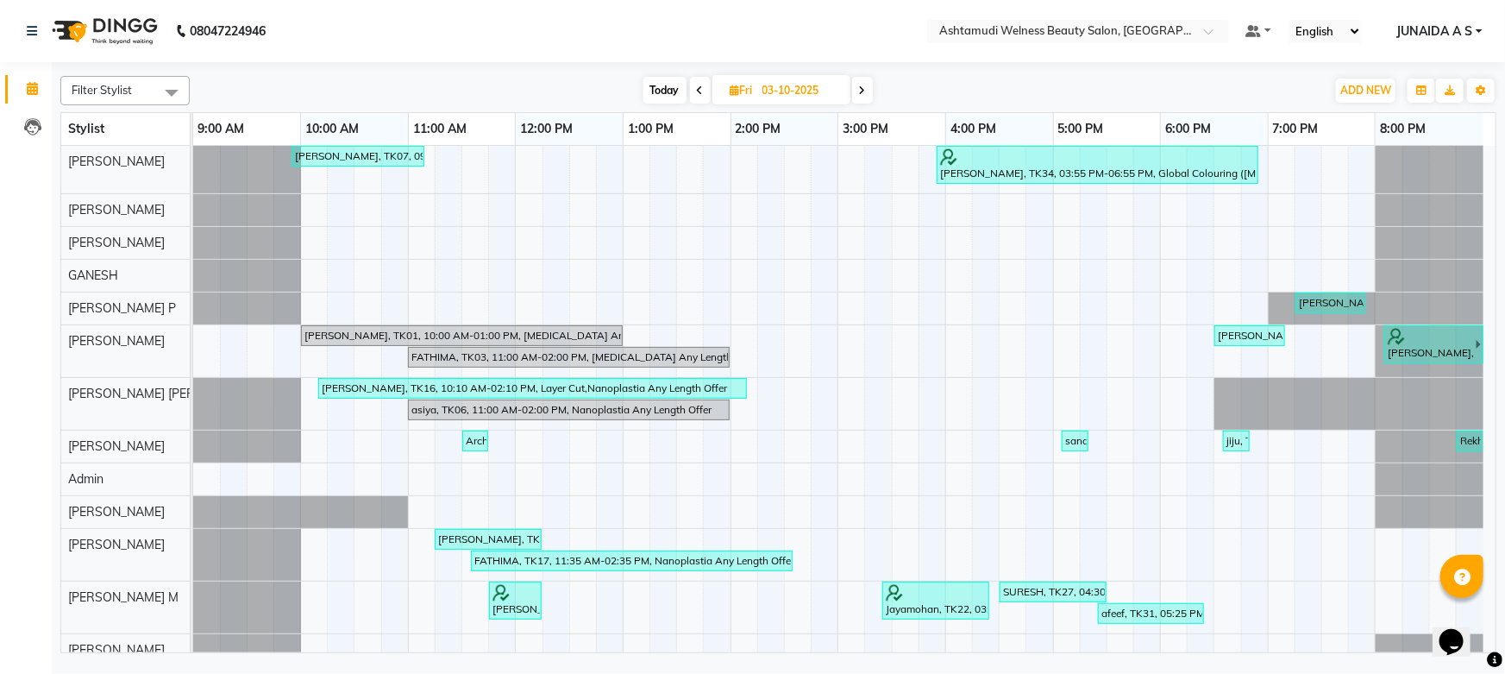
click at [856, 85] on span at bounding box center [862, 90] width 21 height 27
type input "04-10-2025"
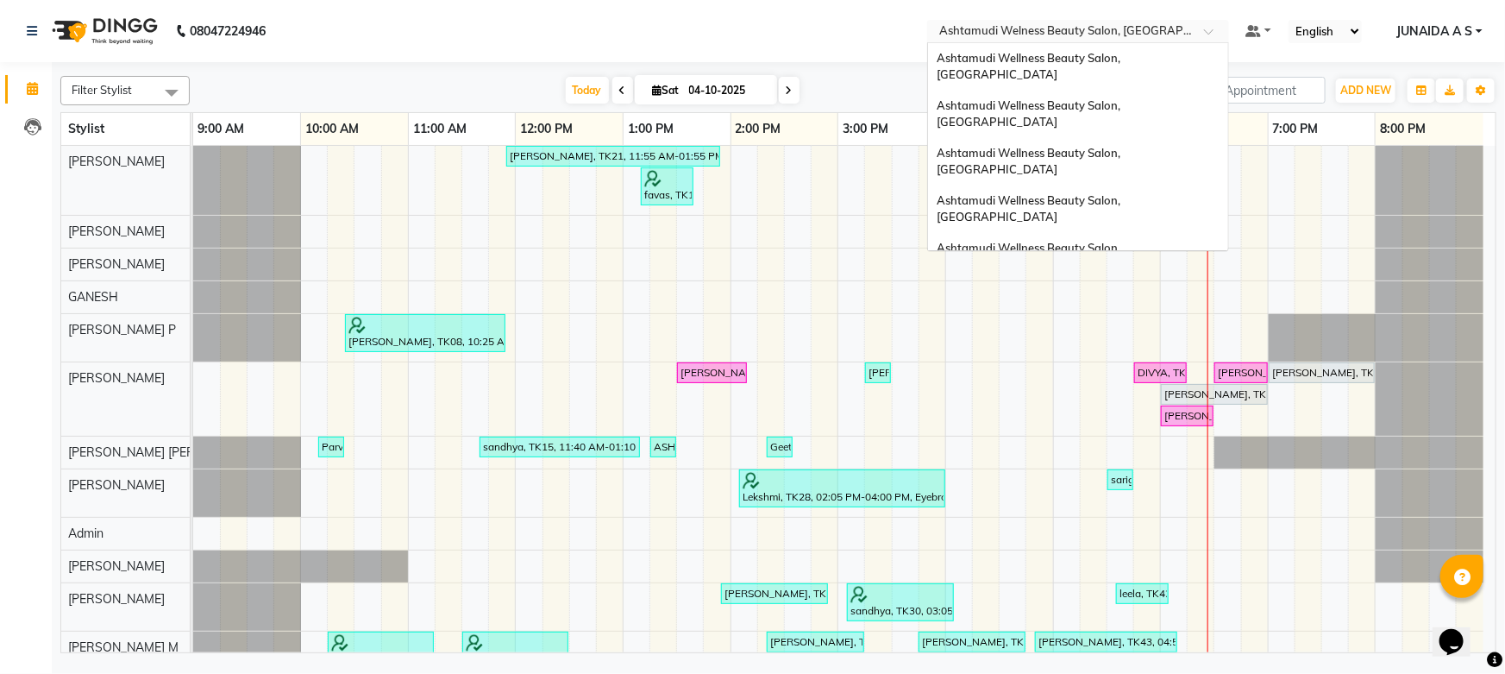
click at [1089, 28] on input "text" at bounding box center [1061, 32] width 250 height 17
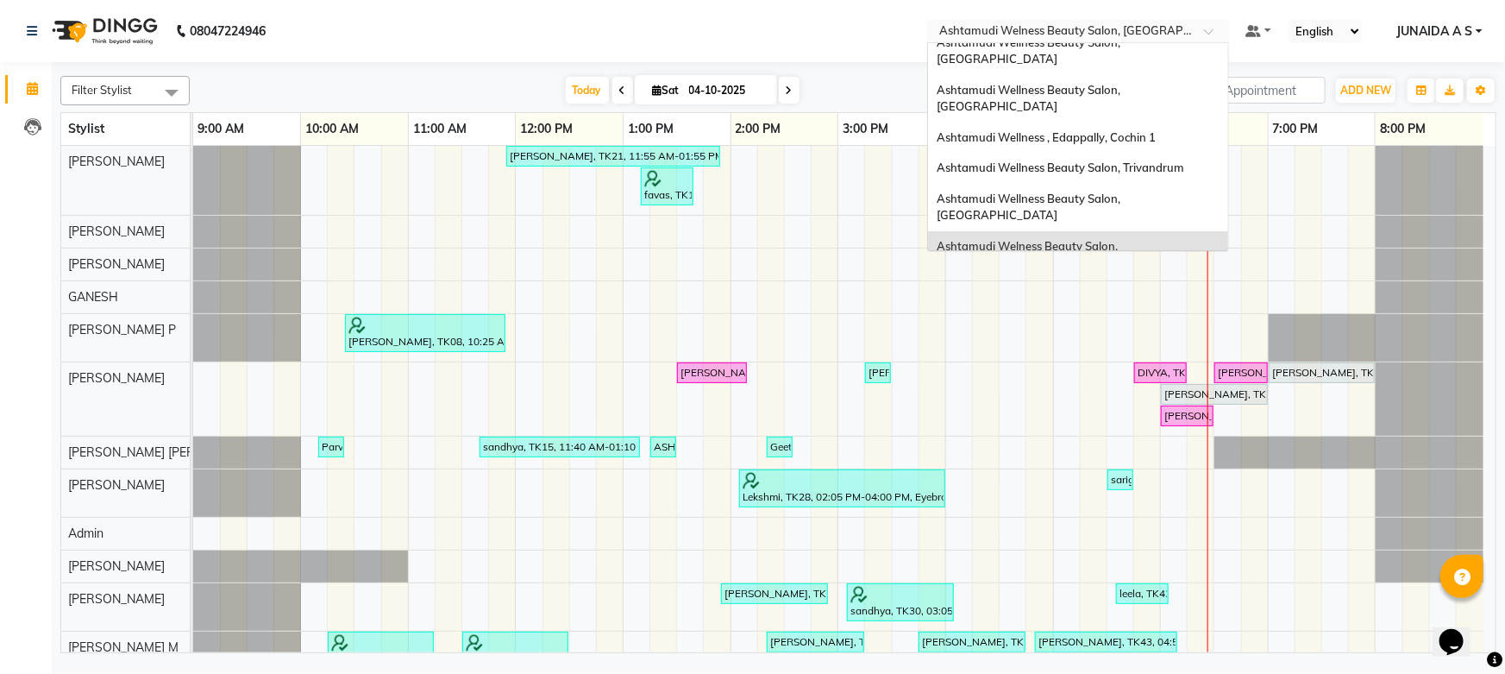
scroll to position [81, 0]
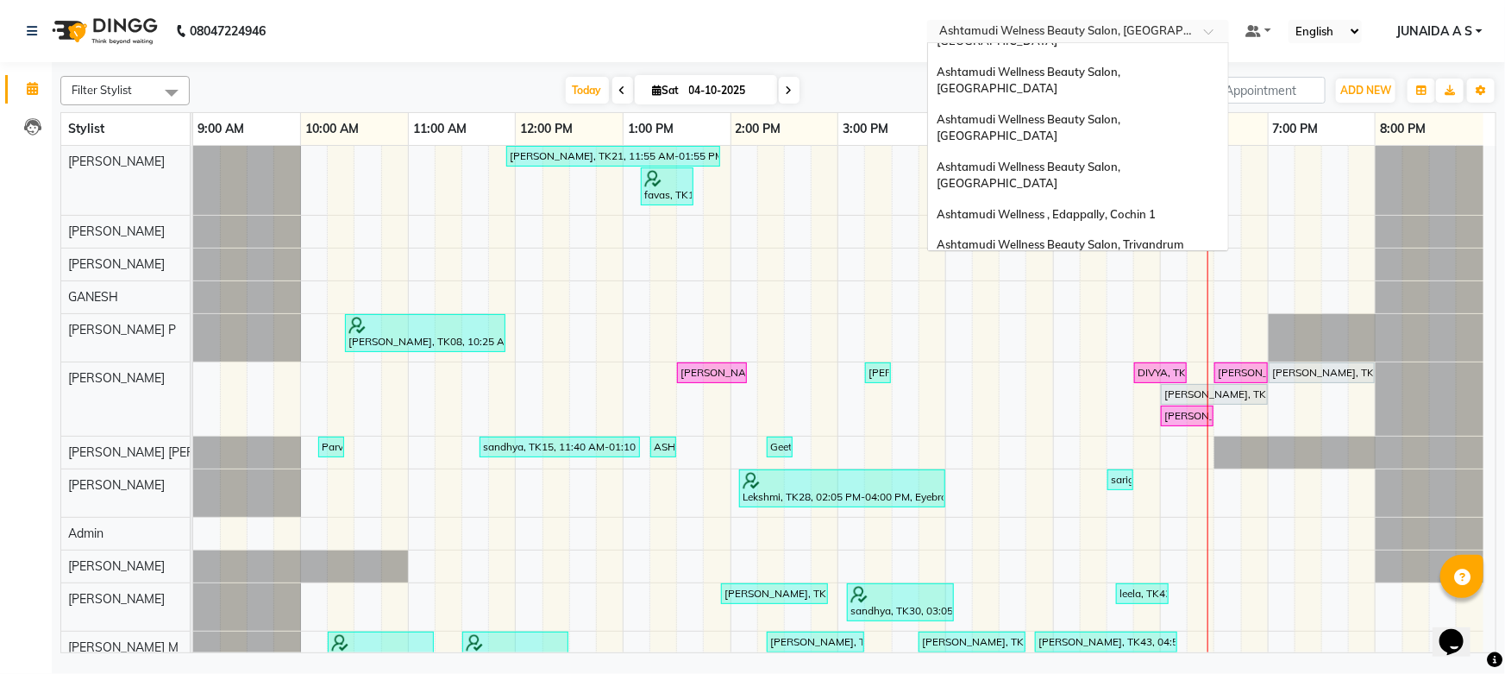
click at [1123, 268] on span "Ashtamudi Wellness Beauty Salon, [GEOGRAPHIC_DATA]" at bounding box center [1030, 283] width 186 height 31
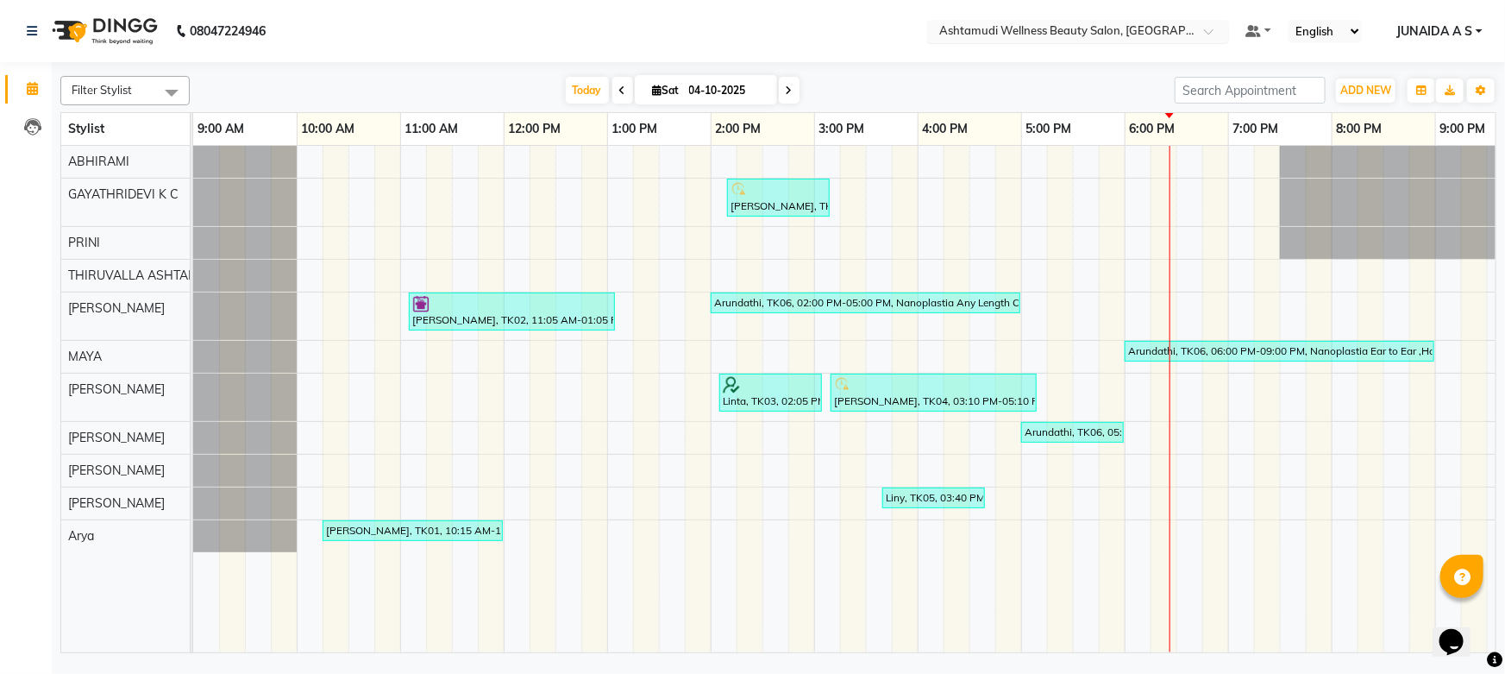
click at [1125, 32] on input "text" at bounding box center [1061, 32] width 250 height 17
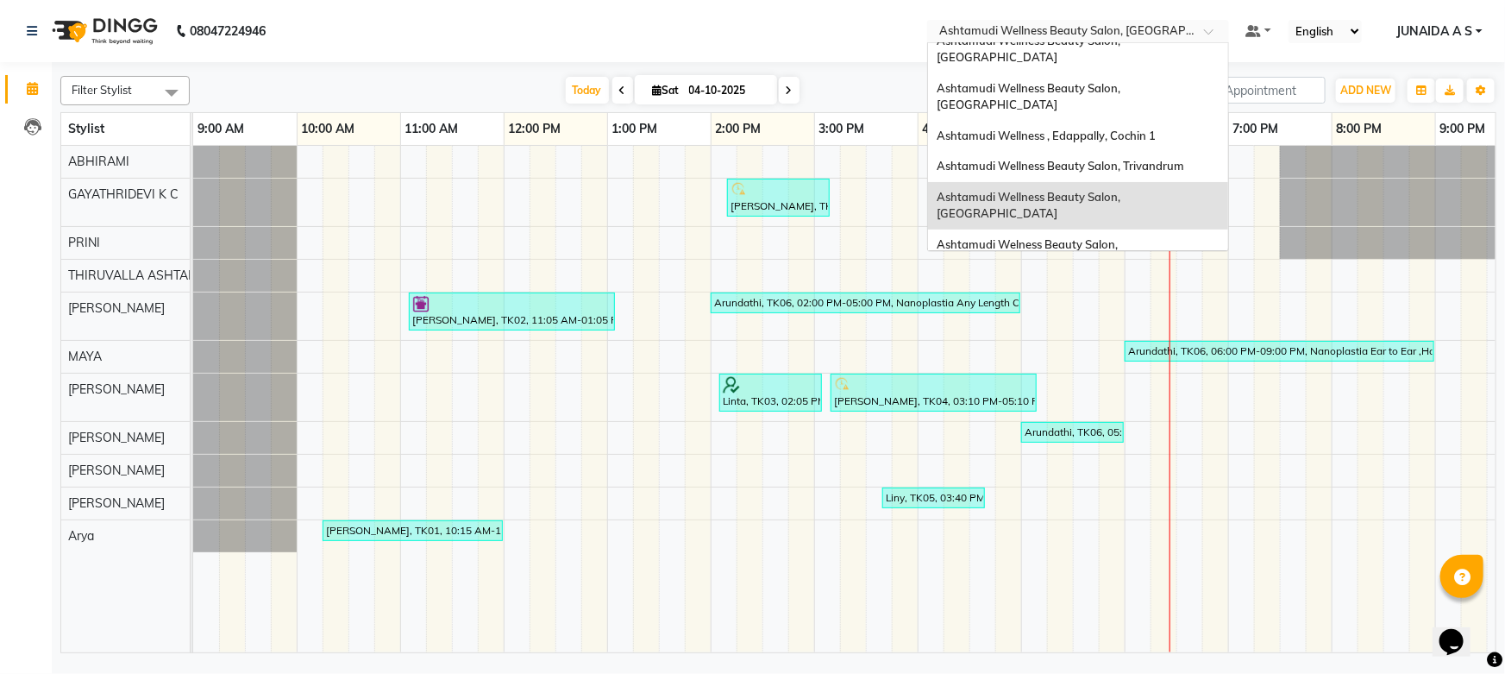
scroll to position [81, 0]
